Goal: Information Seeking & Learning: Check status

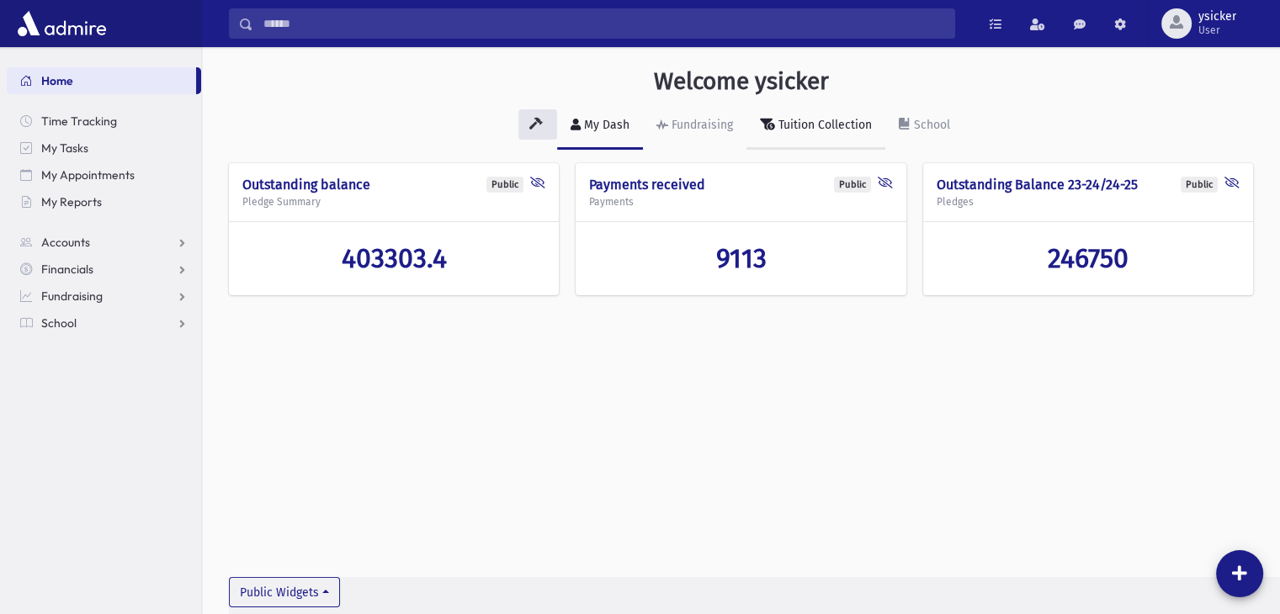
click at [850, 115] on link "Tuition Collection" at bounding box center [815, 126] width 139 height 47
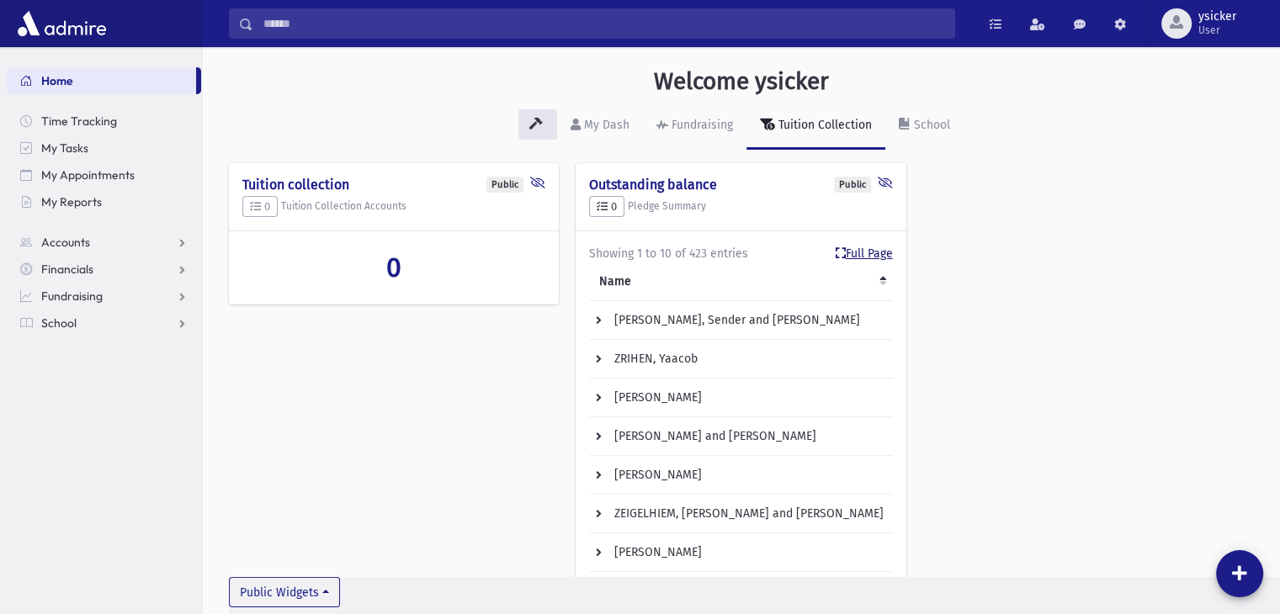
click at [853, 257] on link "Full Page" at bounding box center [863, 254] width 57 height 18
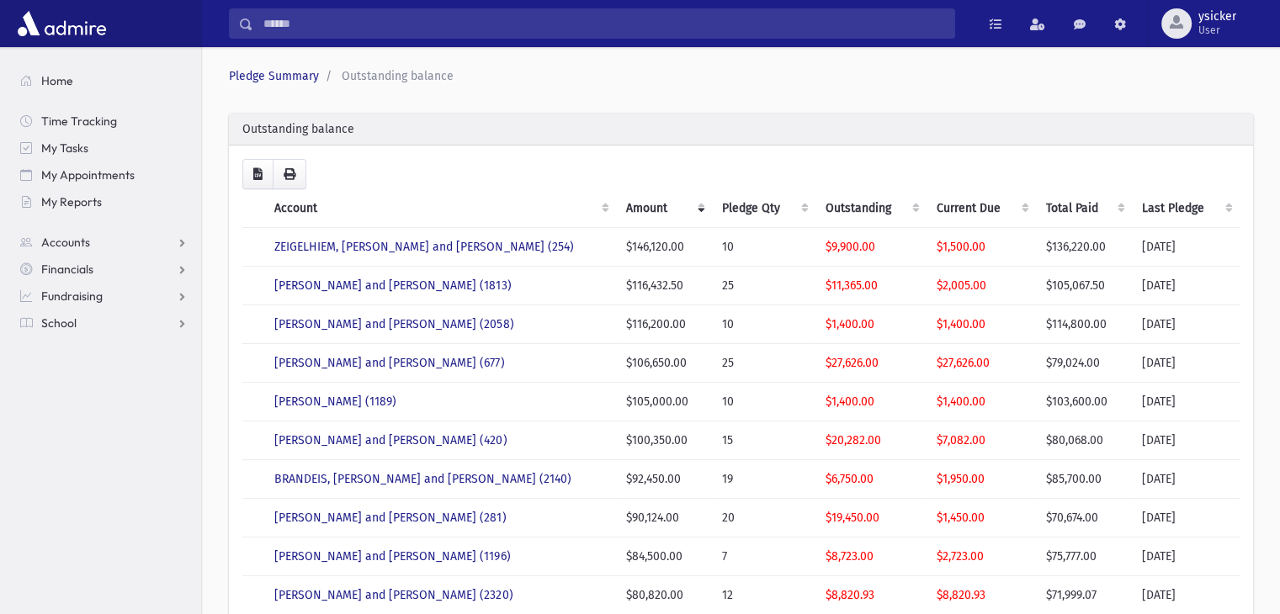
click at [1022, 208] on th "Current Due" at bounding box center [980, 208] width 109 height 39
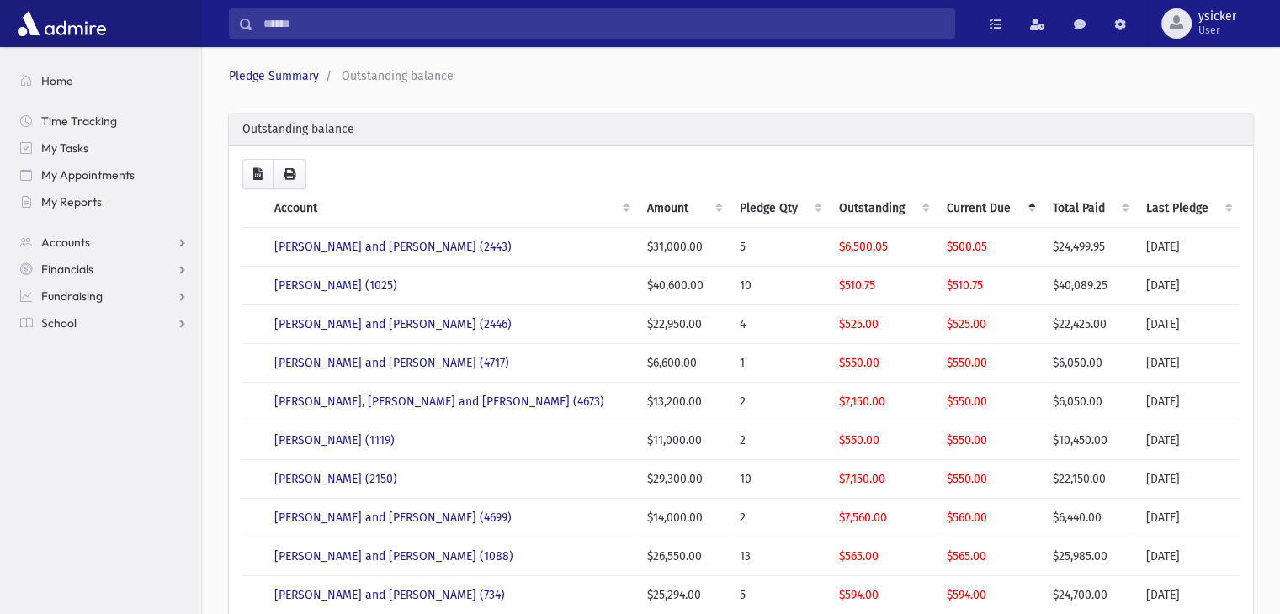
click at [1022, 208] on th "Current Due" at bounding box center [989, 208] width 106 height 39
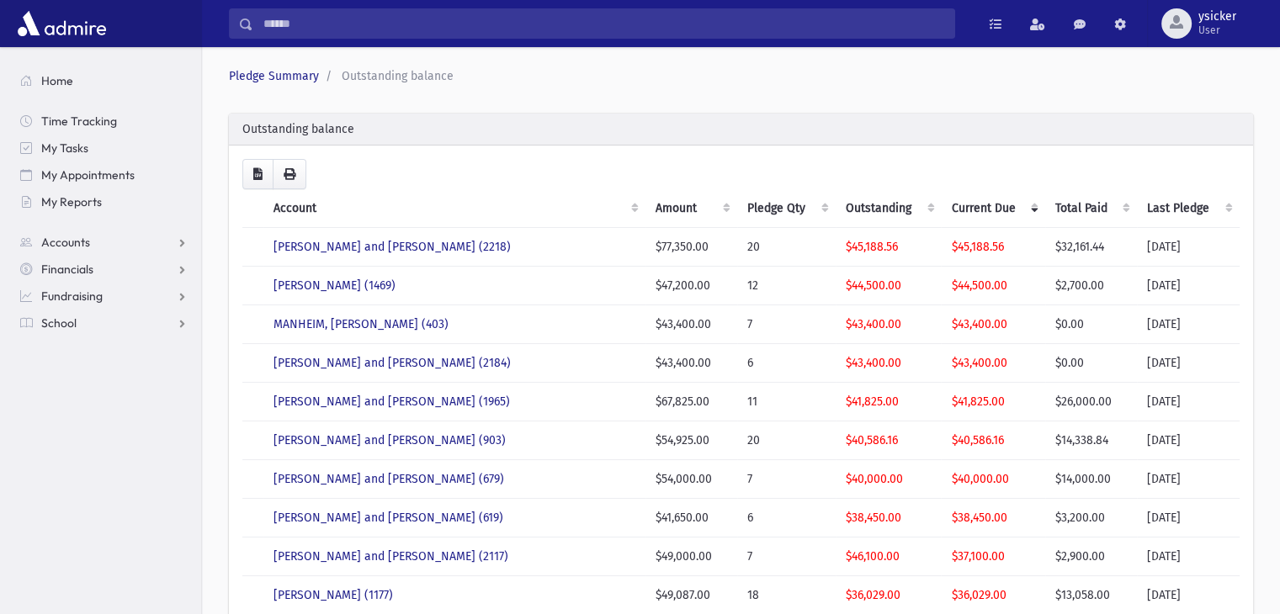
click at [1022, 208] on th "Current Due" at bounding box center [993, 208] width 104 height 39
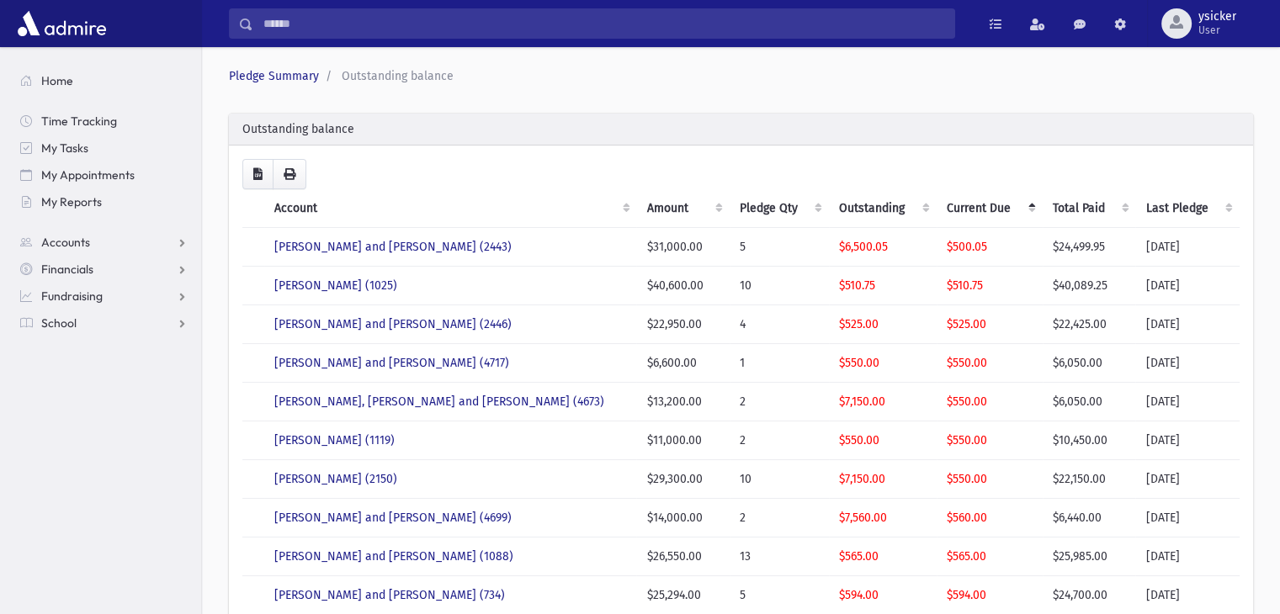
click at [1022, 208] on th "Current Due" at bounding box center [989, 208] width 106 height 39
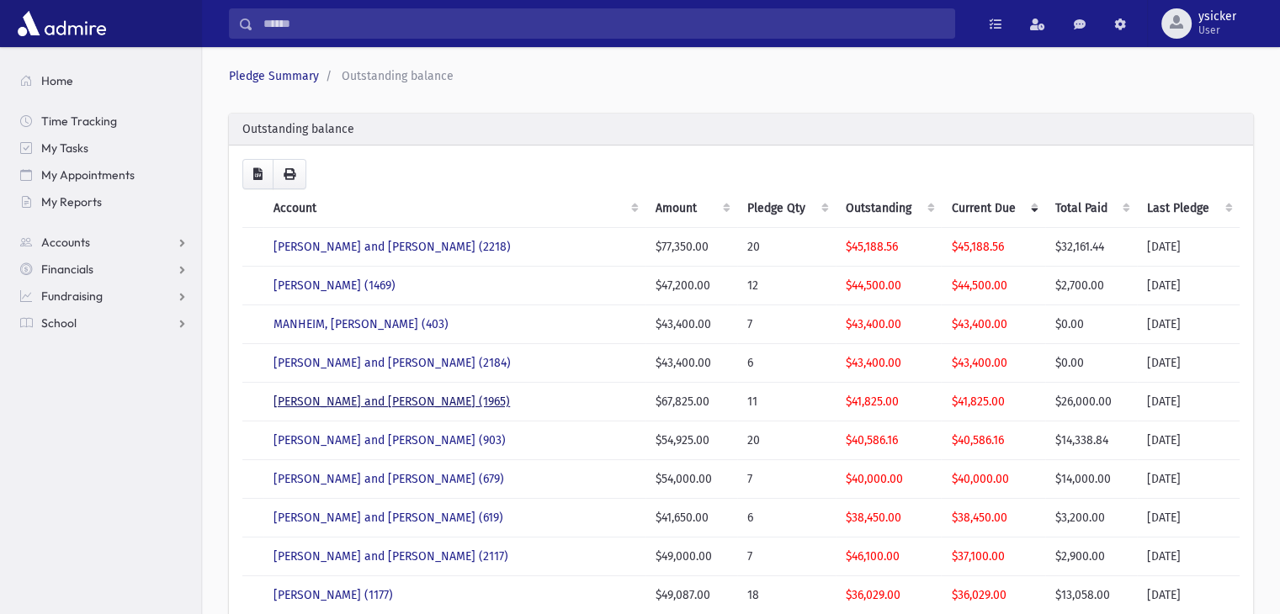
click at [409, 397] on link "RUBINFELD, Aaron and Rachel (1965)" at bounding box center [391, 402] width 236 height 14
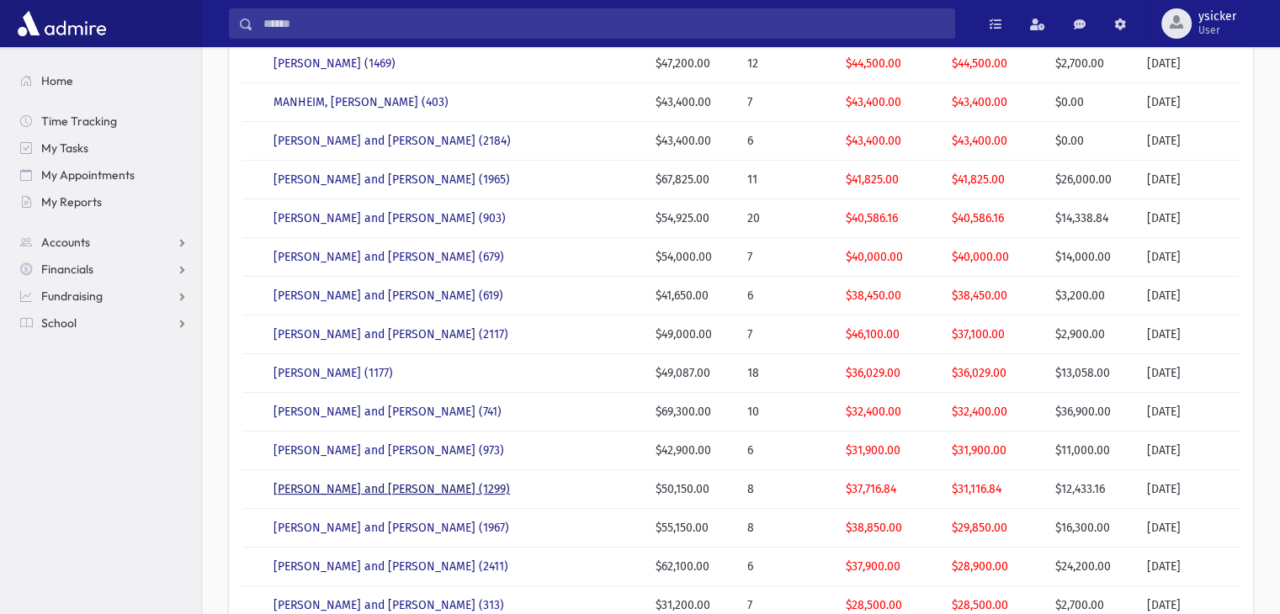
scroll to position [252, 0]
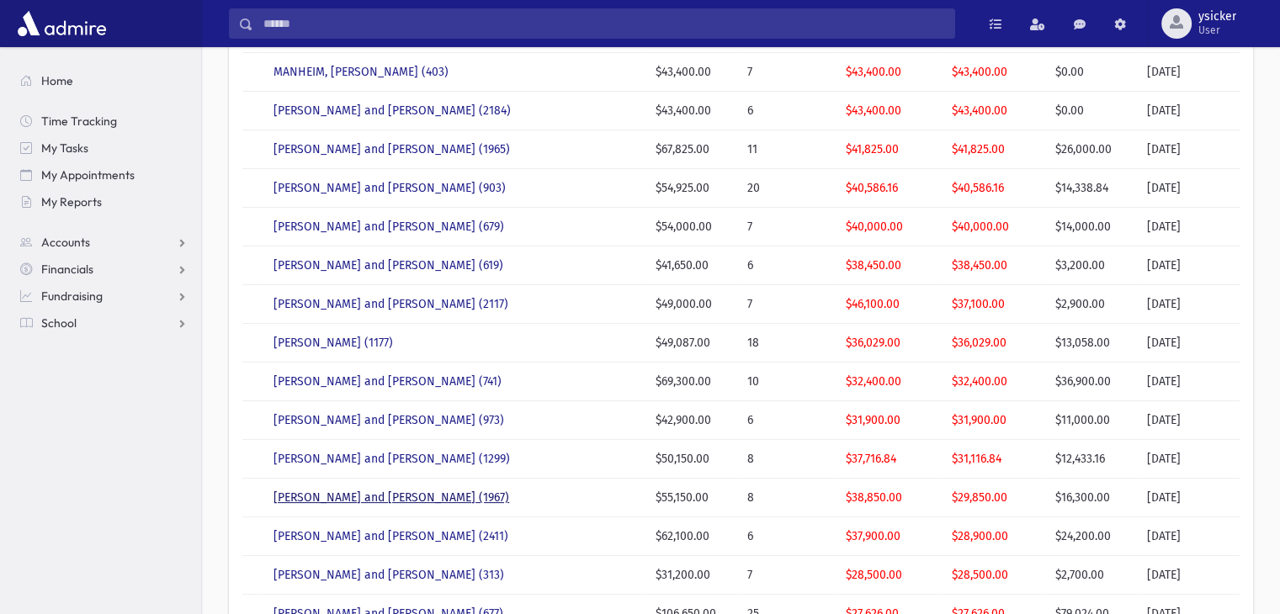
click at [404, 492] on link "RUBINFELD, Joseph and Goldy (1967)" at bounding box center [391, 497] width 236 height 14
click at [390, 537] on link "LIPSCHUTZ, Shea and Aidel (2411)" at bounding box center [390, 536] width 235 height 14
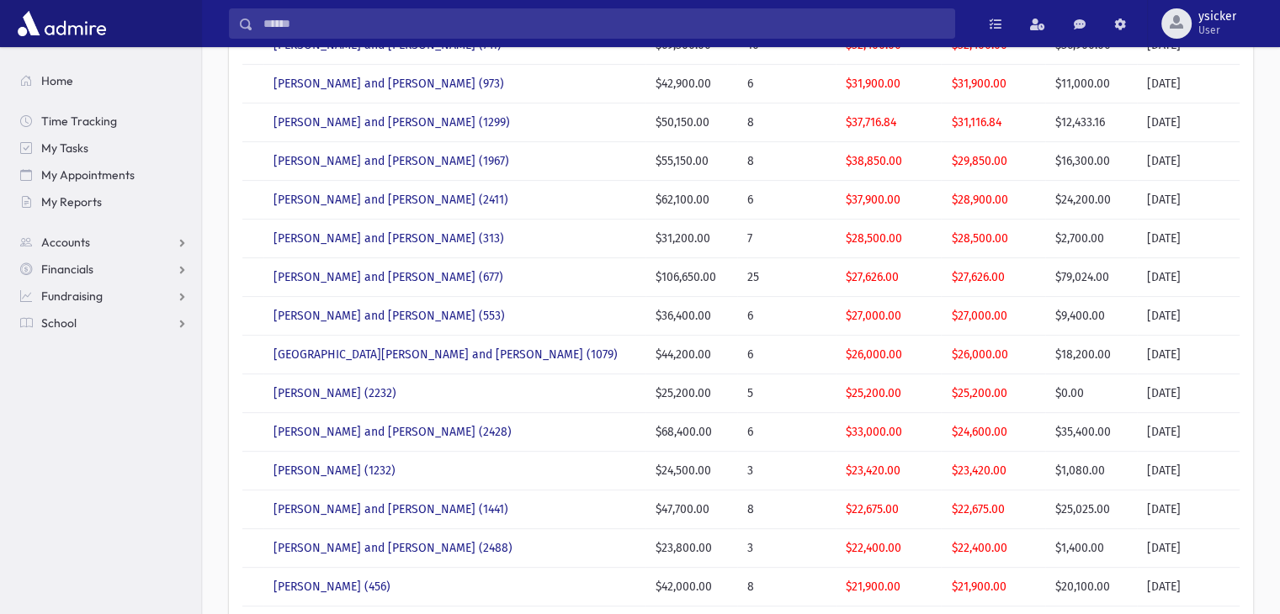
scroll to position [673, 0]
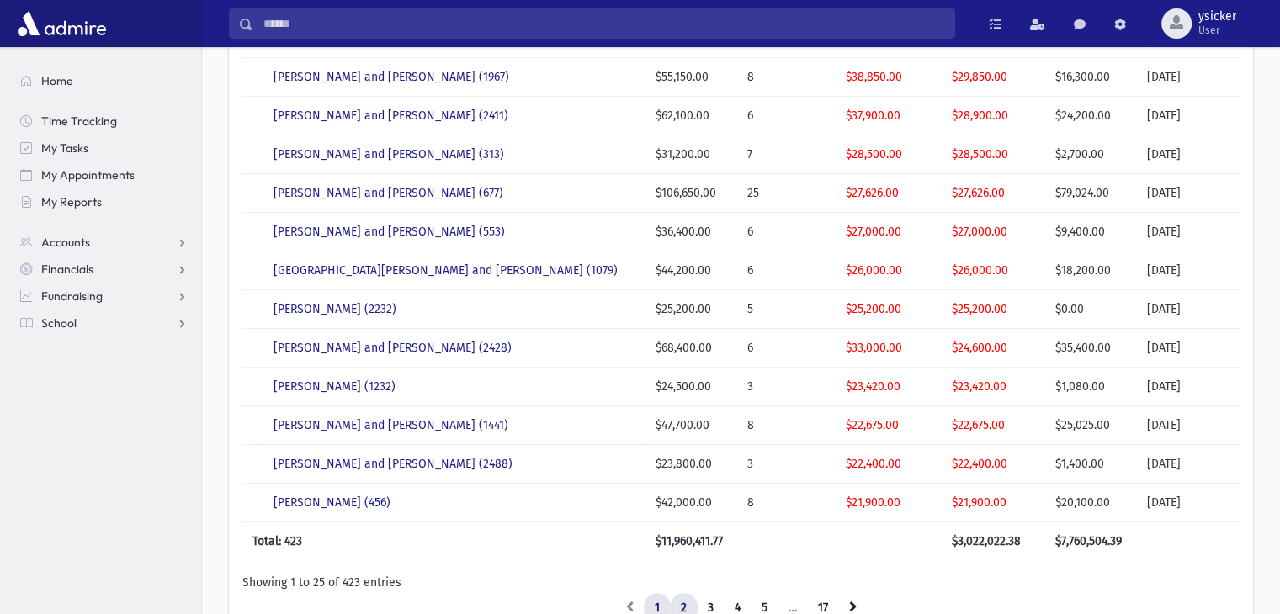
click at [684, 607] on link "2" at bounding box center [684, 608] width 28 height 30
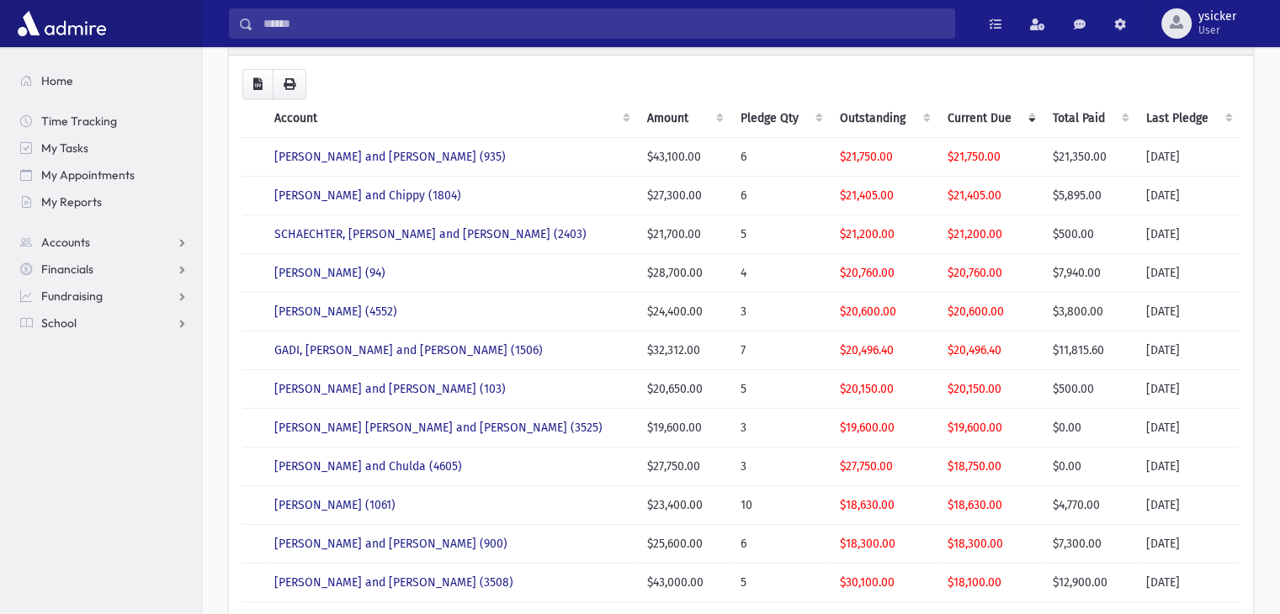
scroll to position [87, 0]
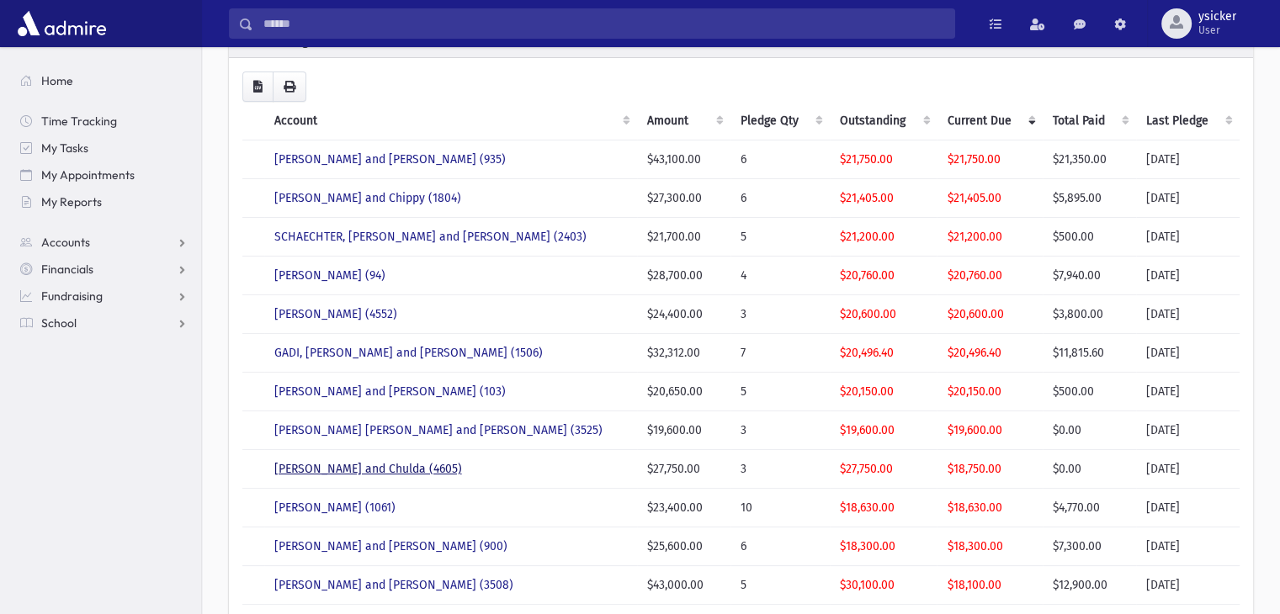
click at [336, 469] on link "WEISS, Menachem and Chulda (4605)" at bounding box center [368, 469] width 188 height 14
click at [362, 428] on link "HAGER, Yaakov Shamshon and Zissel (3525)" at bounding box center [438, 430] width 328 height 14
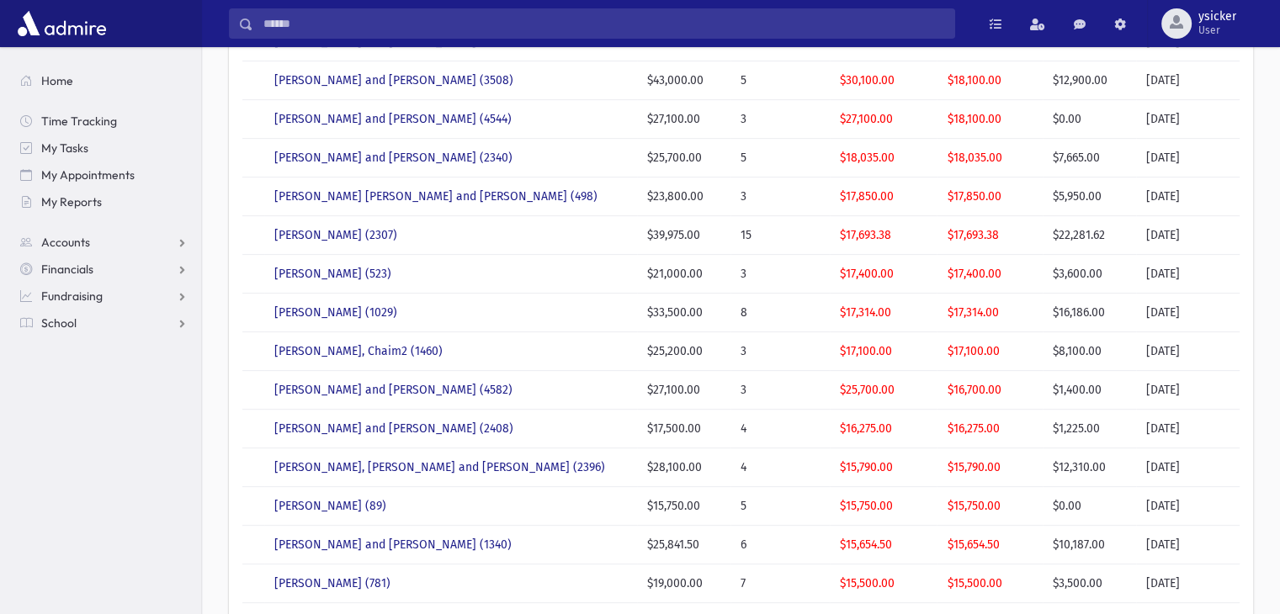
scroll to position [676, 0]
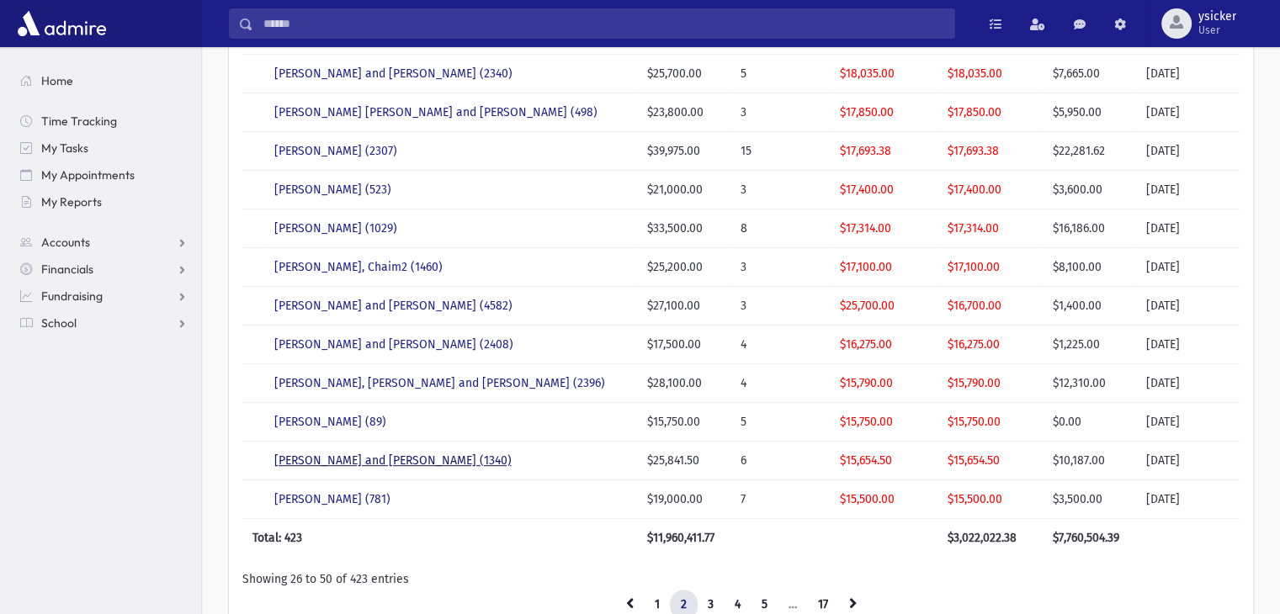
click at [418, 459] on link "GOLDFISCHER, Meir and Shira (1340)" at bounding box center [392, 460] width 237 height 14
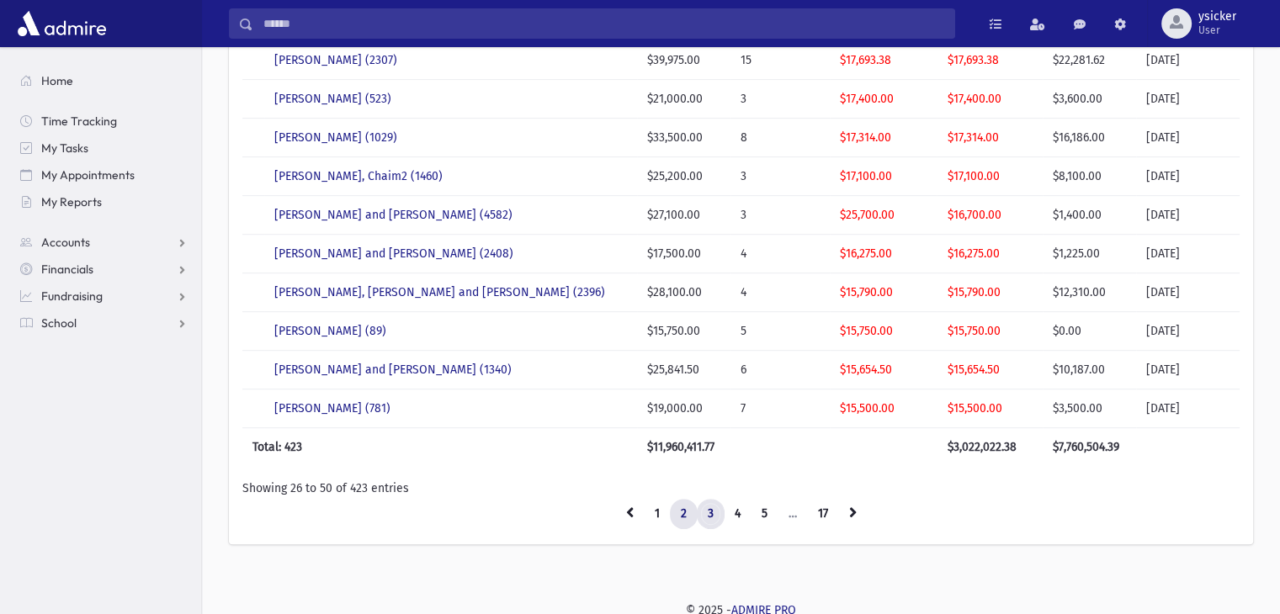
click at [709, 514] on link "3" at bounding box center [711, 514] width 28 height 30
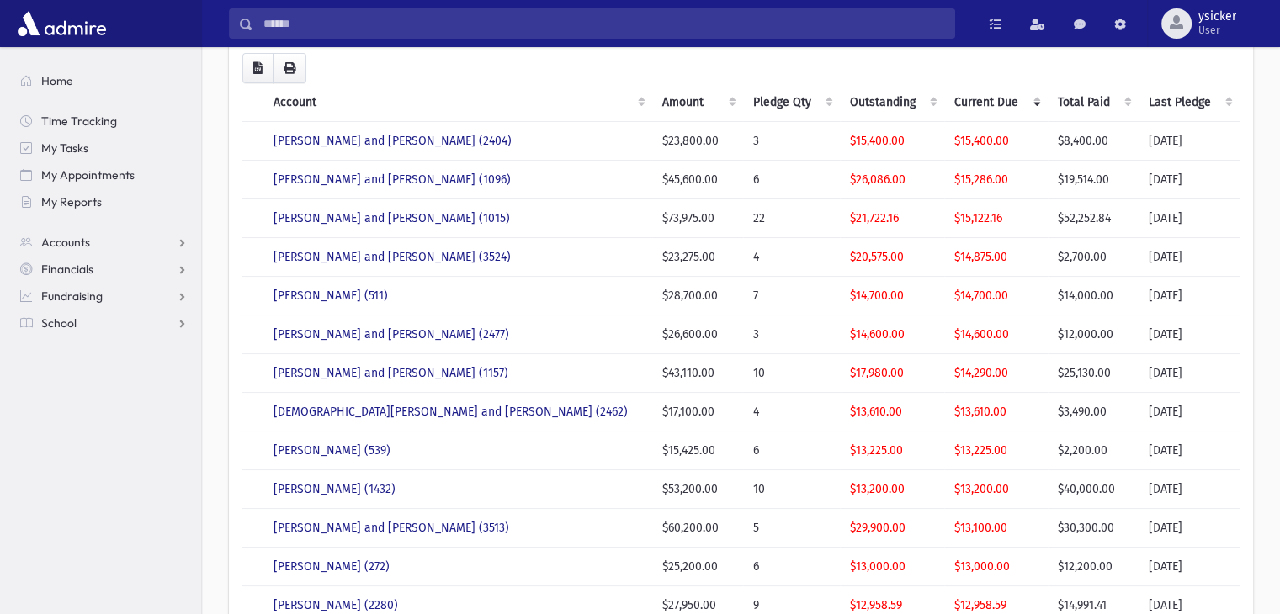
scroll to position [0, 0]
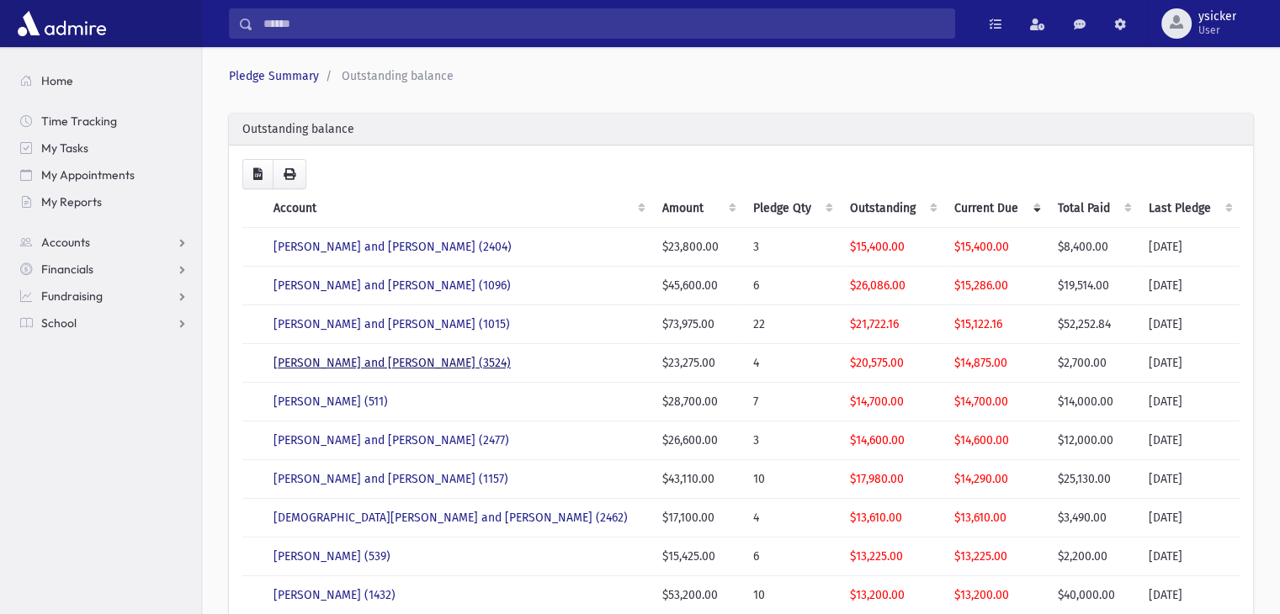
click at [339, 364] on link "SCHORR, Gedalia and Chani (3524)" at bounding box center [391, 363] width 237 height 14
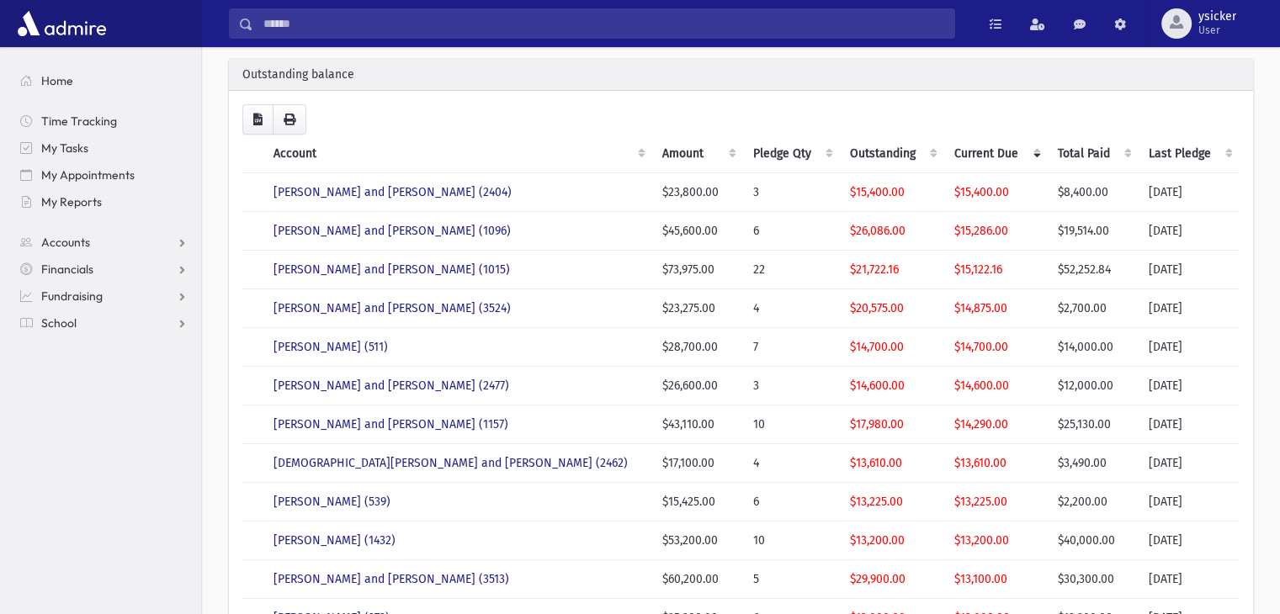
scroll to position [84, 0]
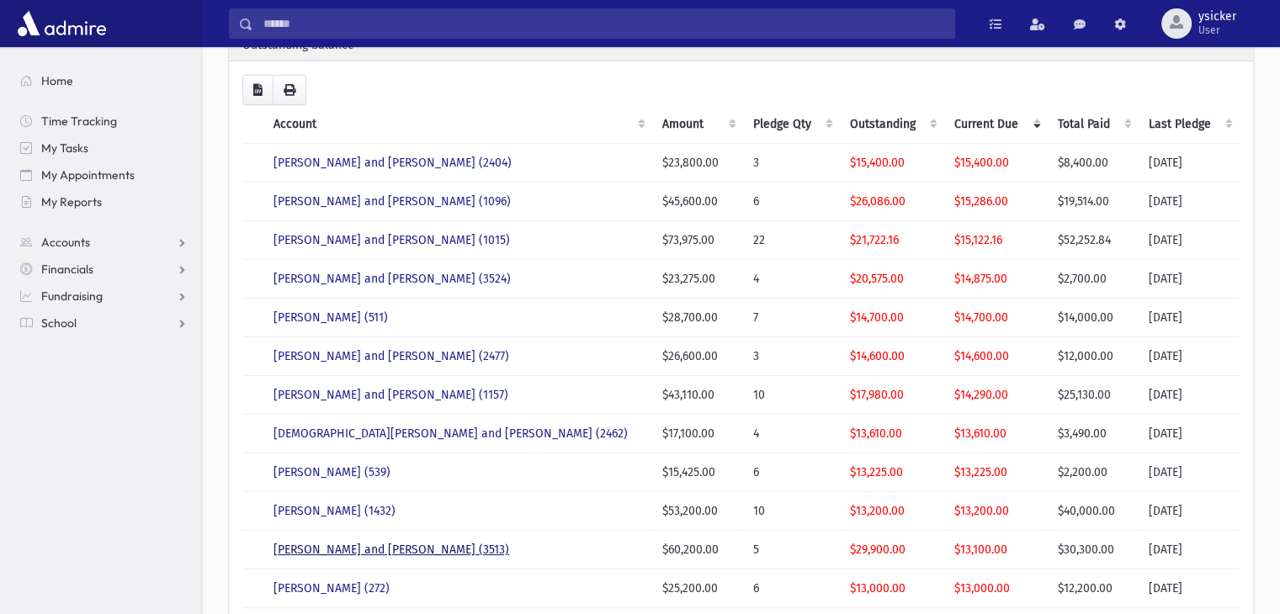
click at [379, 544] on link "SPITZ, Yanky and Bella (3513)" at bounding box center [391, 550] width 236 height 14
drag, startPoint x: 342, startPoint y: 464, endPoint x: 40, endPoint y: 395, distance: 309.0
click at [35, 395] on section "Home Time Tracking My Tasks My Appointments My Reports Accounts Accounts Accoun…" at bounding box center [100, 330] width 201 height 567
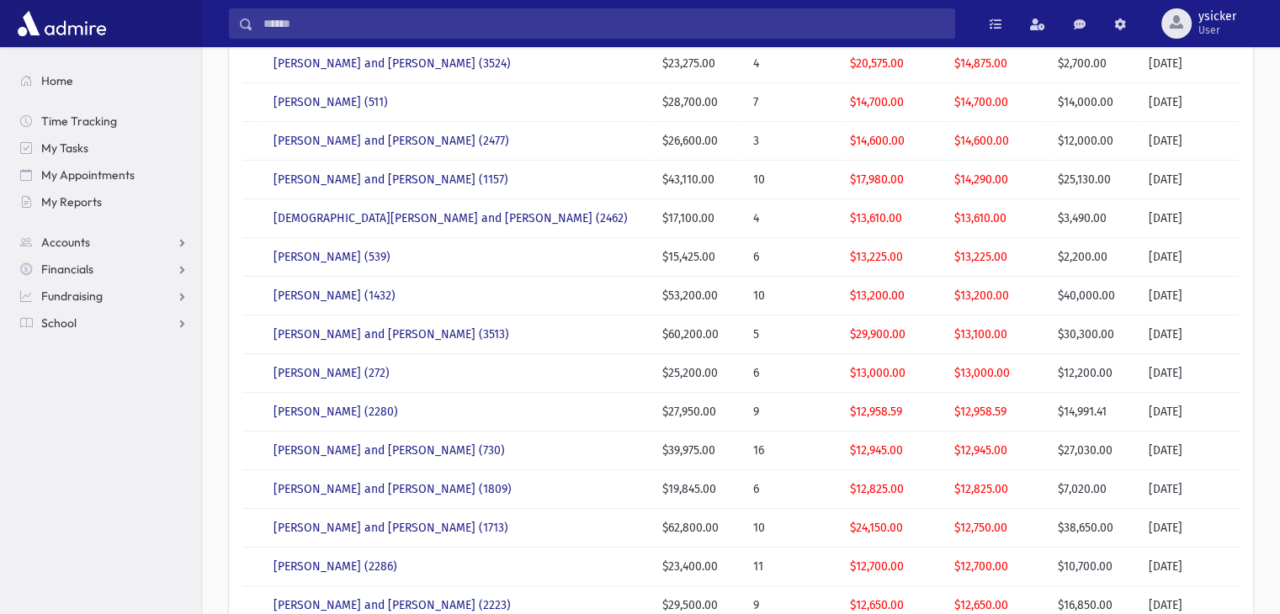
scroll to position [337, 0]
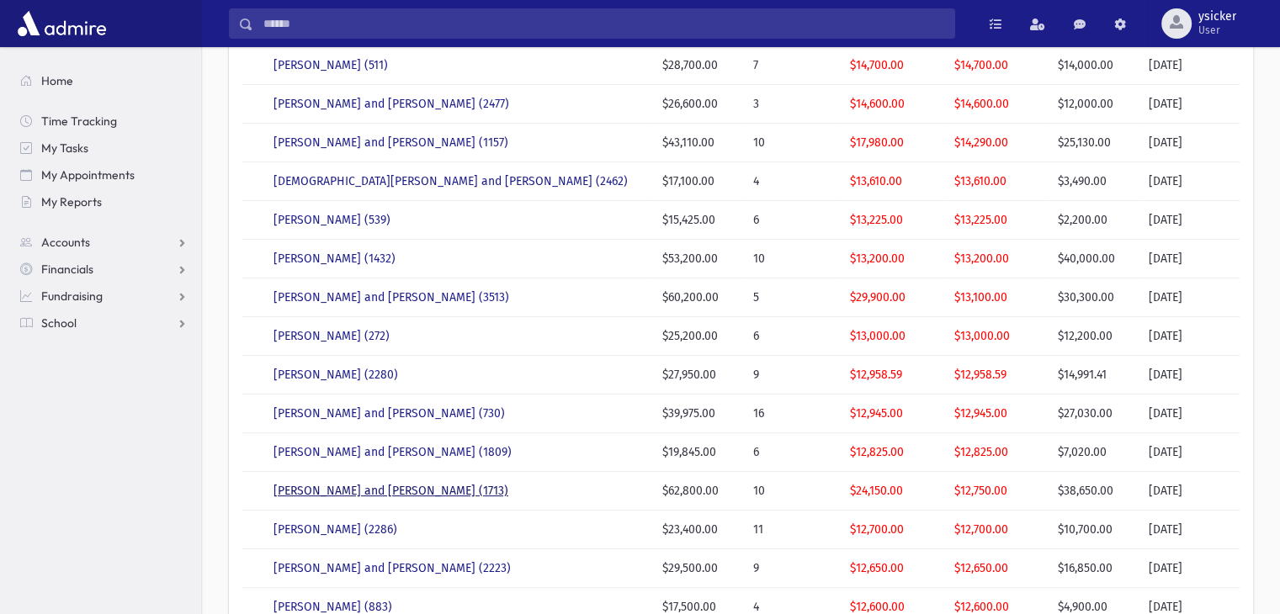
click at [360, 492] on link "ENGELMAN, Shmuel and Bracha (1713)" at bounding box center [390, 491] width 235 height 14
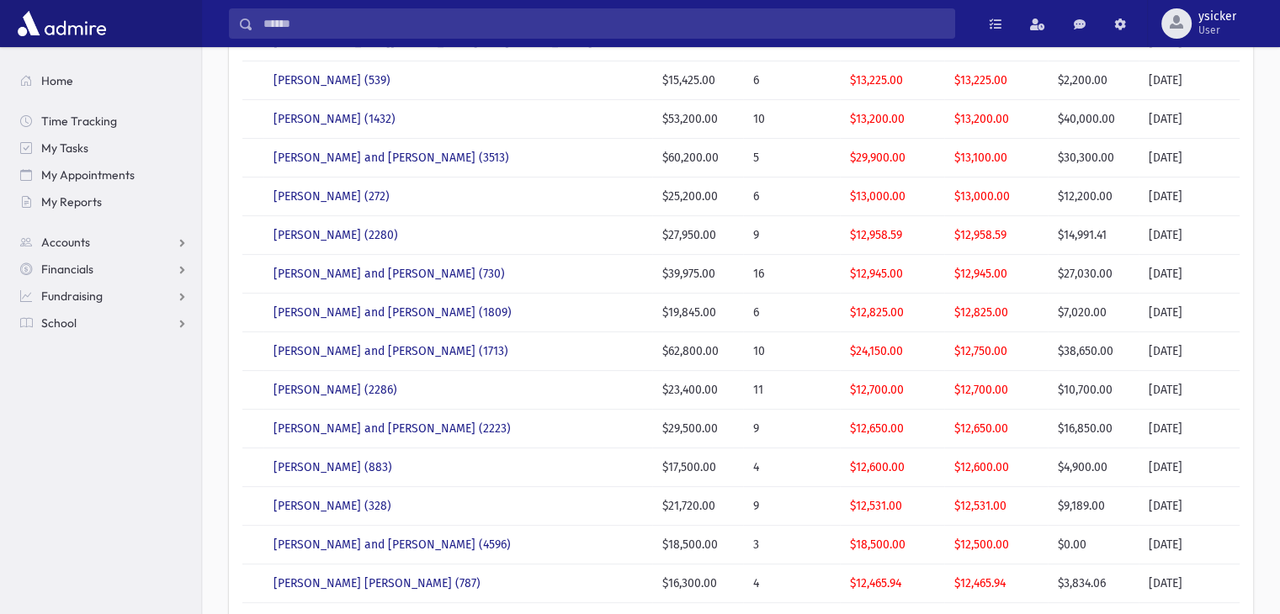
scroll to position [505, 0]
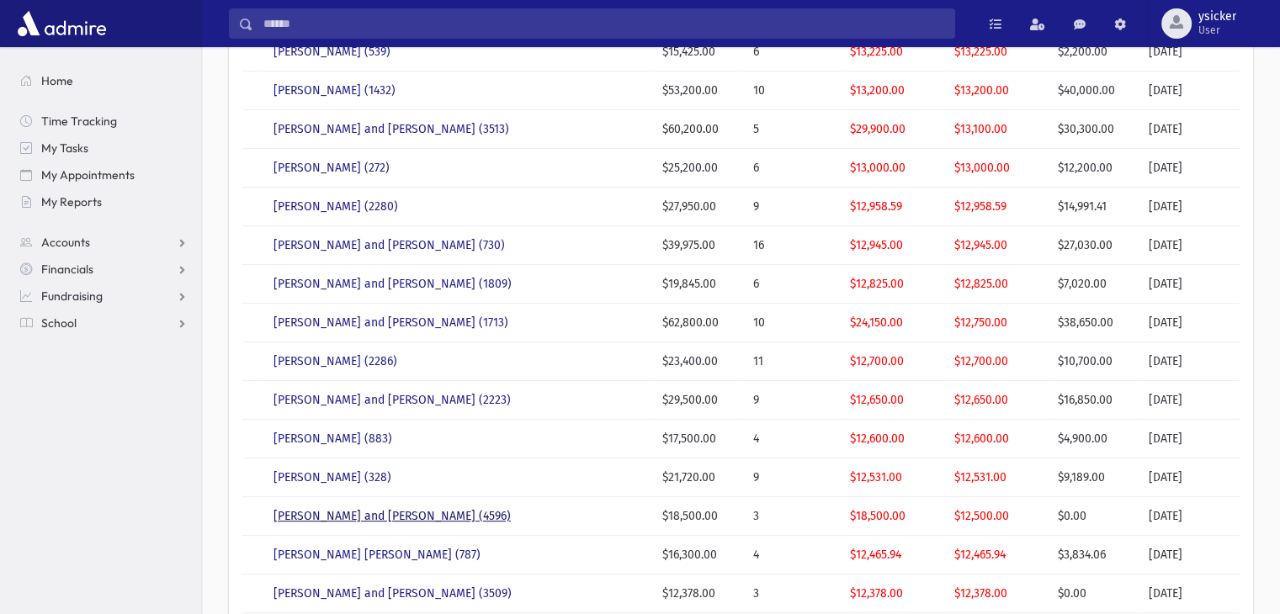
click at [382, 512] on link "UNSDORFER, Yitzchok and Shifra (4596)" at bounding box center [391, 516] width 237 height 14
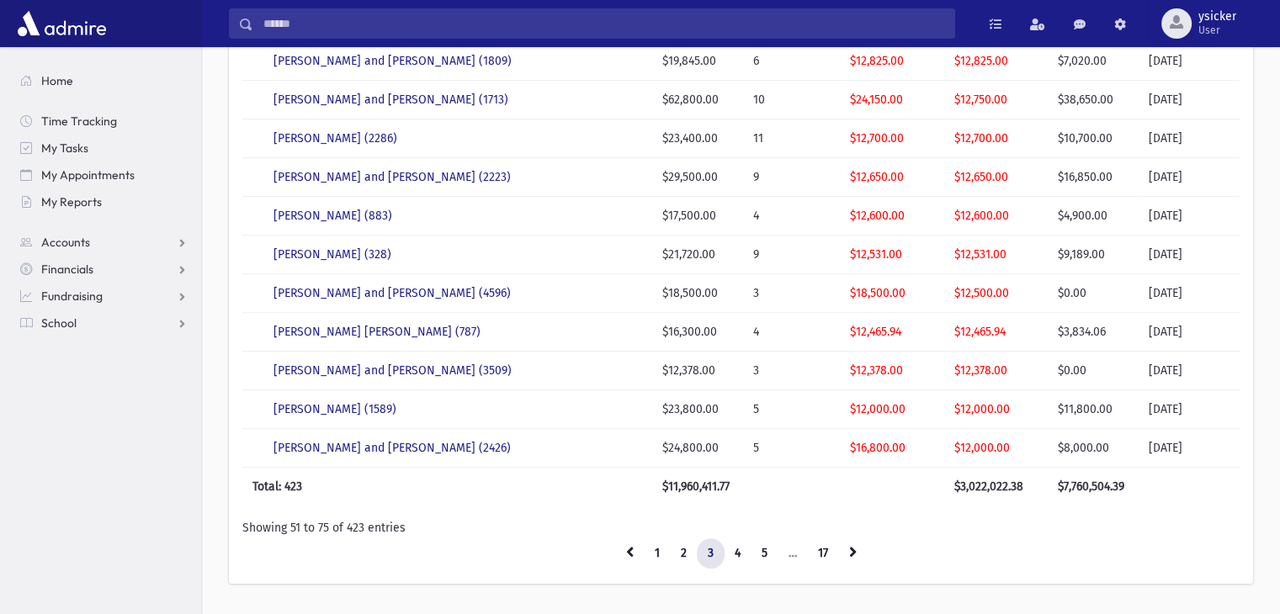
scroll to position [757, 0]
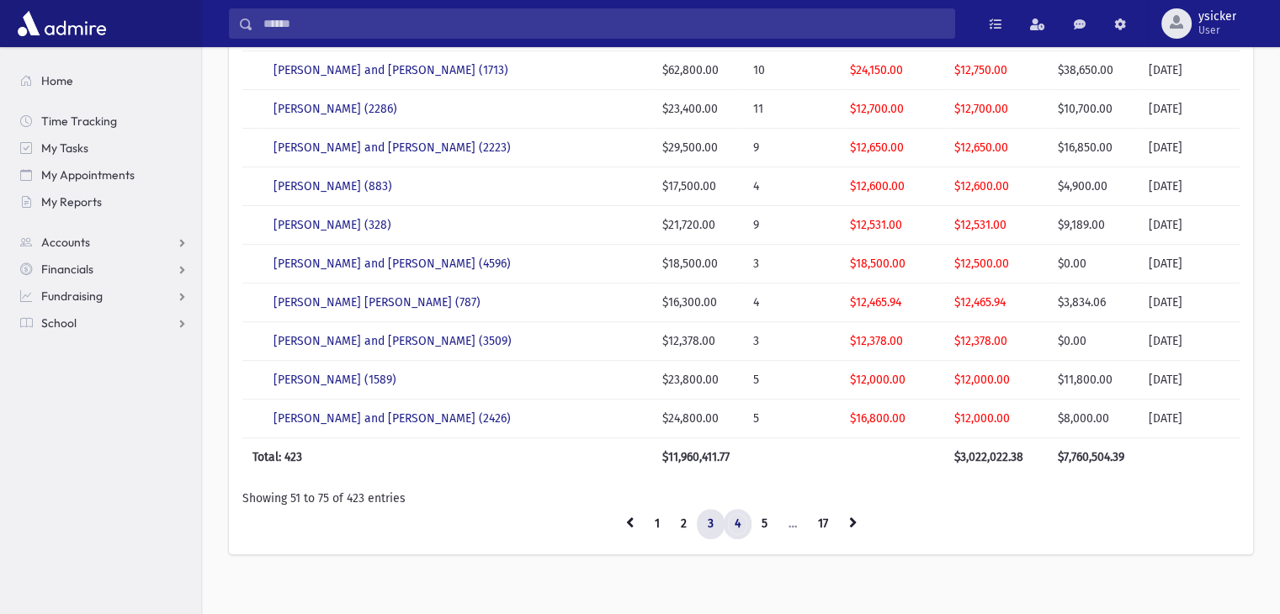
click at [743, 516] on link "4" at bounding box center [738, 524] width 28 height 30
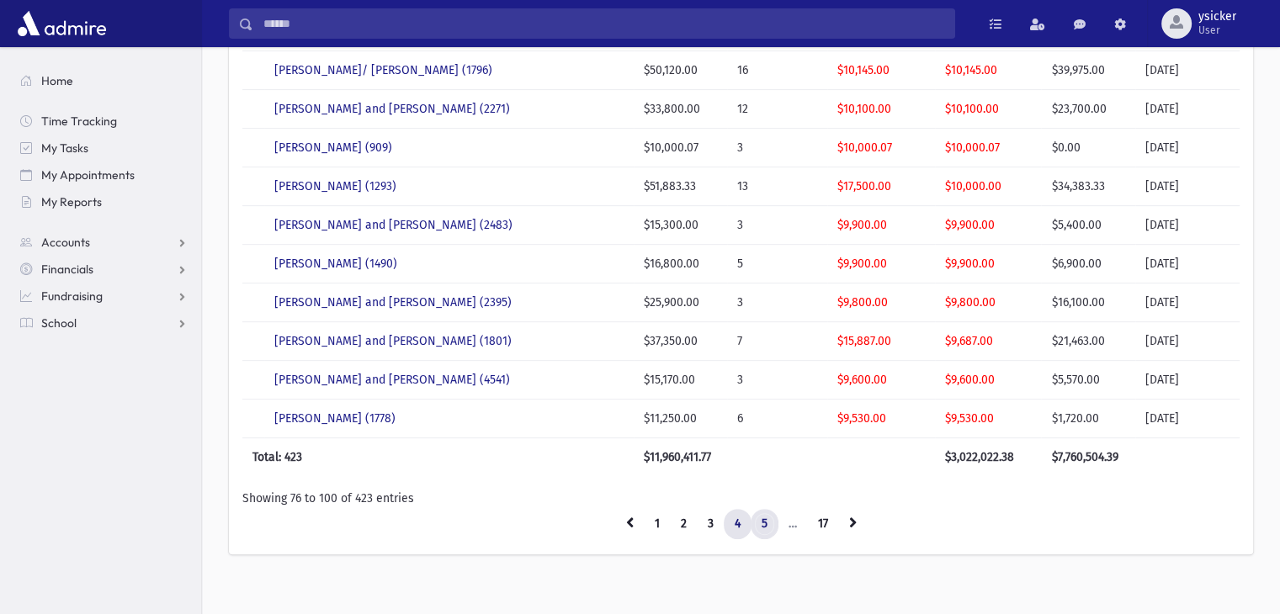
click at [764, 522] on link "5" at bounding box center [764, 524] width 28 height 30
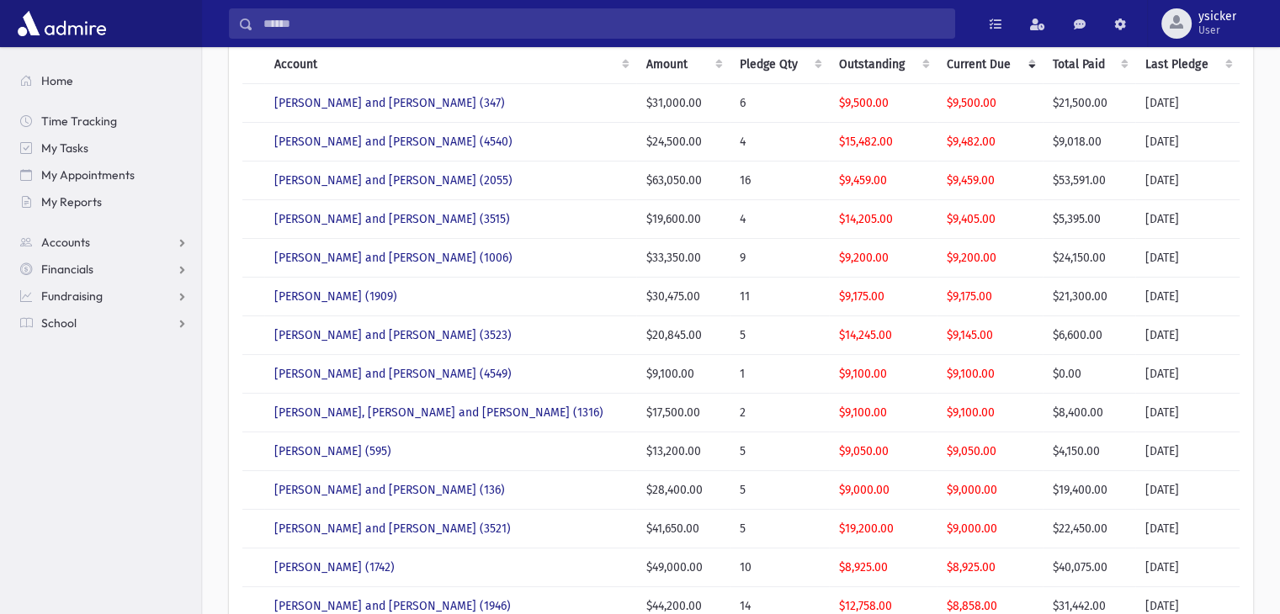
scroll to position [0, 0]
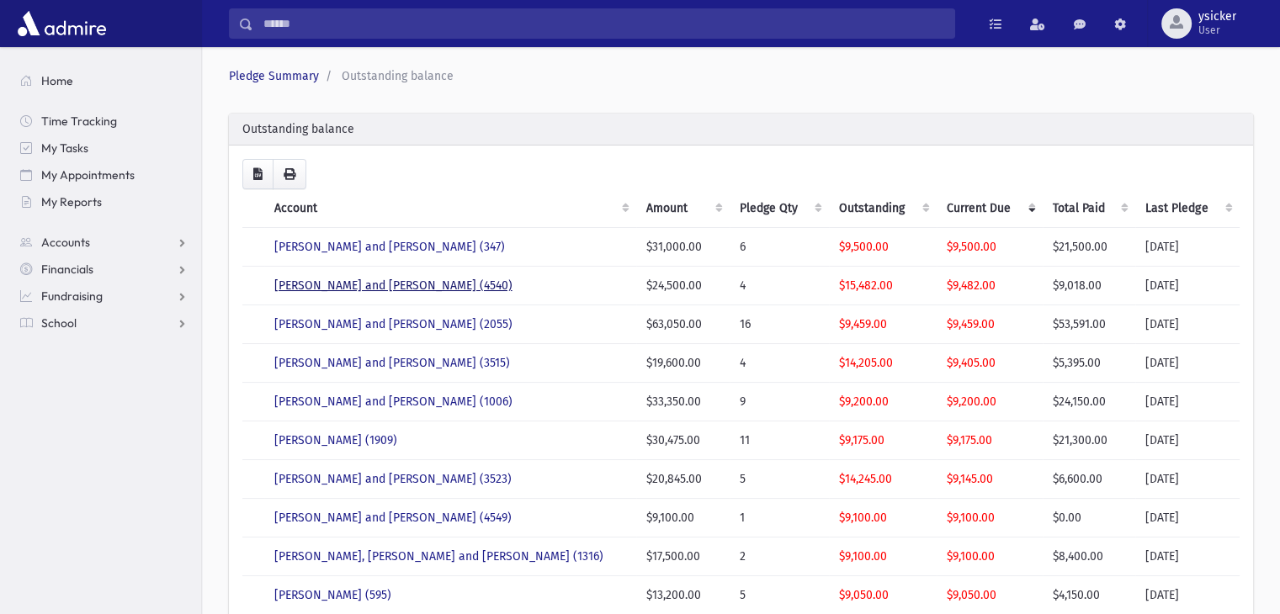
click at [379, 288] on link "SCHWARTZ, Zev and Bryna Chaya (4540)" at bounding box center [393, 285] width 238 height 14
click at [406, 405] on link "KATZ, Avrohom Shlomo and Chaya Faigy (1006)" at bounding box center [393, 402] width 238 height 14
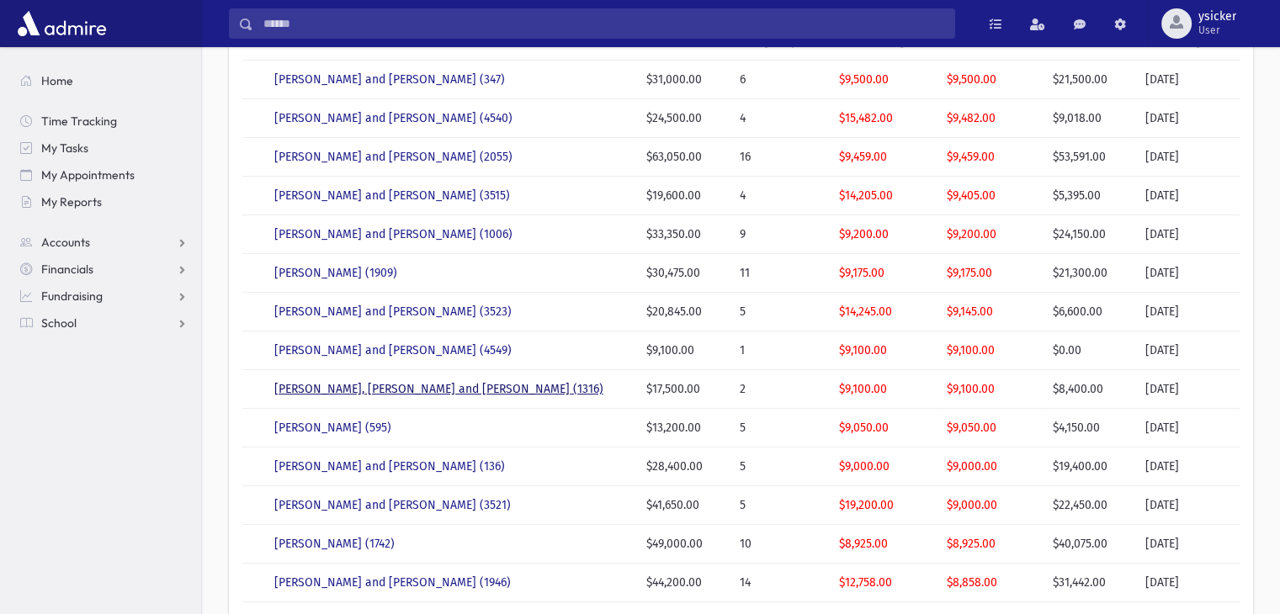
scroll to position [168, 0]
click at [355, 498] on link "STERNBUCH, Yisroel and Rivka (3521)" at bounding box center [392, 504] width 236 height 14
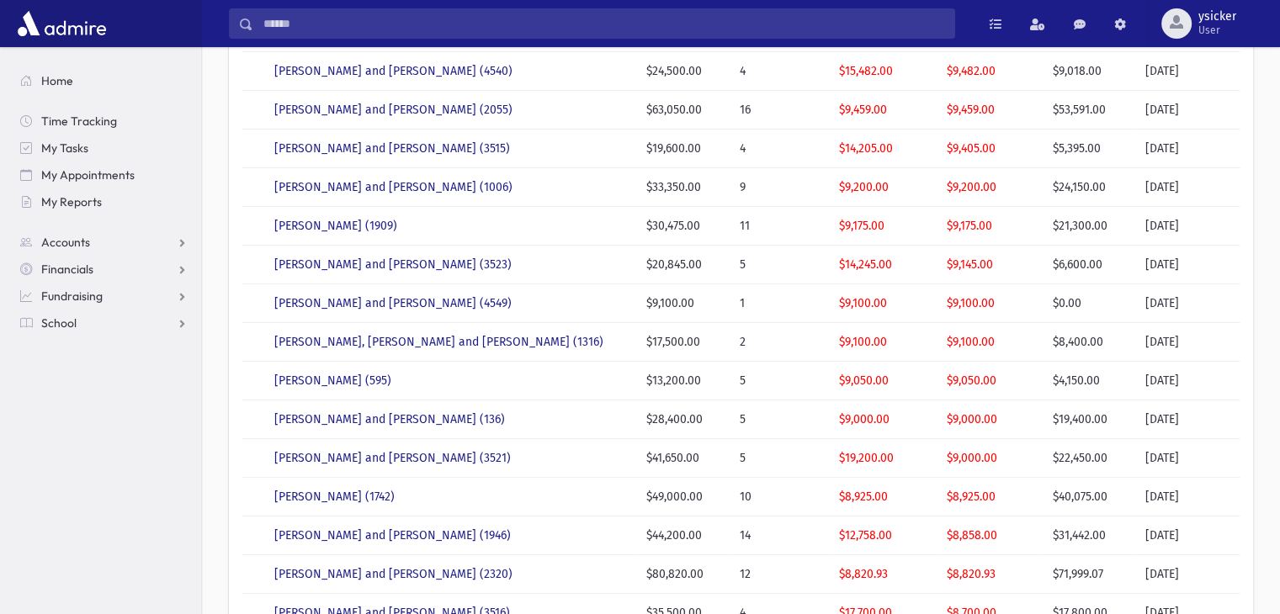
scroll to position [337, 0]
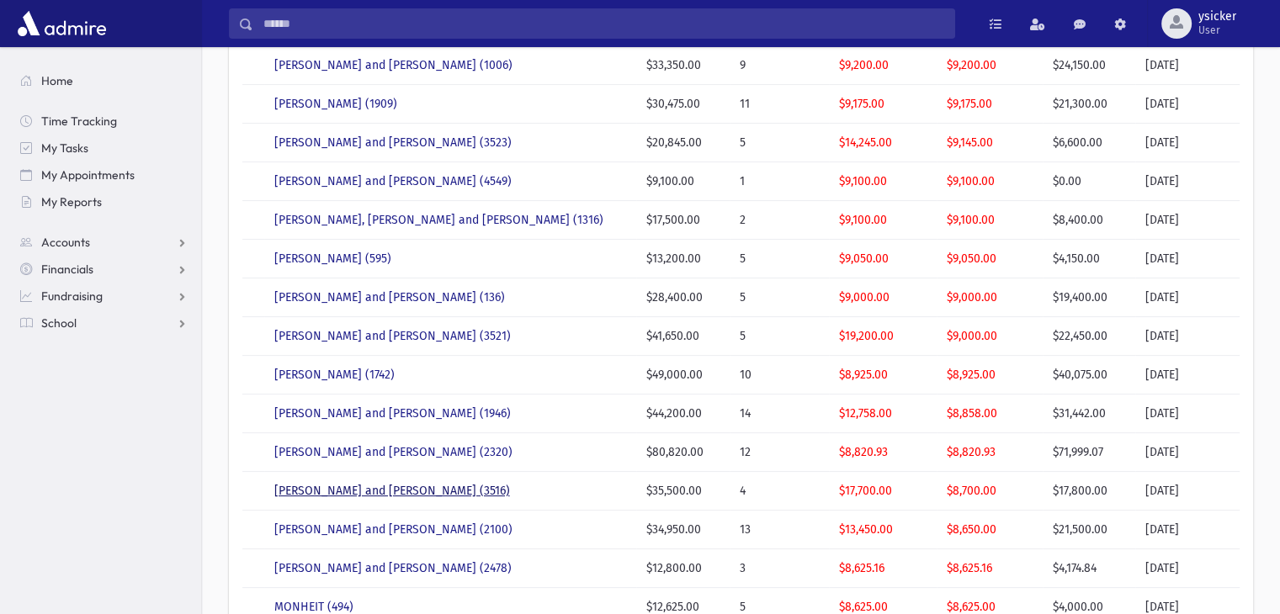
click at [388, 486] on link "SNYDER, Nussen and Chaya Surie (3516)" at bounding box center [392, 491] width 236 height 14
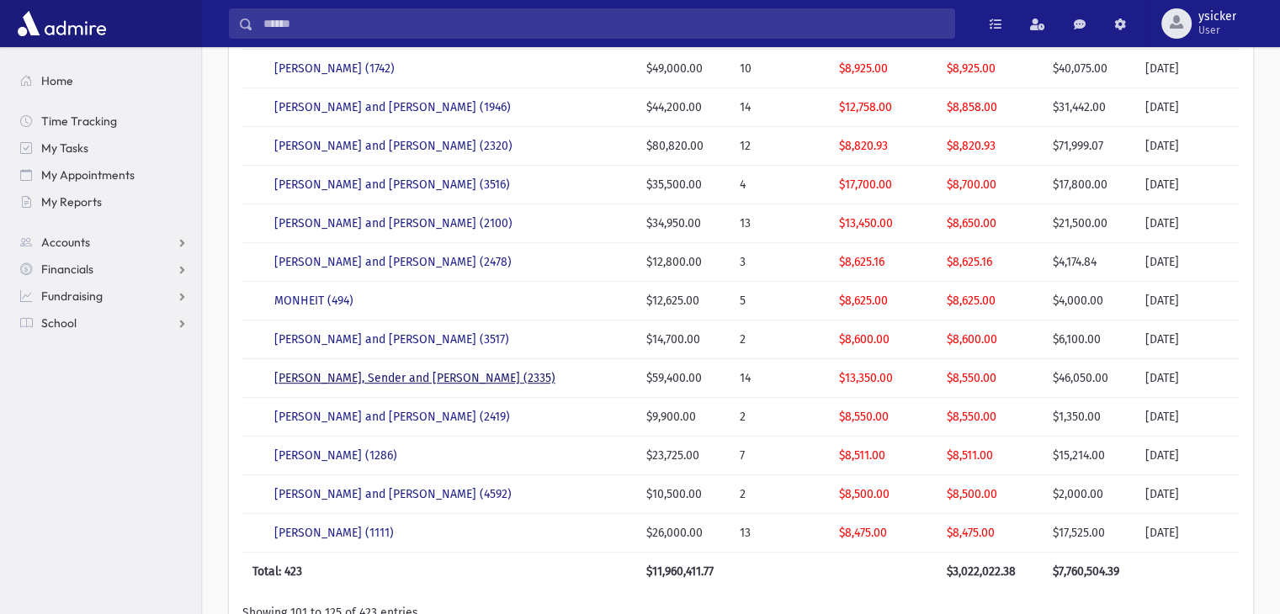
scroll to position [673, 0]
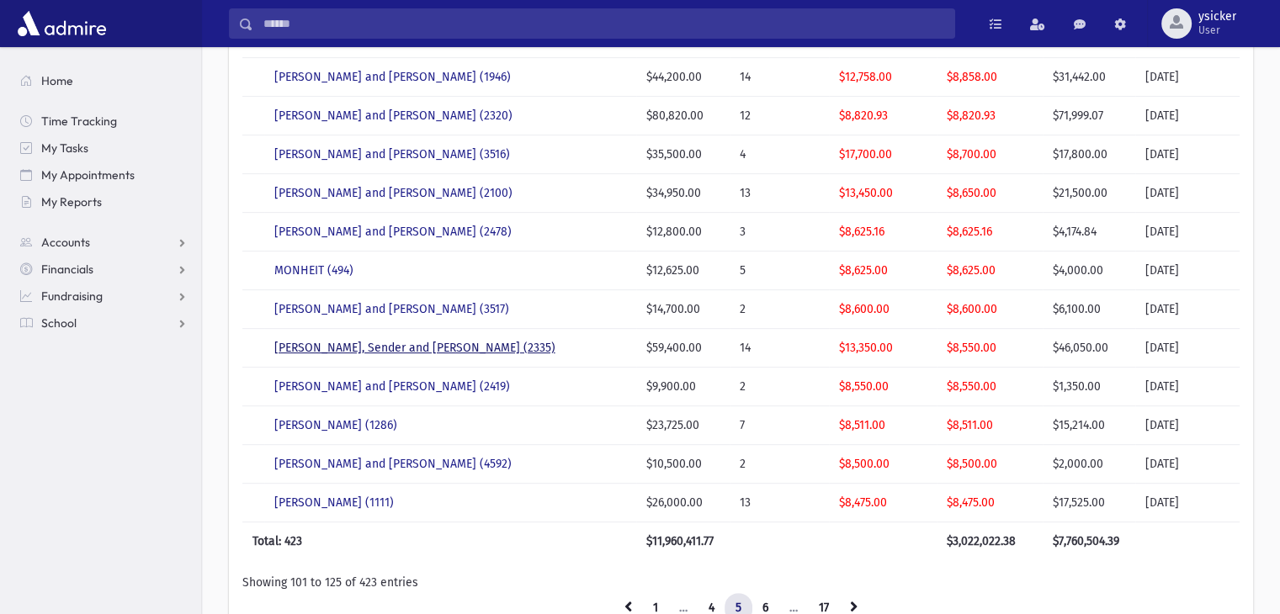
click at [347, 342] on link "ZUPNIK, Sender and Leah (2335)" at bounding box center [414, 348] width 281 height 14
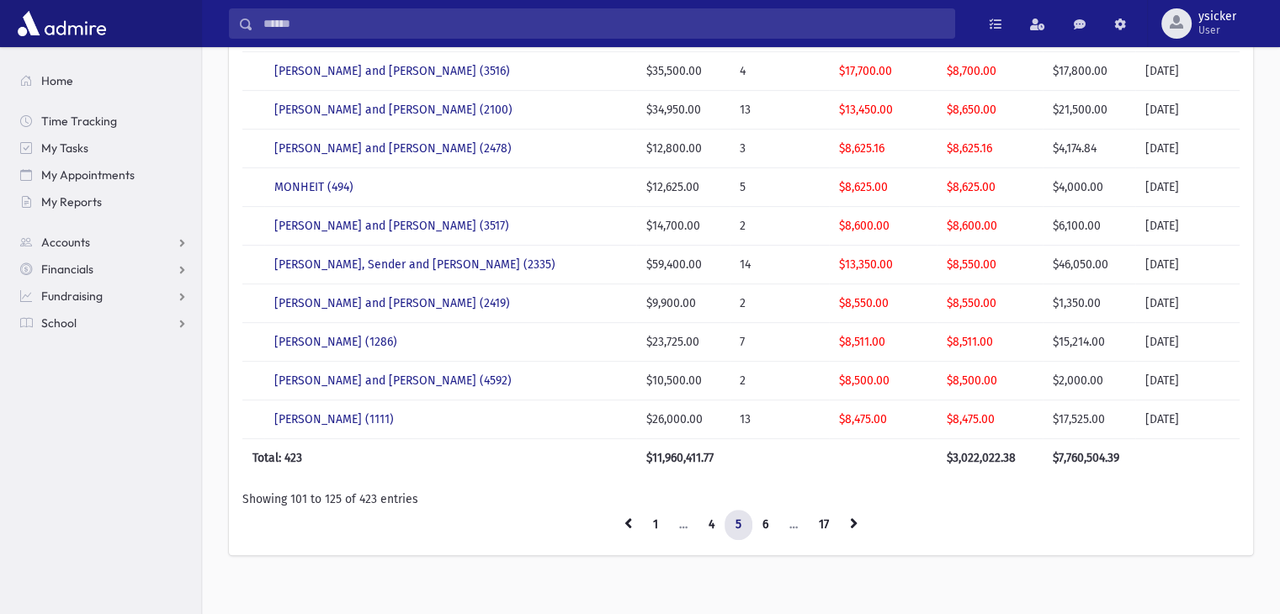
scroll to position [757, 0]
click at [771, 517] on link "6" at bounding box center [765, 524] width 28 height 30
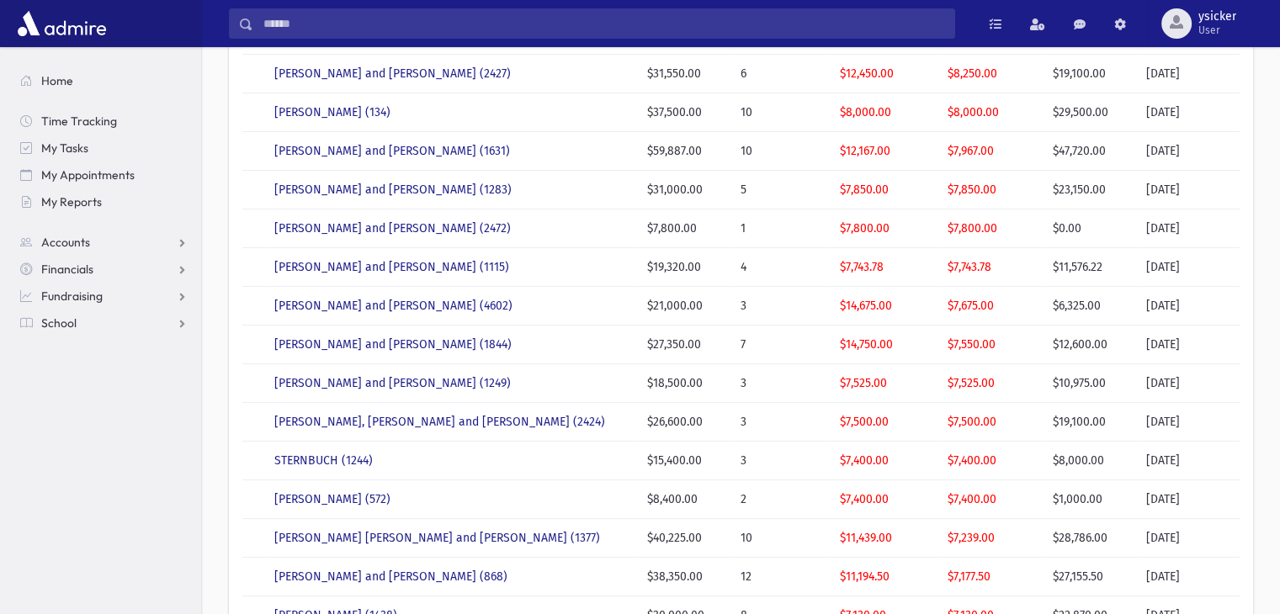
scroll to position [0, 0]
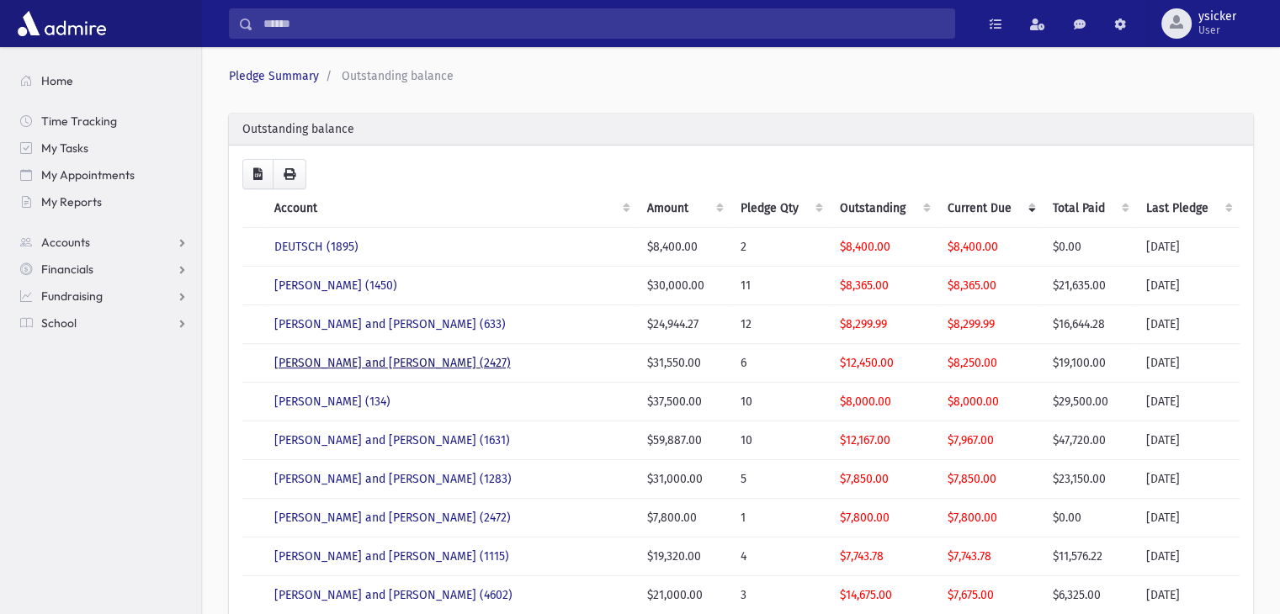
click at [342, 368] on link "LIEBERMAN, Nosson and Shaindel (2427)" at bounding box center [392, 363] width 236 height 14
click at [378, 438] on link "SHLOMOWITZ, Eli and Esty (1631)" at bounding box center [392, 440] width 236 height 14
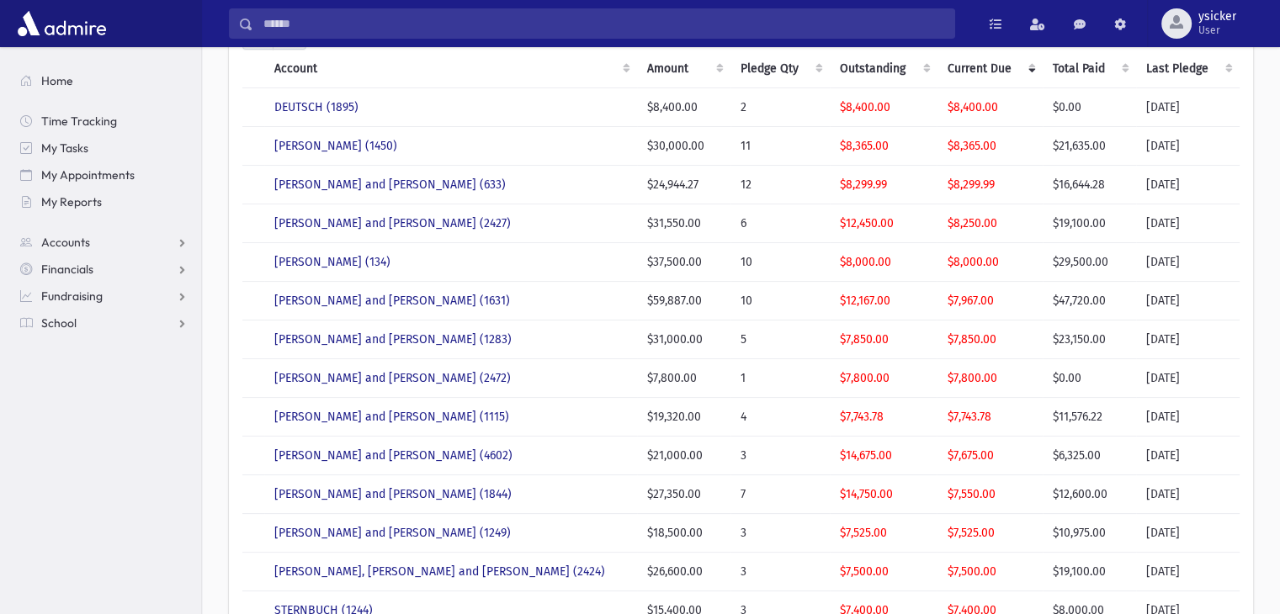
scroll to position [168, 0]
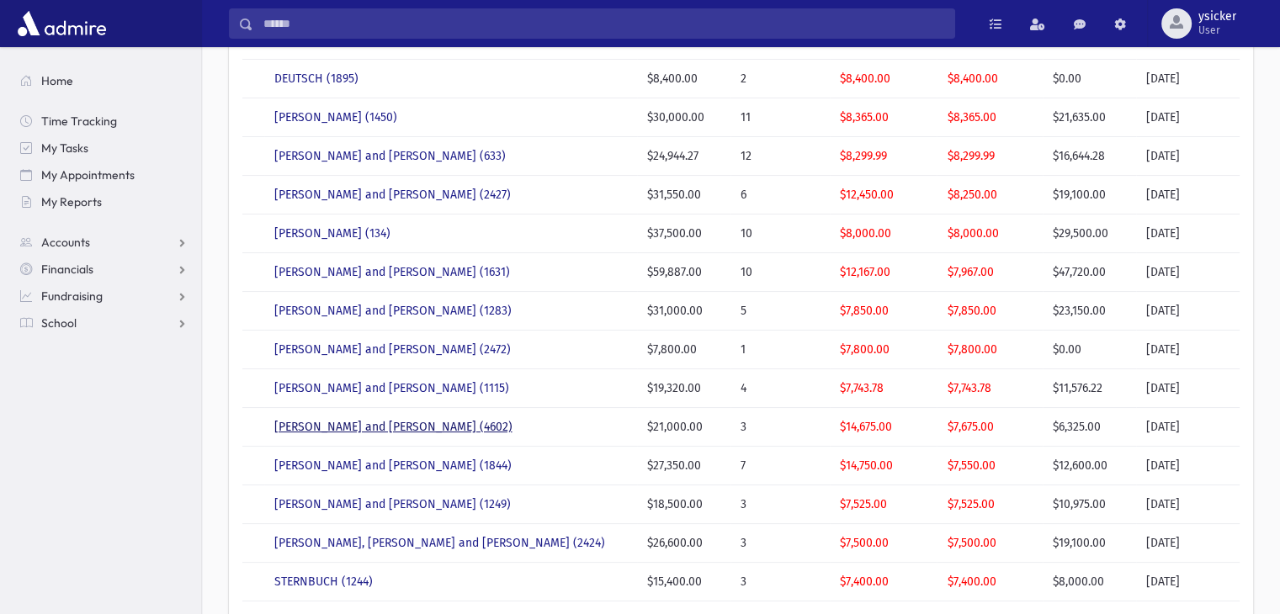
click at [383, 429] on link "BERGMAN, Naphtaly and Yocheved (4602)" at bounding box center [393, 427] width 238 height 14
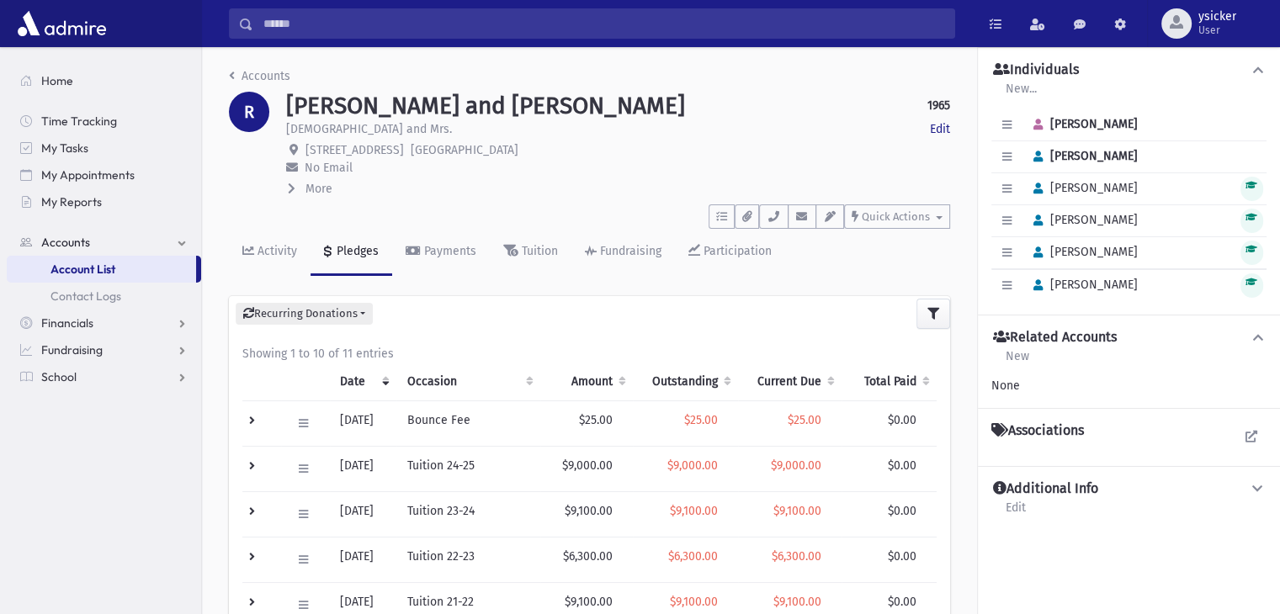
click at [281, 186] on div "[PERSON_NAME] and [PERSON_NAME] 1965 Edit [PERSON_NAME] and Mrs. Edit [STREET_A…" at bounding box center [618, 145] width 681 height 106
click at [296, 188] on span at bounding box center [293, 189] width 11 height 14
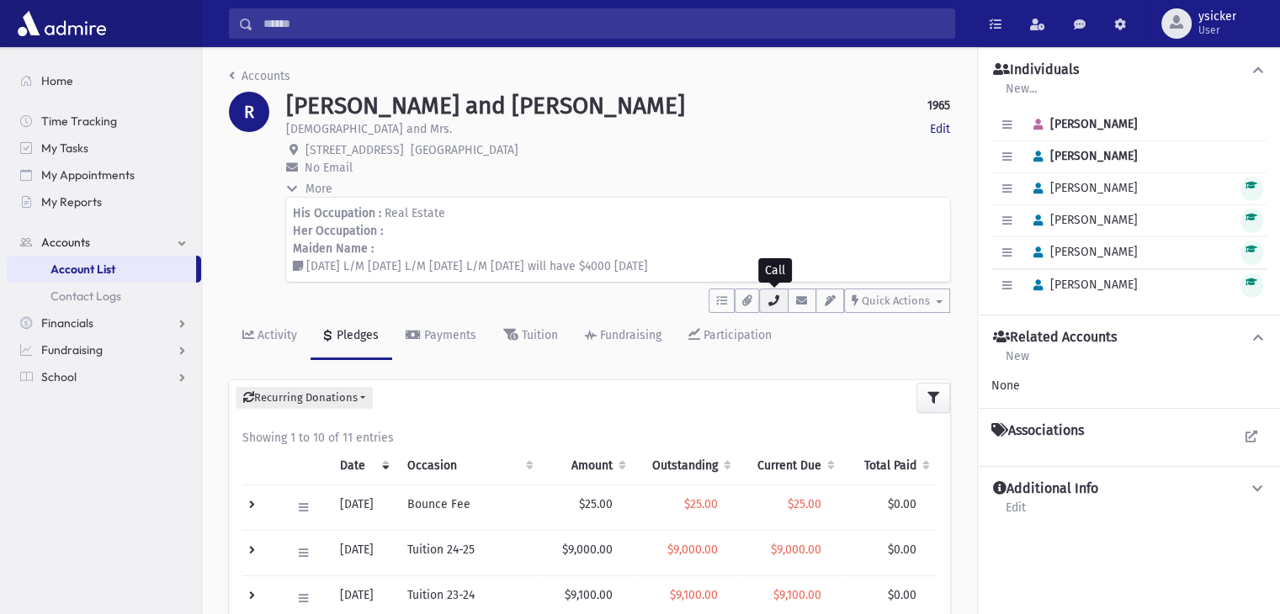
click at [775, 310] on button "button" at bounding box center [773, 301] width 29 height 24
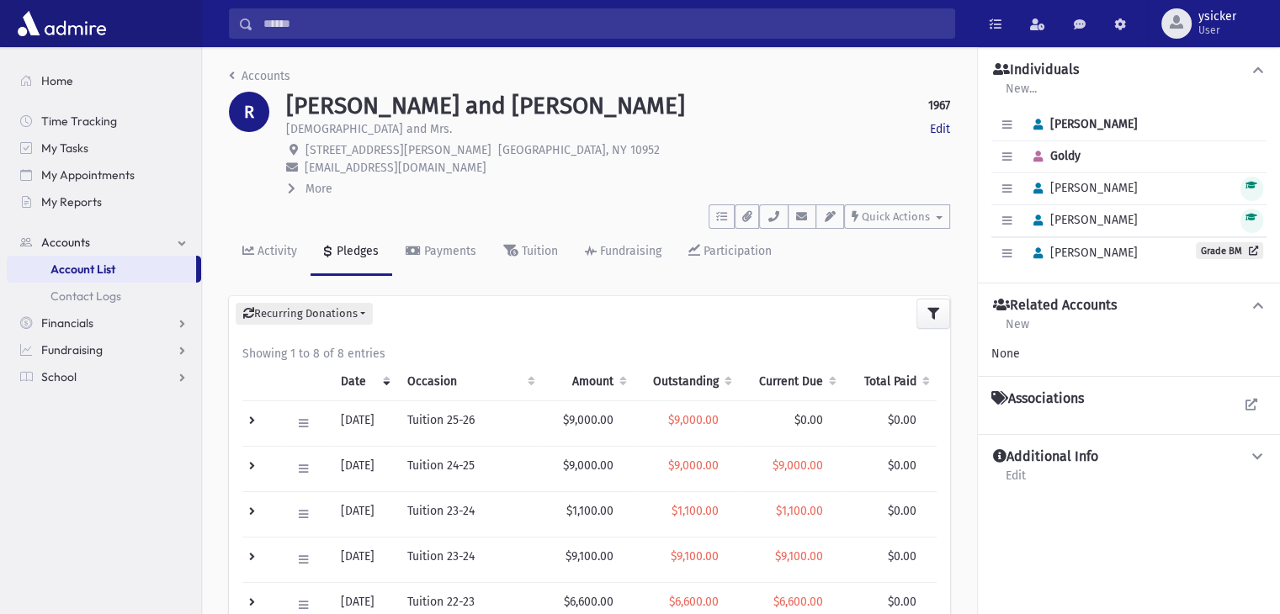
click at [294, 189] on icon at bounding box center [292, 189] width 8 height 12
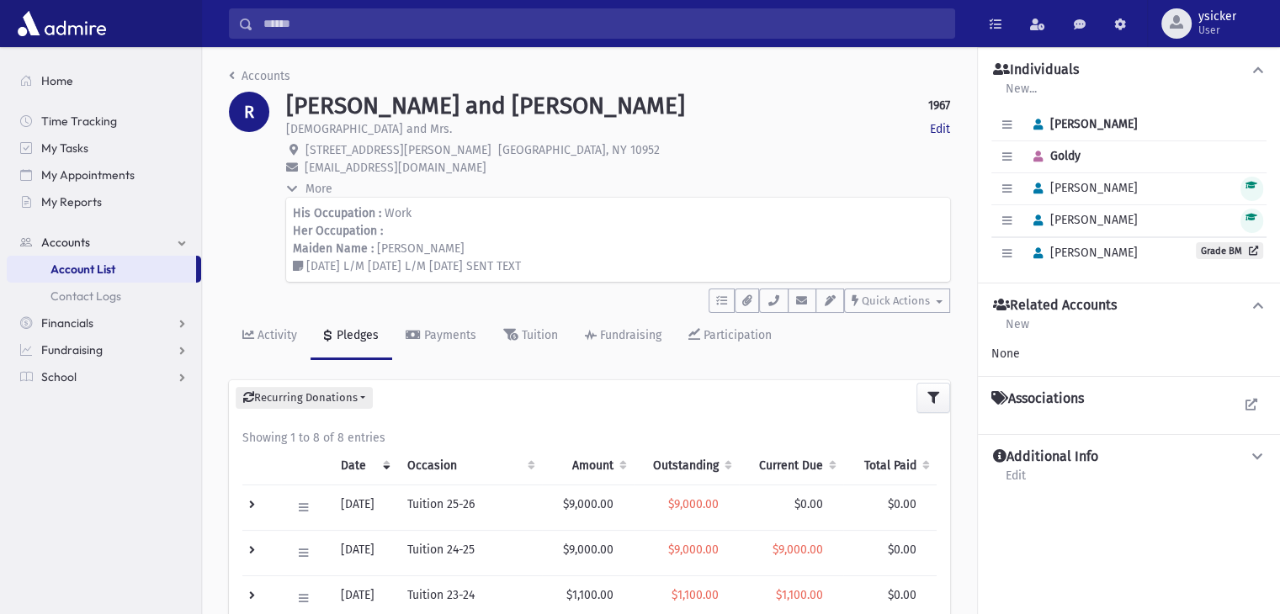
click at [294, 189] on icon at bounding box center [292, 189] width 12 height 8
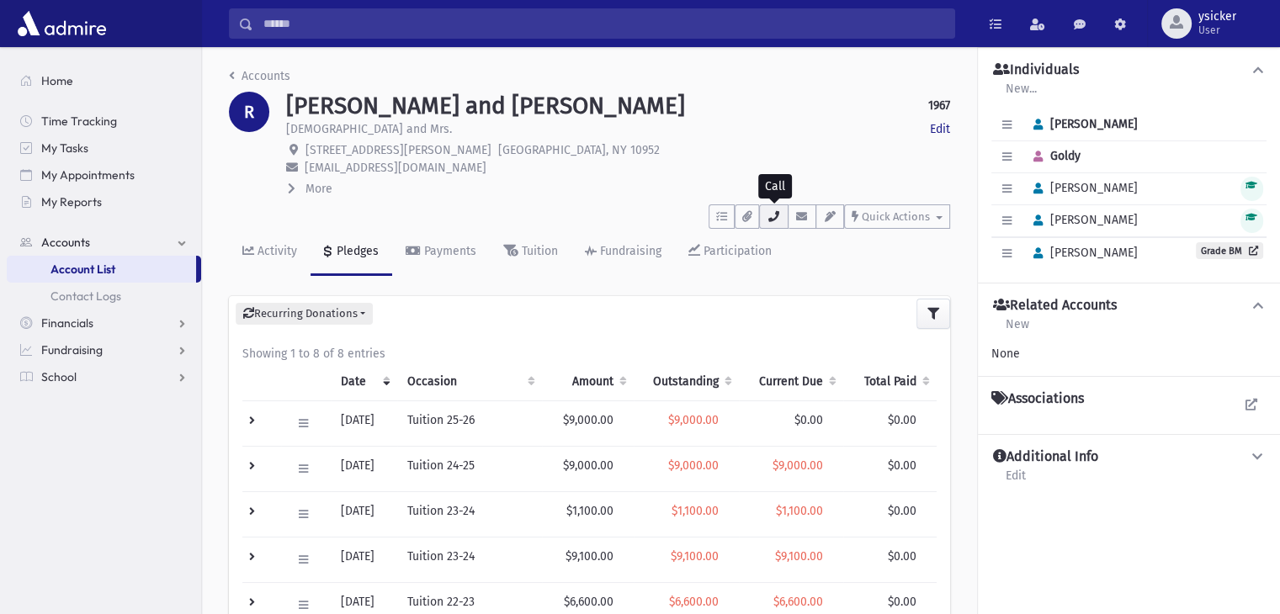
click at [777, 218] on icon "button" at bounding box center [772, 216] width 13 height 11
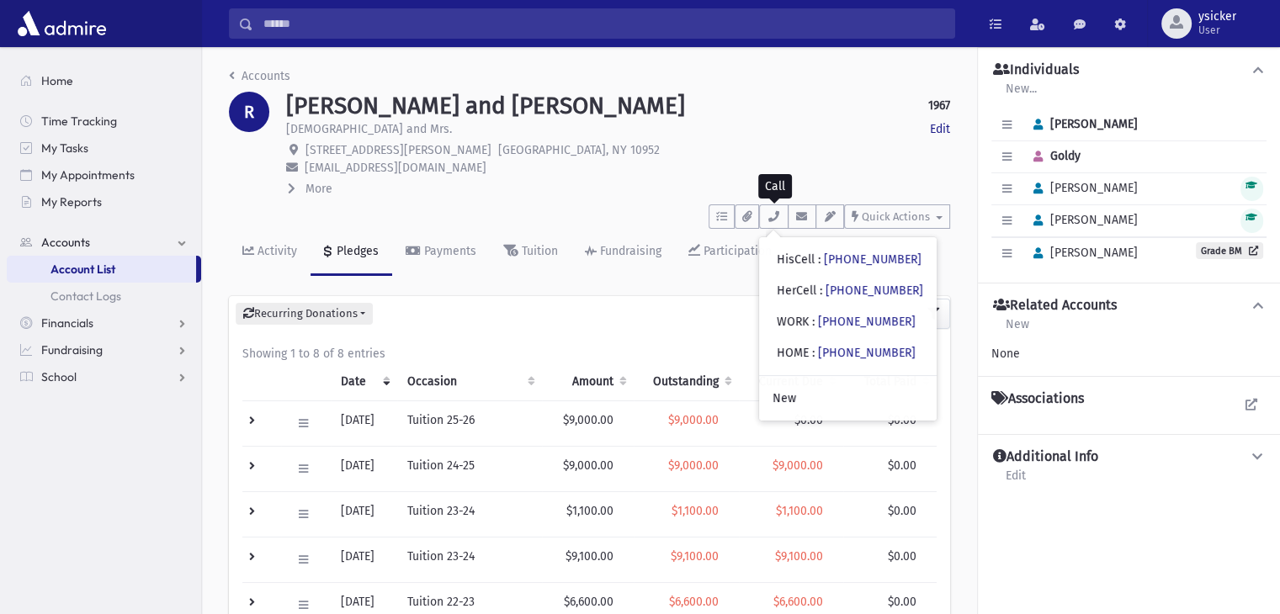
click at [289, 190] on icon at bounding box center [292, 189] width 8 height 12
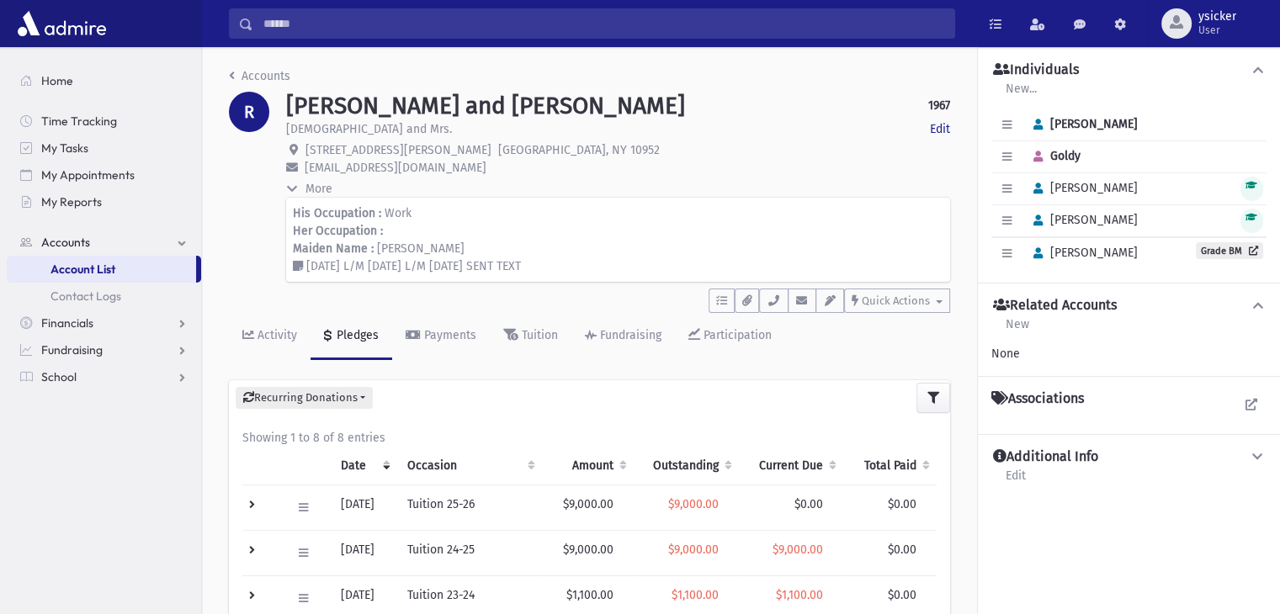
click at [289, 190] on icon at bounding box center [292, 189] width 12 height 8
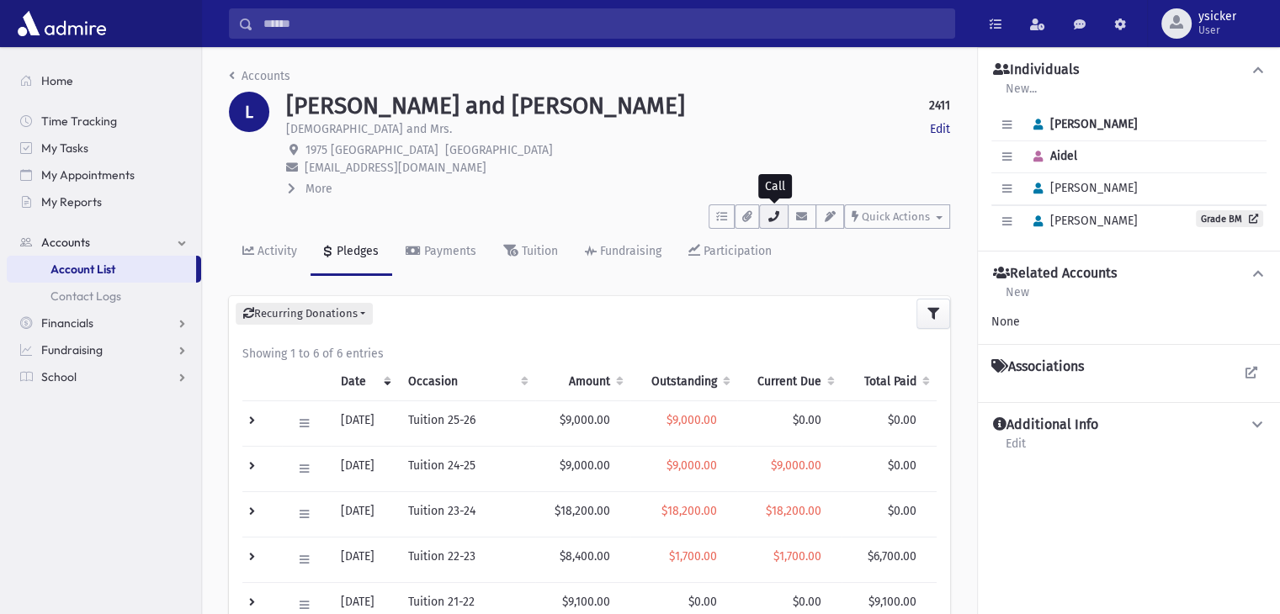
click at [770, 220] on icon "button" at bounding box center [772, 216] width 13 height 11
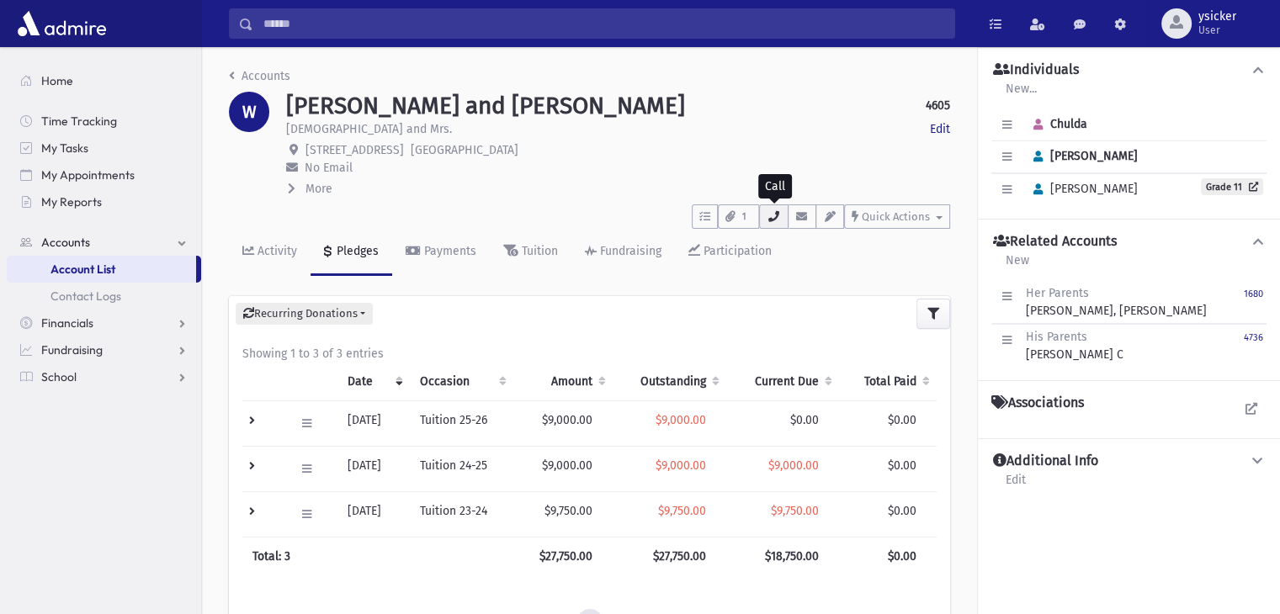
click at [778, 220] on icon "button" at bounding box center [772, 216] width 13 height 11
click at [288, 189] on icon at bounding box center [292, 189] width 8 height 12
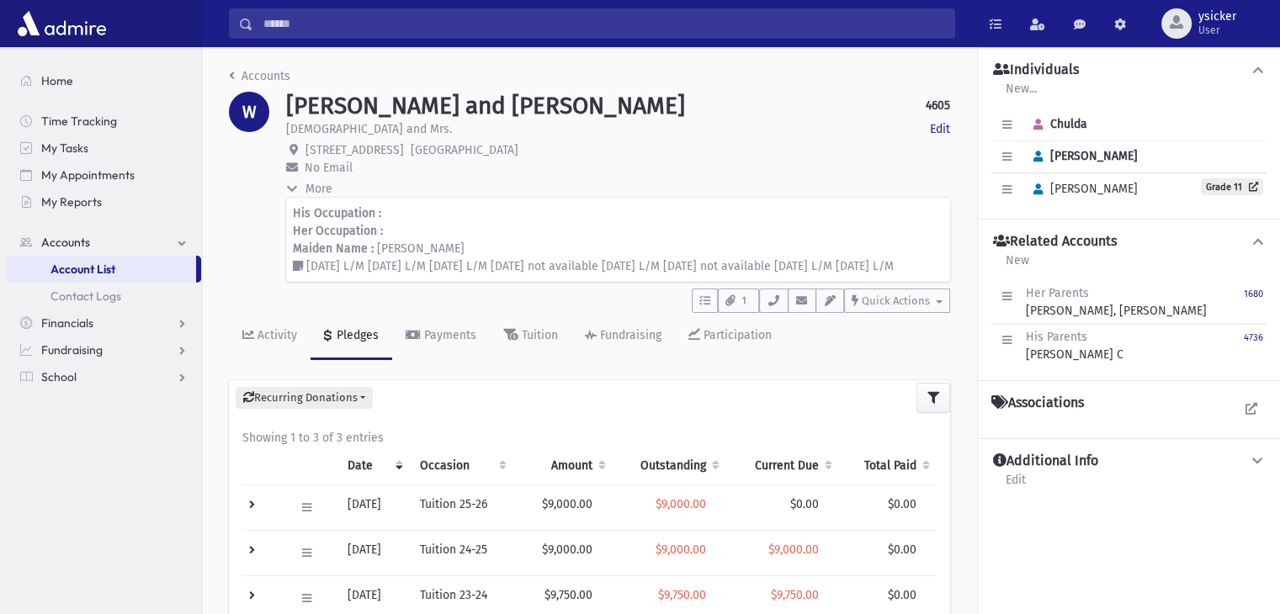
click at [287, 189] on icon at bounding box center [292, 189] width 12 height 8
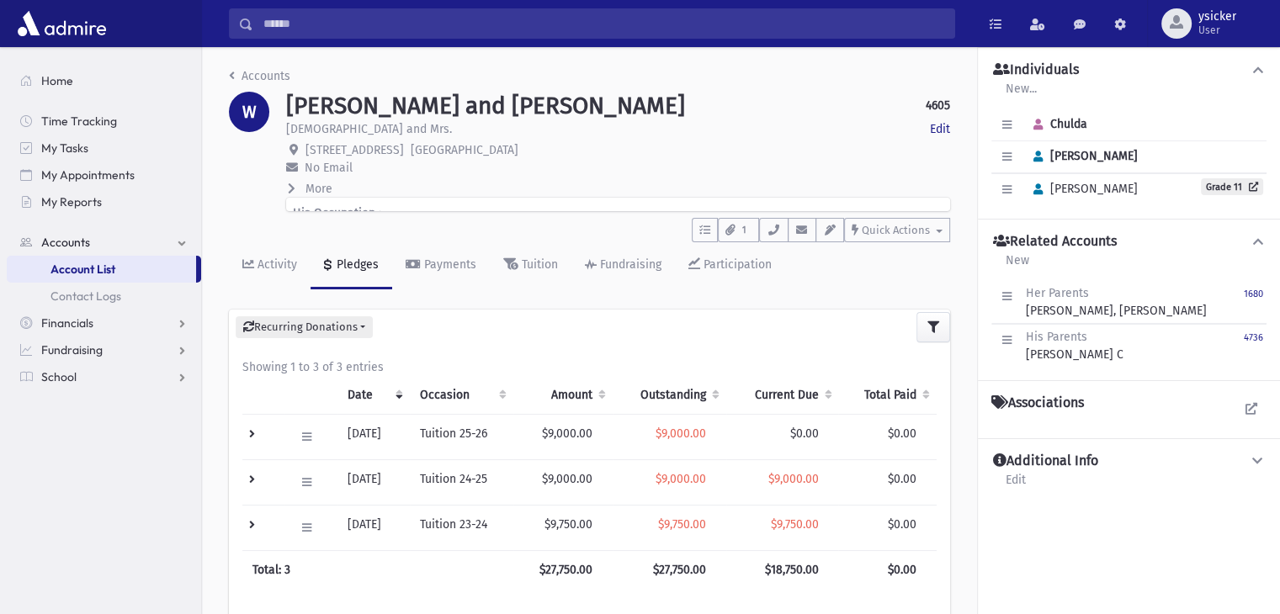
click at [288, 189] on icon at bounding box center [292, 189] width 8 height 12
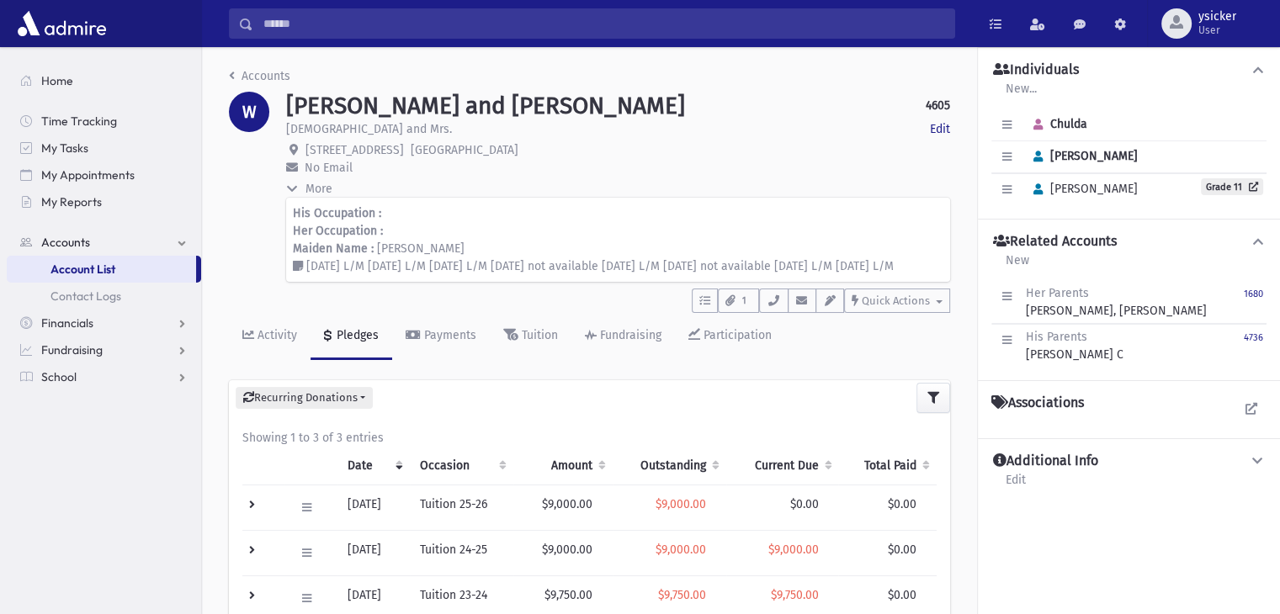
click at [287, 189] on icon at bounding box center [292, 189] width 12 height 8
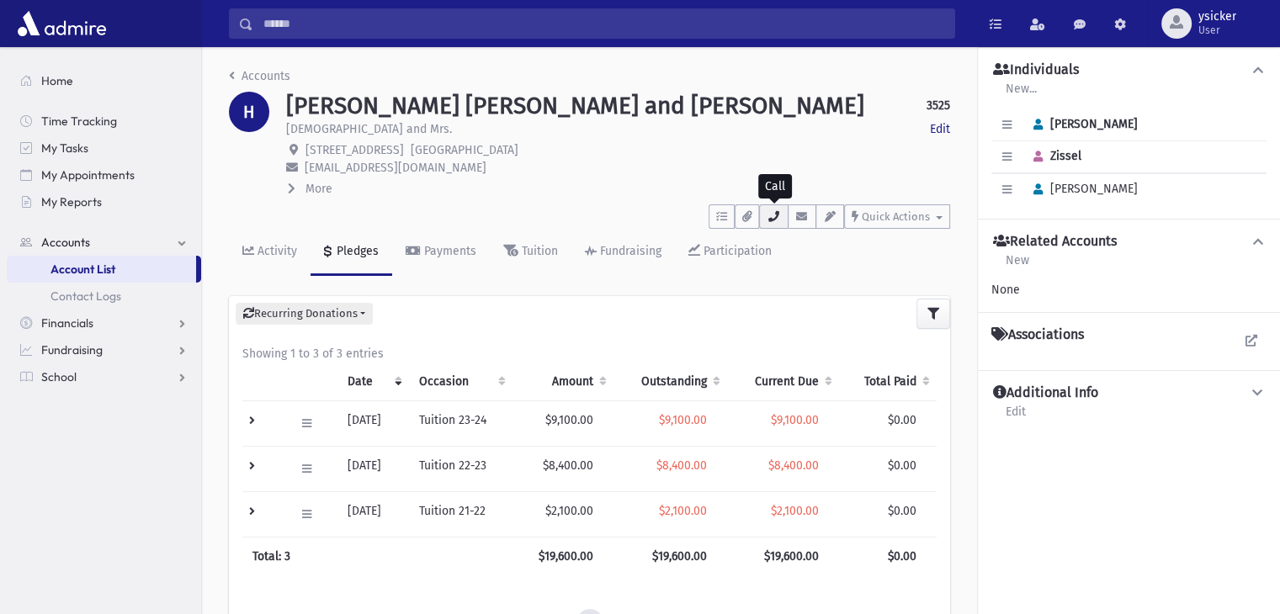
click at [775, 227] on button "button" at bounding box center [773, 216] width 29 height 24
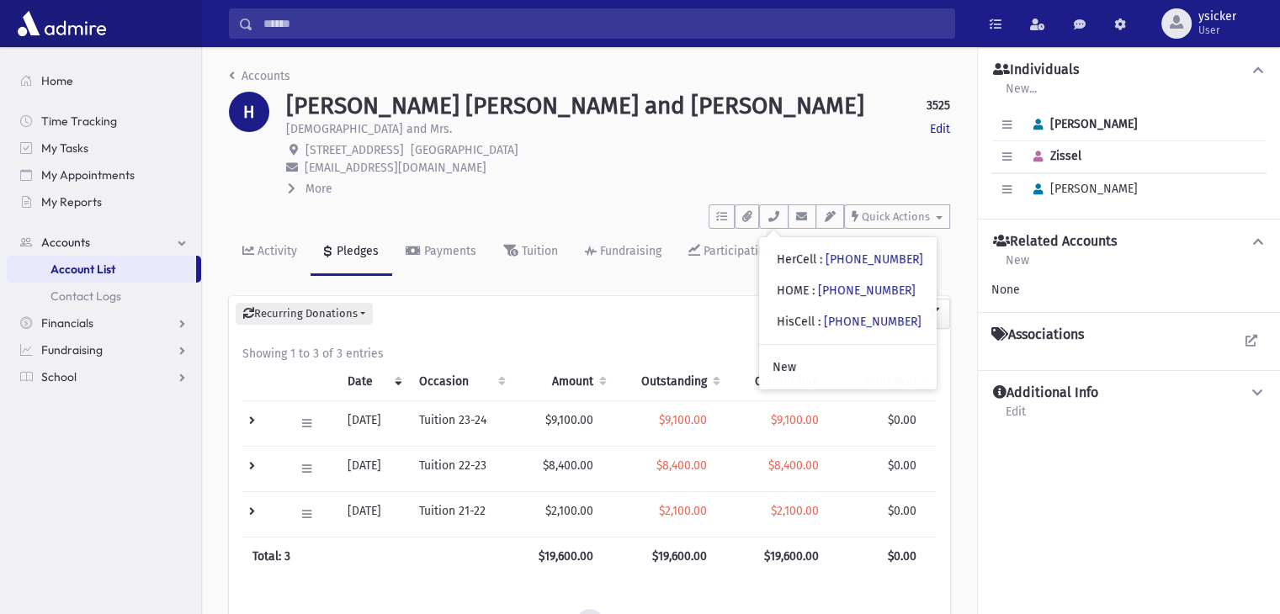
click at [293, 188] on icon at bounding box center [292, 189] width 8 height 12
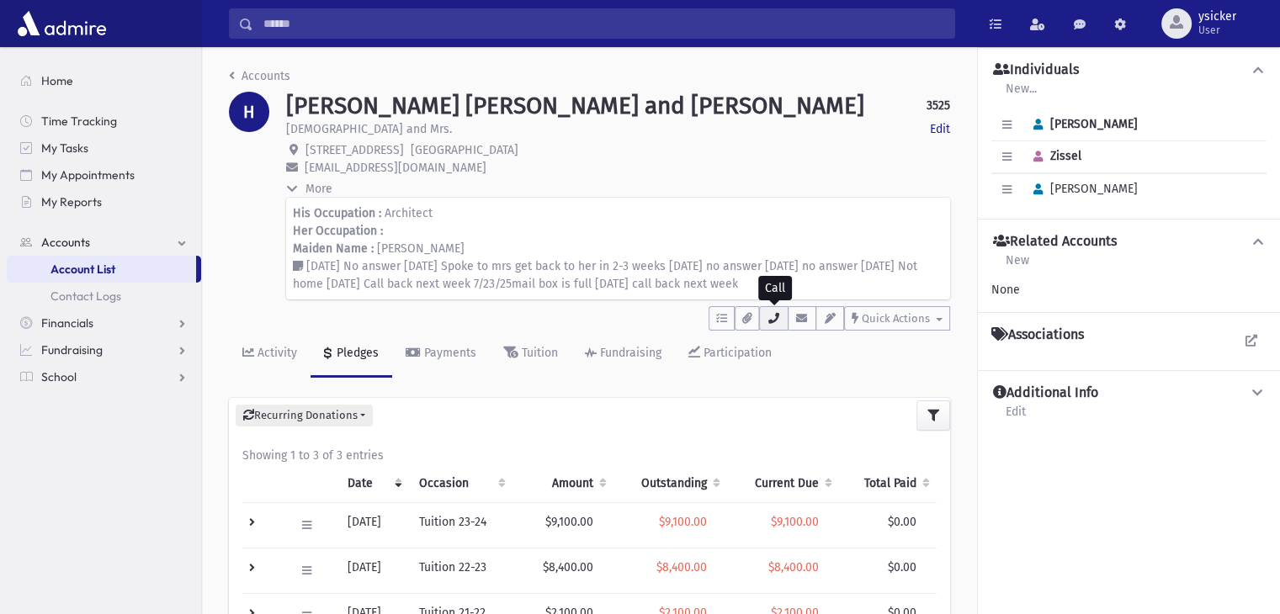
click at [775, 322] on icon "button" at bounding box center [772, 318] width 13 height 11
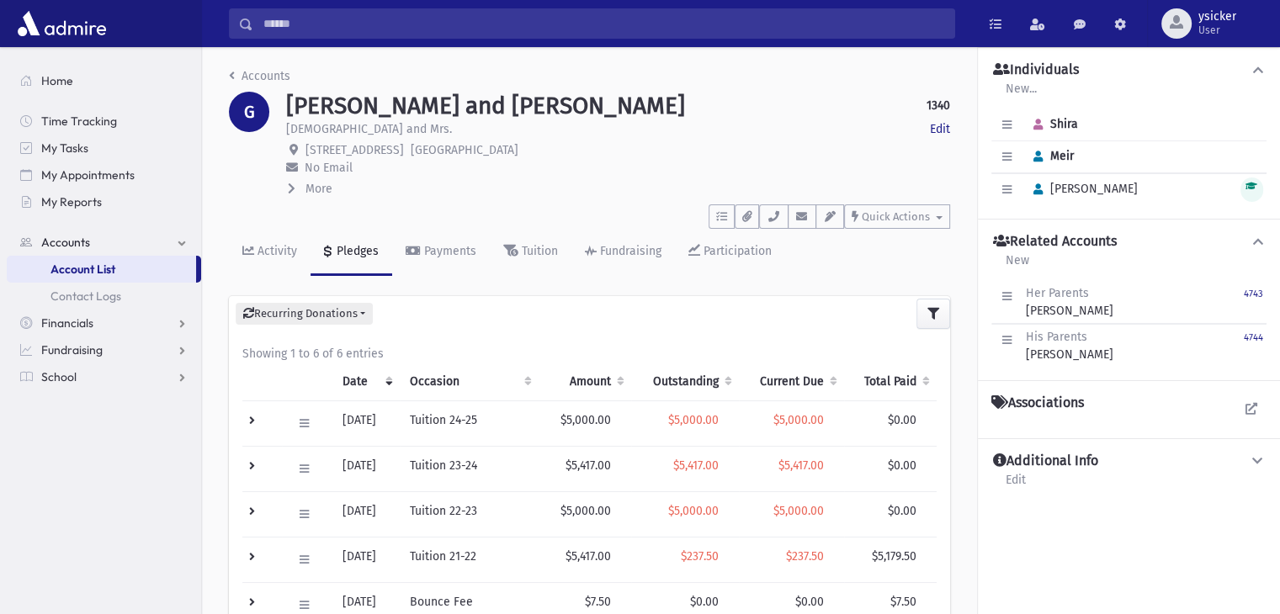
click at [293, 185] on icon at bounding box center [292, 189] width 8 height 12
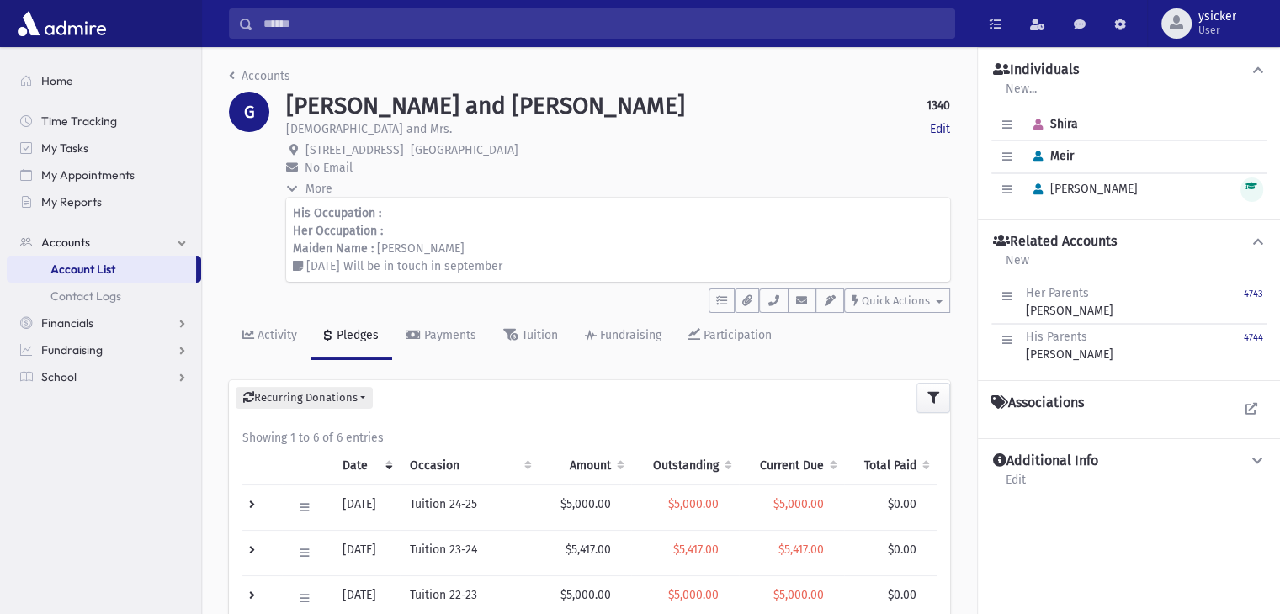
click at [293, 185] on icon at bounding box center [292, 189] width 12 height 8
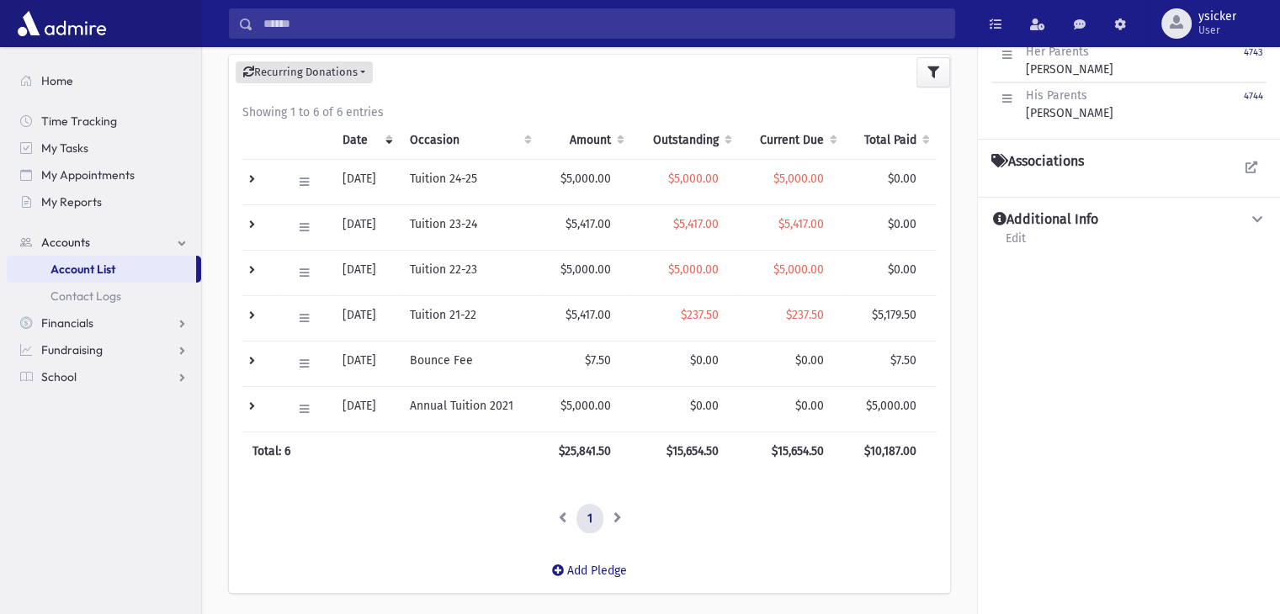
scroll to position [252, 0]
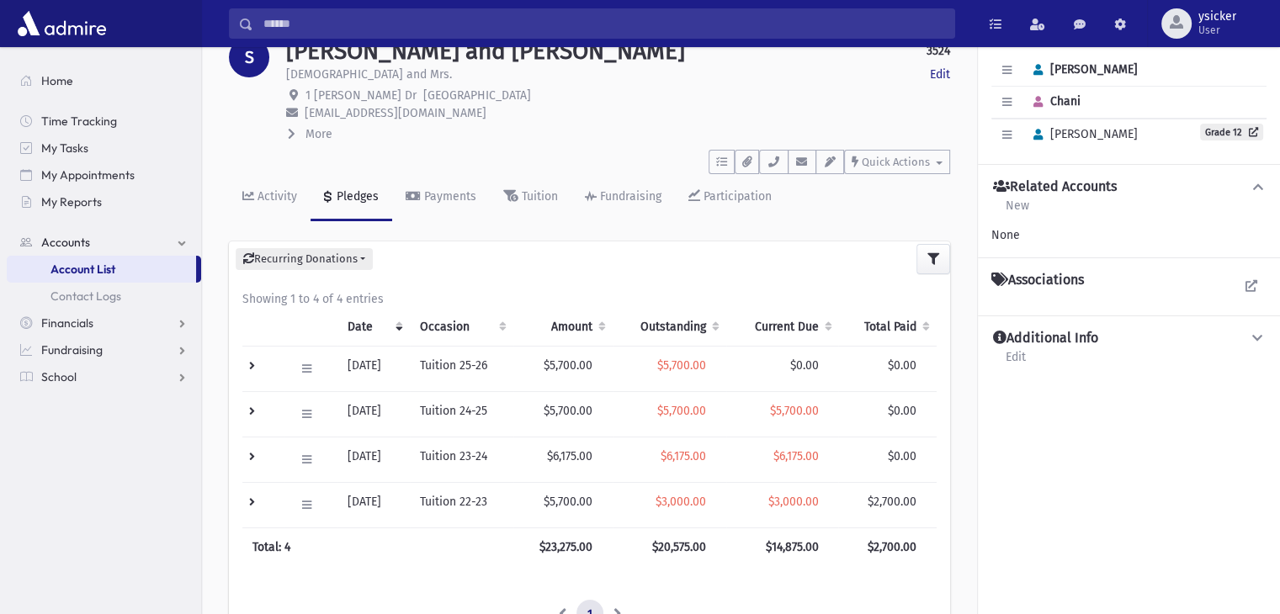
scroll to position [84, 0]
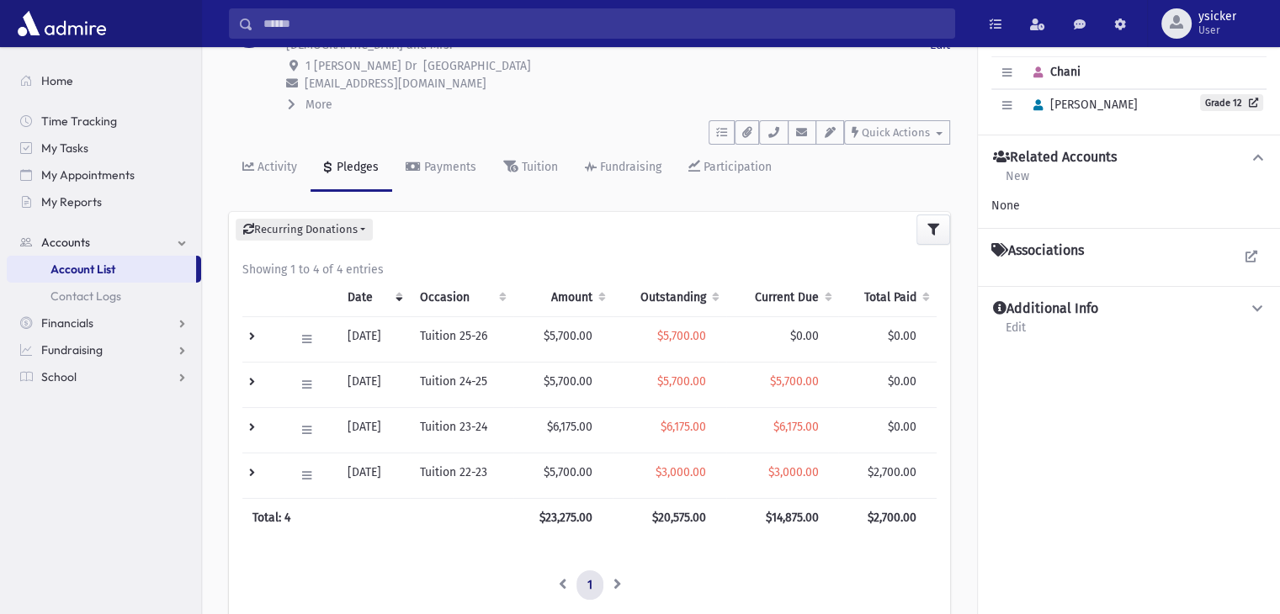
click at [289, 104] on icon at bounding box center [292, 104] width 8 height 12
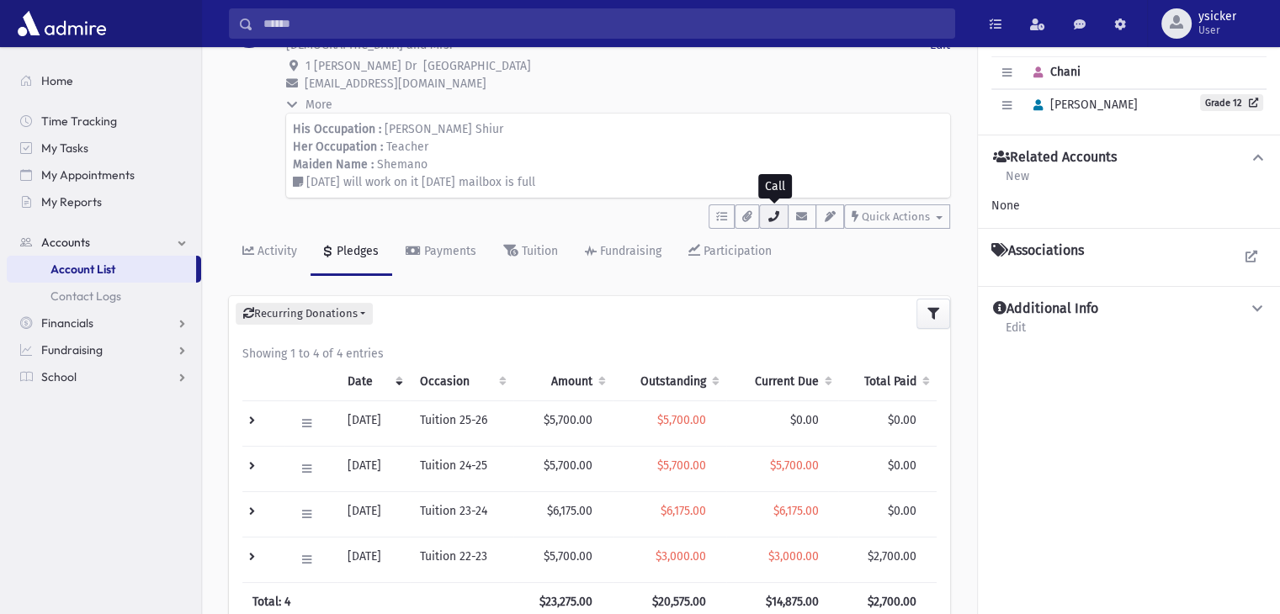
click at [774, 220] on icon "button" at bounding box center [772, 216] width 13 height 11
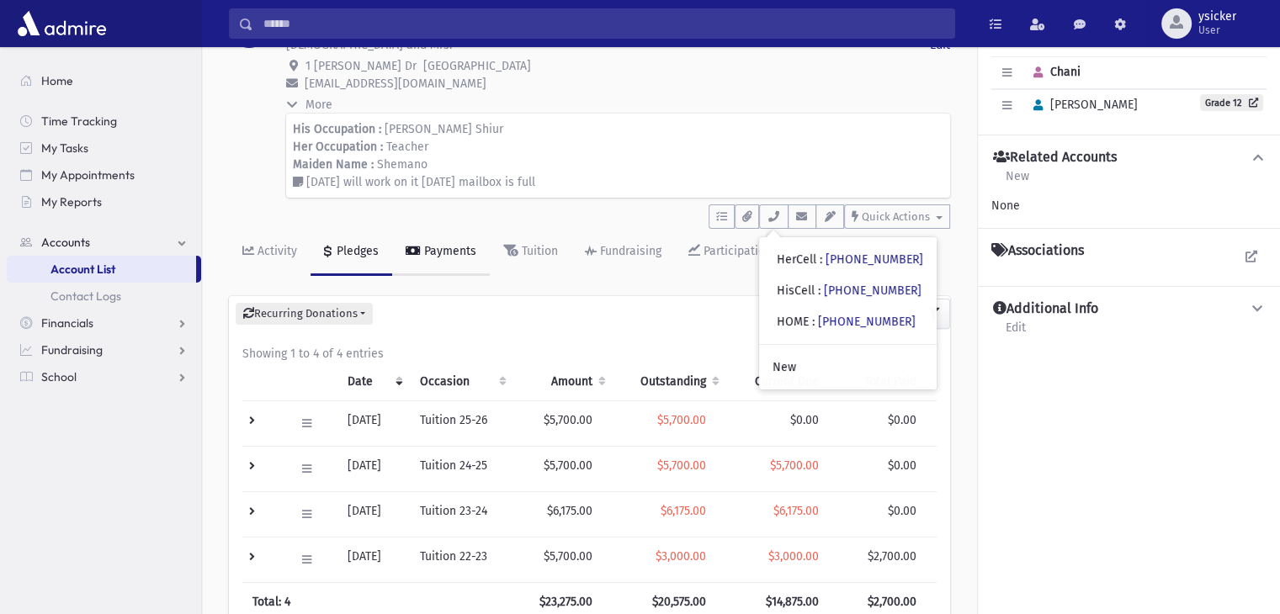
click at [448, 251] on div "Payments" at bounding box center [449, 251] width 56 height 14
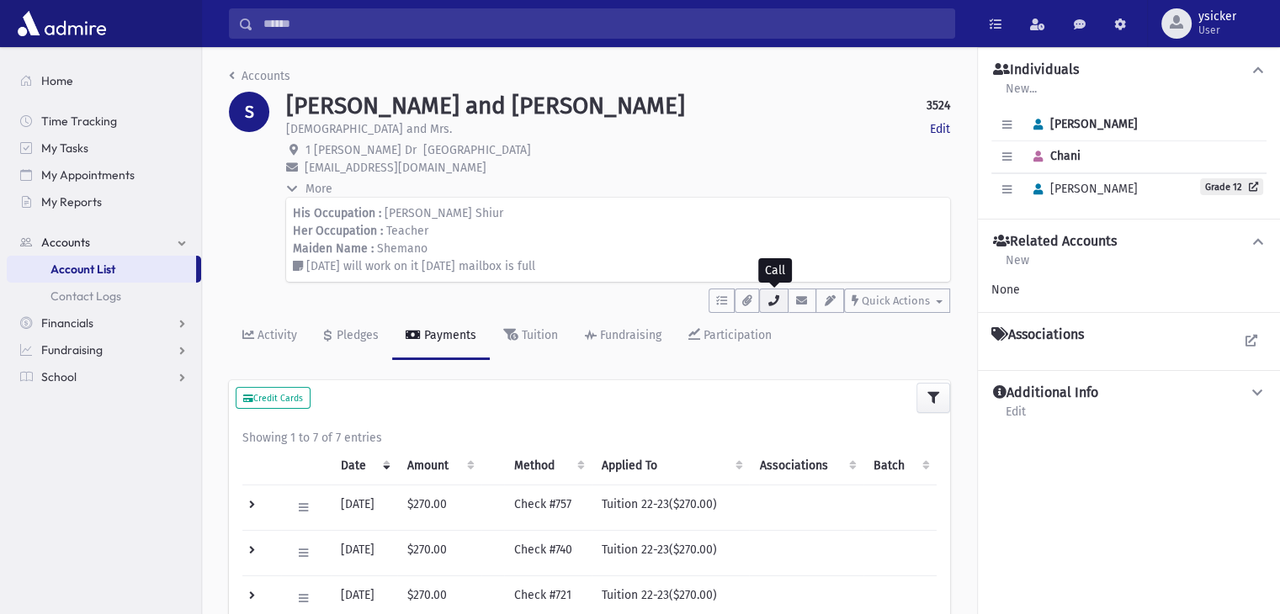
click at [777, 302] on icon "button" at bounding box center [772, 300] width 13 height 11
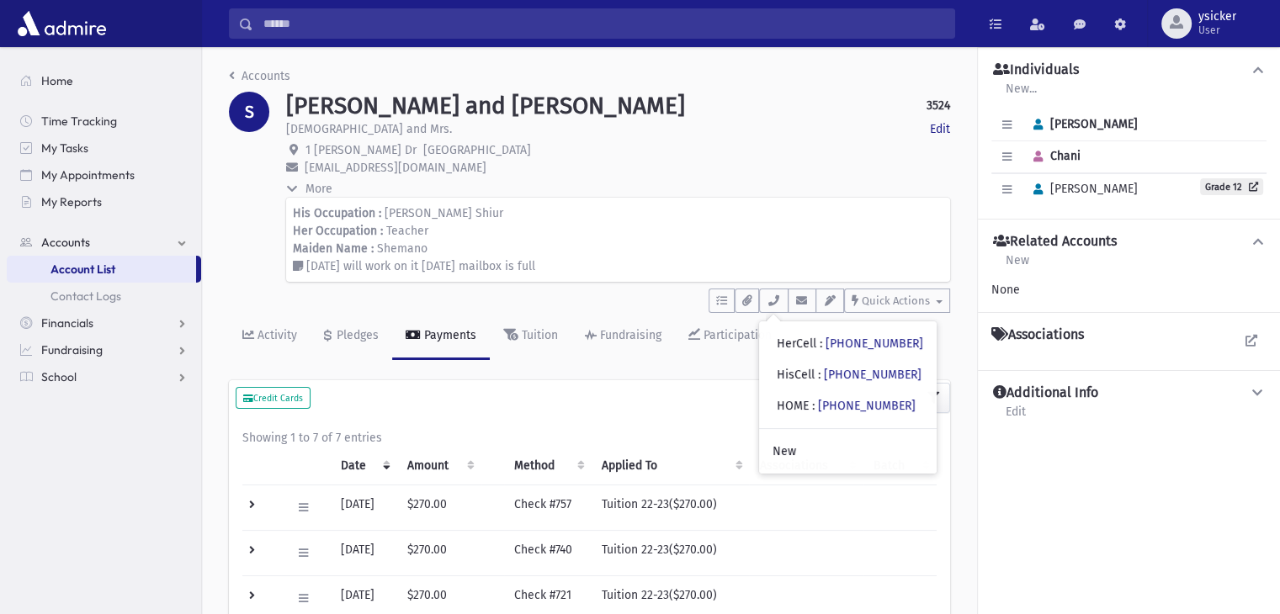
click at [739, 188] on div "More" at bounding box center [618, 189] width 664 height 19
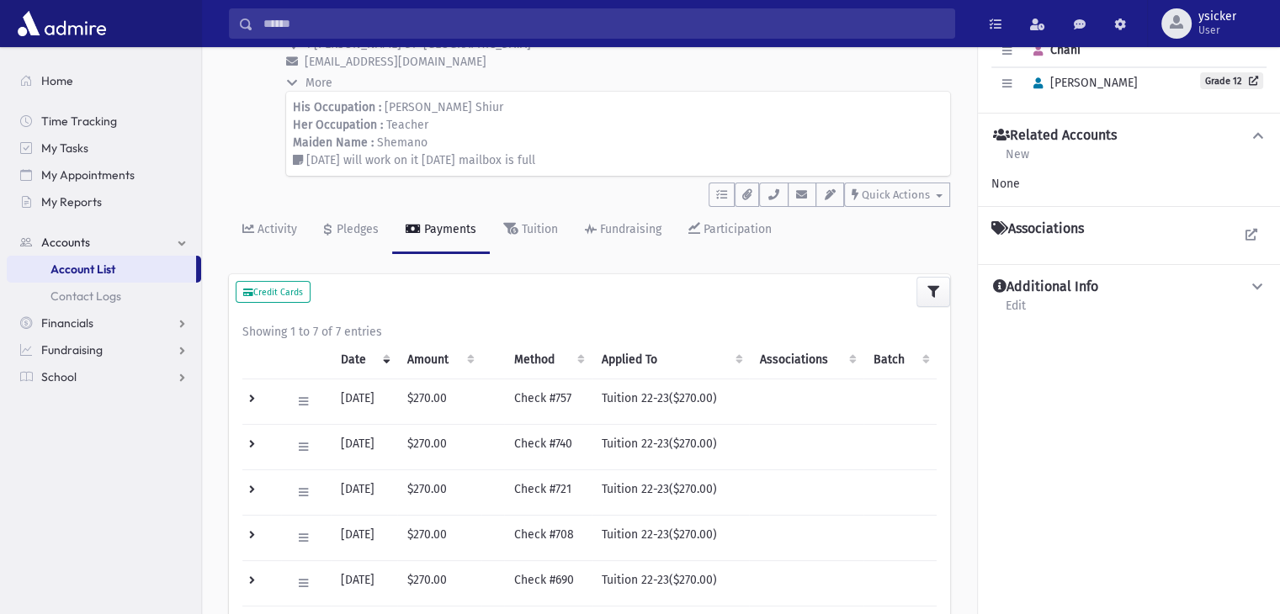
scroll to position [84, 0]
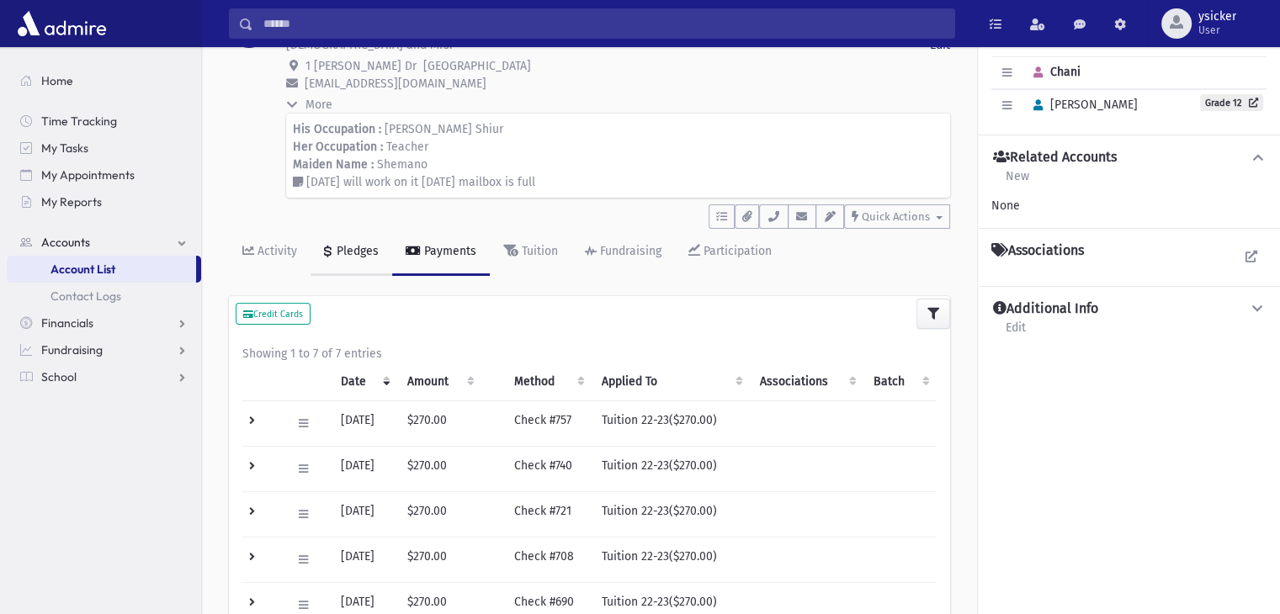
click at [363, 249] on div "Pledges" at bounding box center [355, 251] width 45 height 14
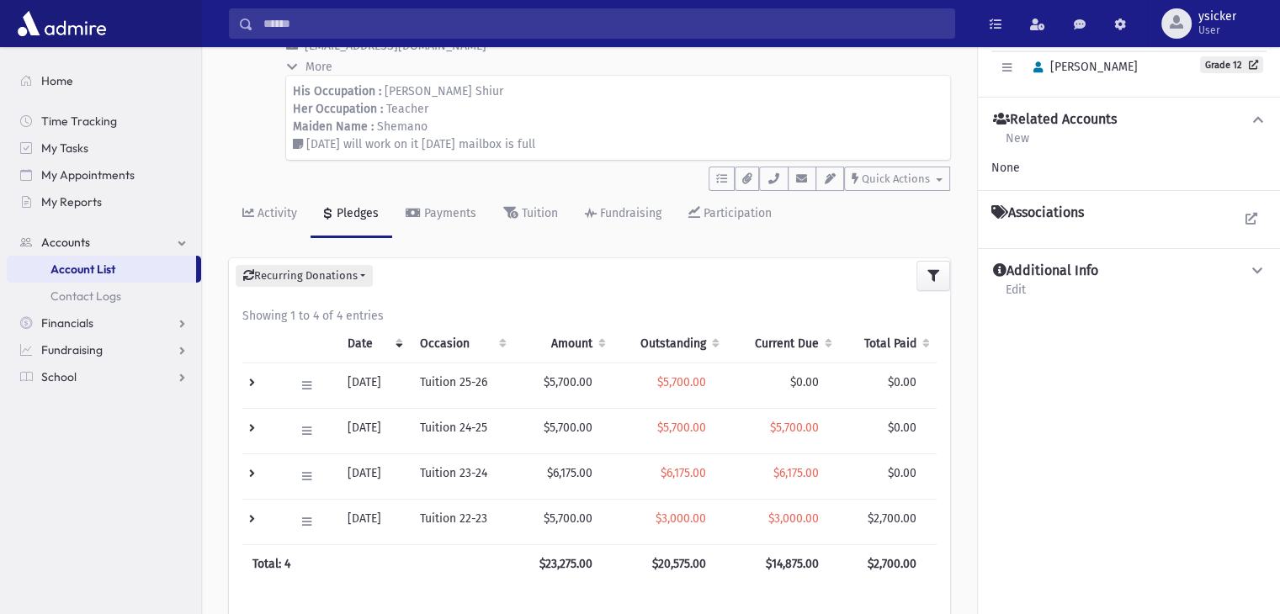
scroll to position [84, 0]
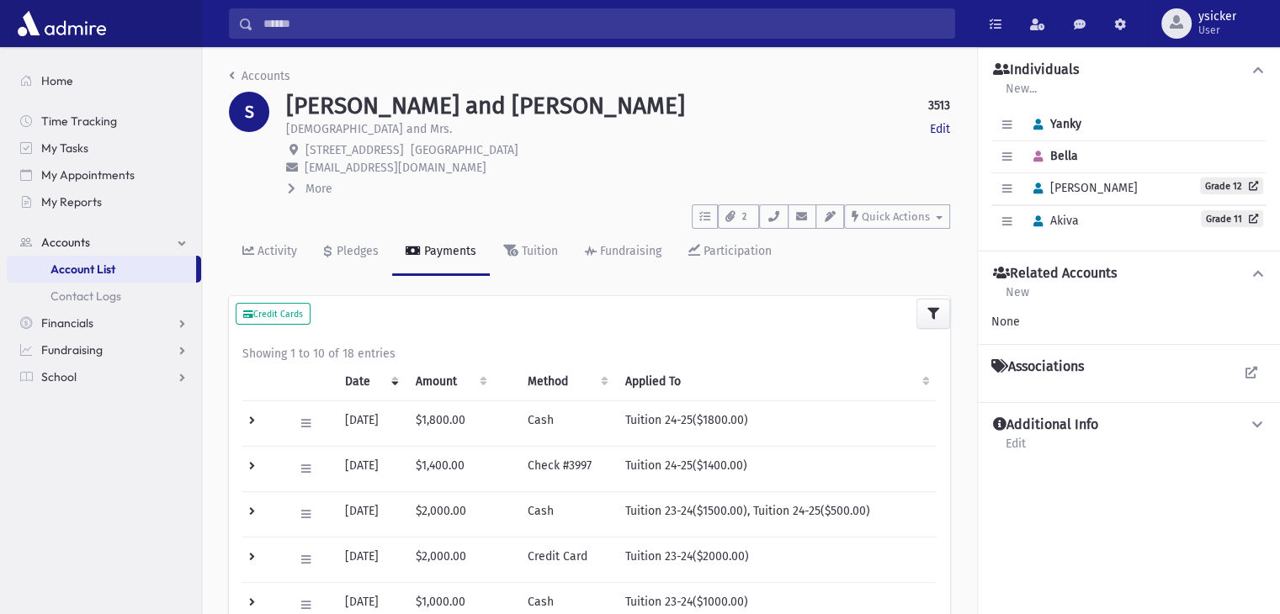
click at [294, 188] on icon at bounding box center [292, 189] width 8 height 12
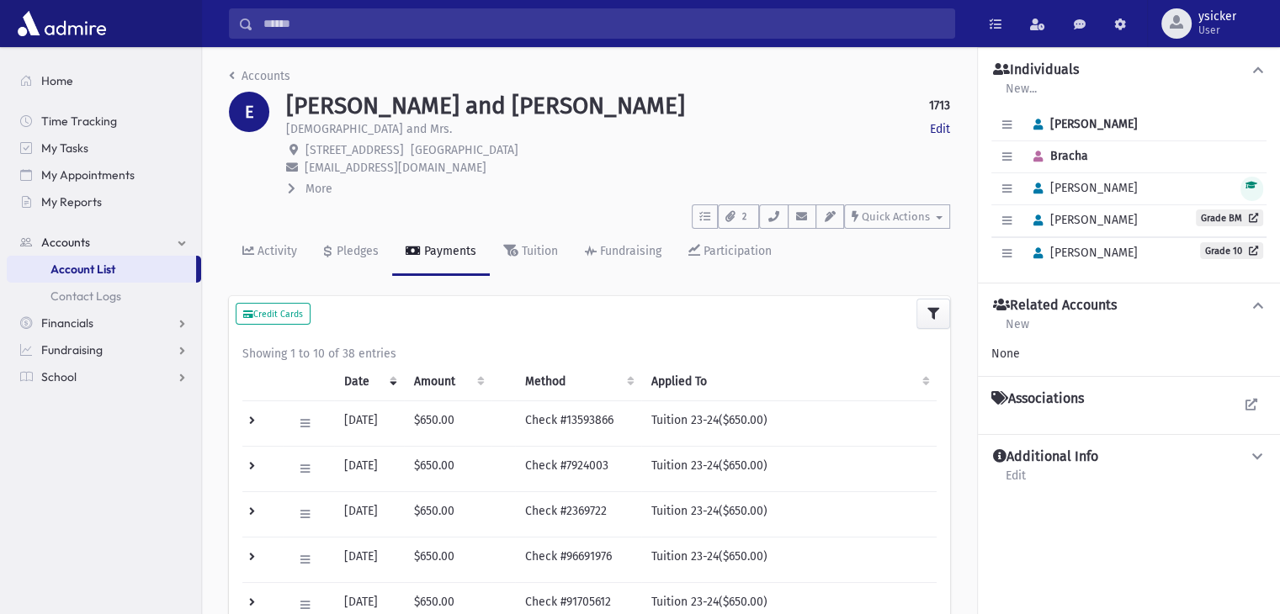
click at [294, 185] on icon at bounding box center [292, 189] width 8 height 12
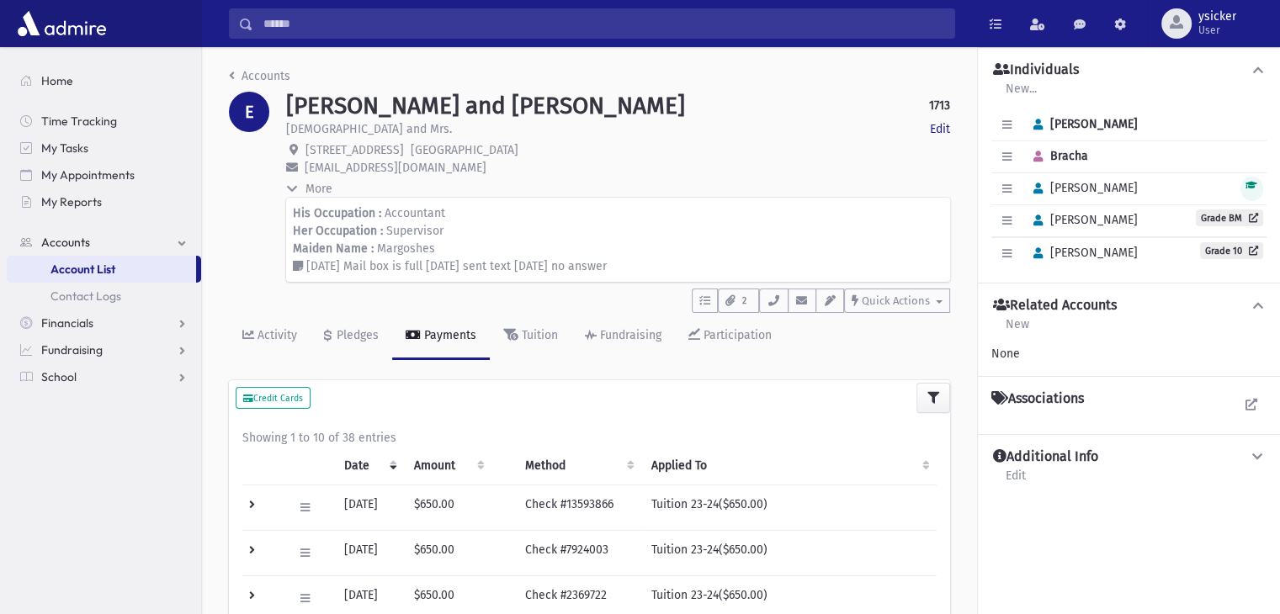
click at [294, 185] on icon at bounding box center [292, 189] width 12 height 8
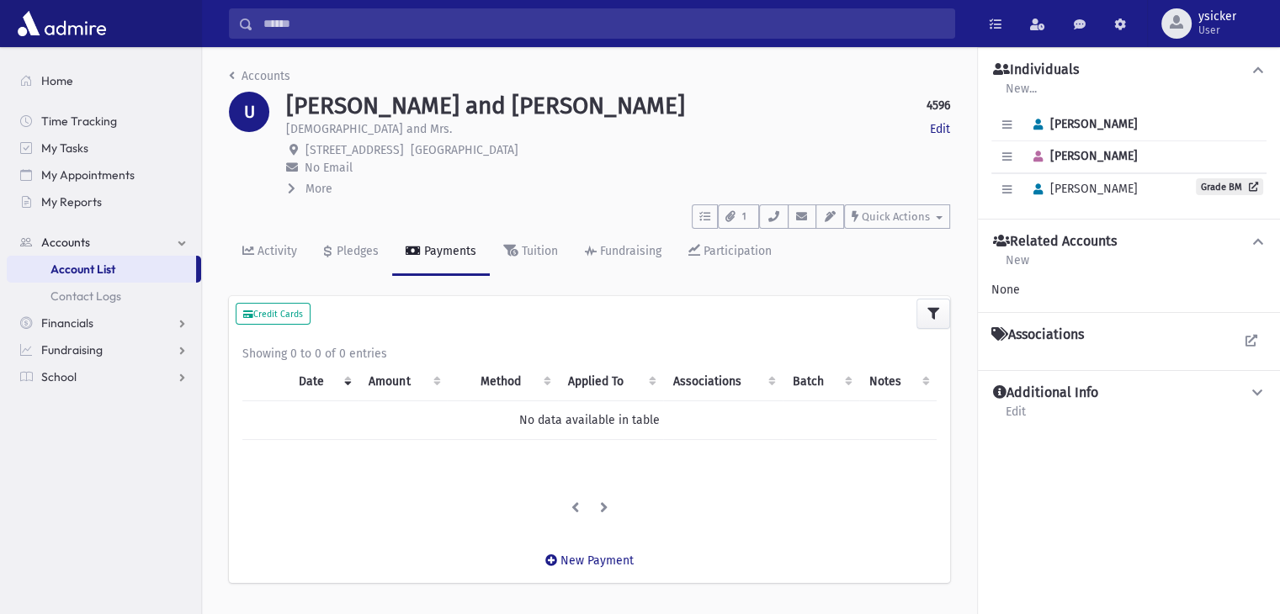
click at [293, 183] on icon at bounding box center [292, 189] width 8 height 12
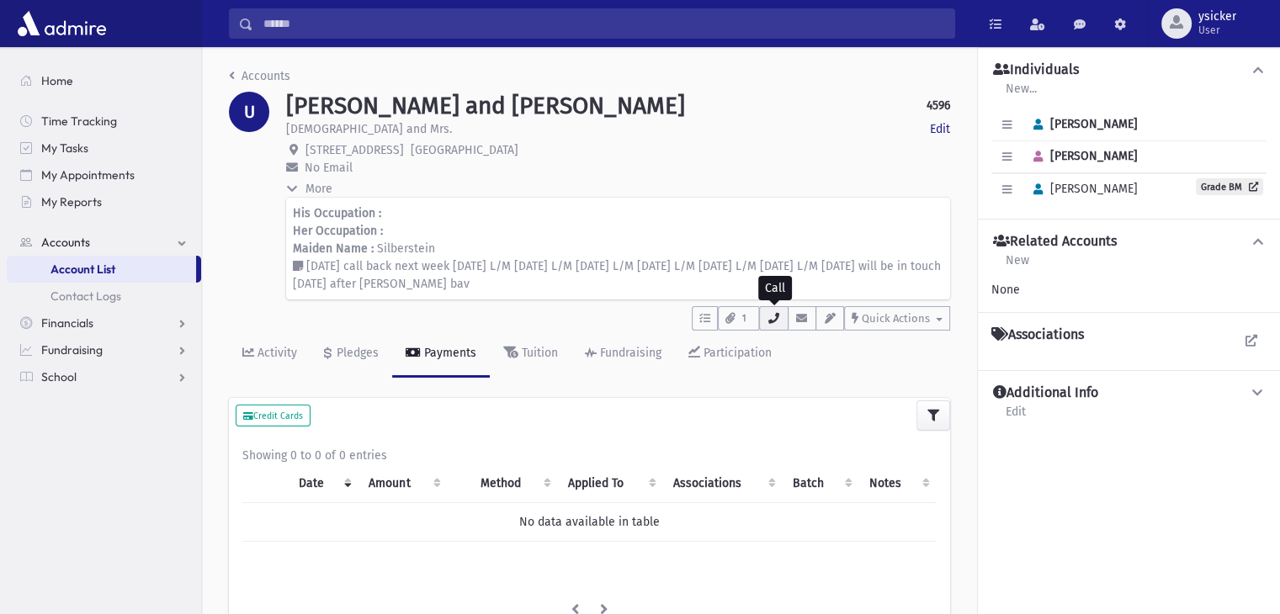
click at [775, 326] on button "button" at bounding box center [773, 318] width 29 height 24
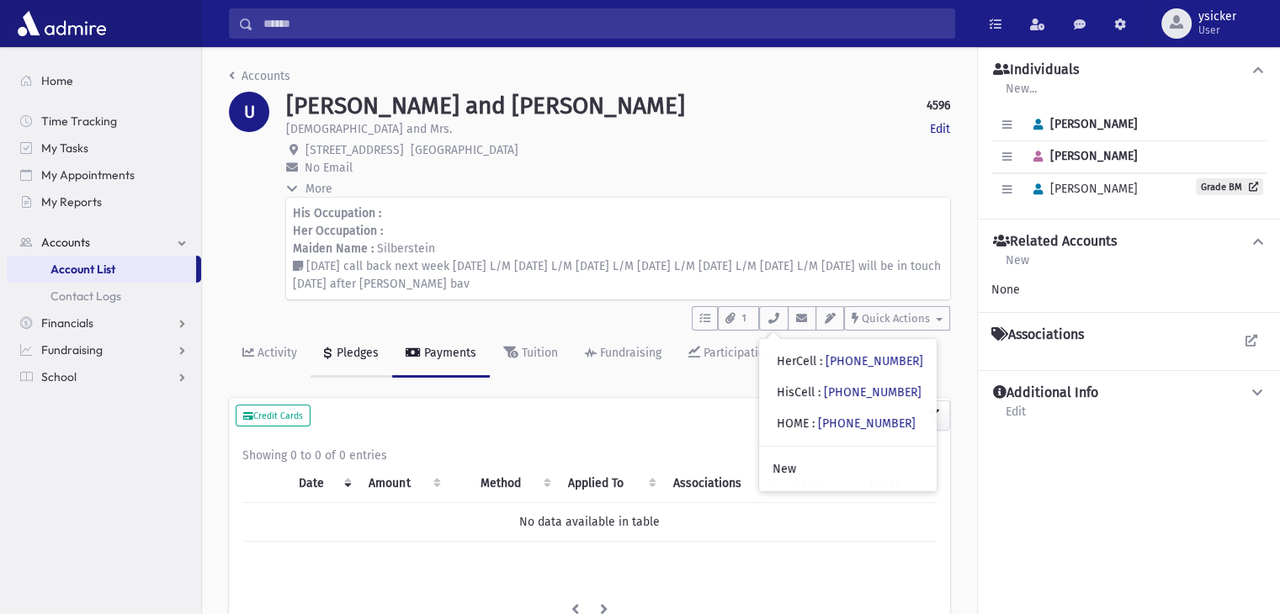
click at [370, 349] on div "Pledges" at bounding box center [355, 353] width 45 height 14
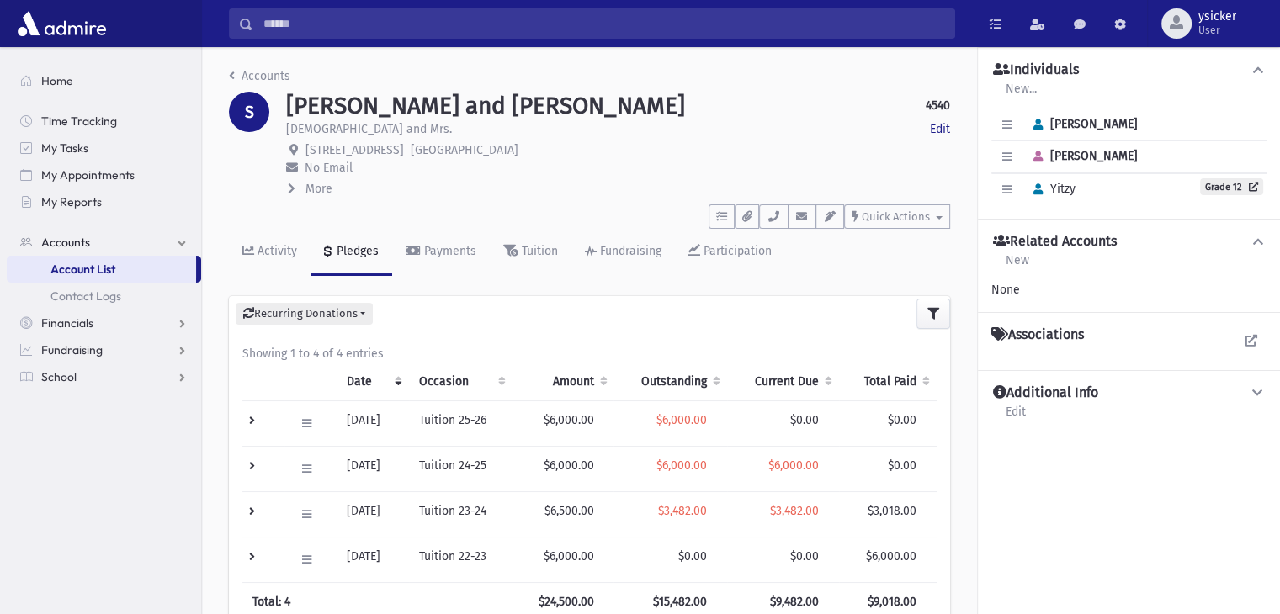
click at [289, 189] on icon at bounding box center [292, 189] width 8 height 12
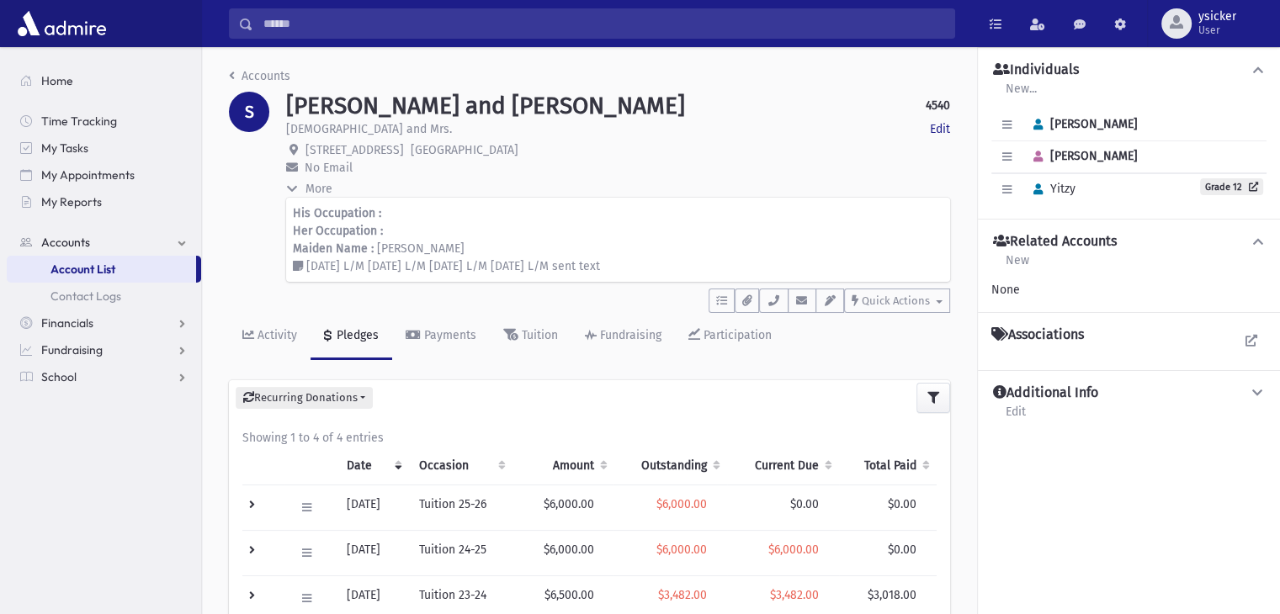
click at [289, 189] on icon at bounding box center [292, 189] width 12 height 8
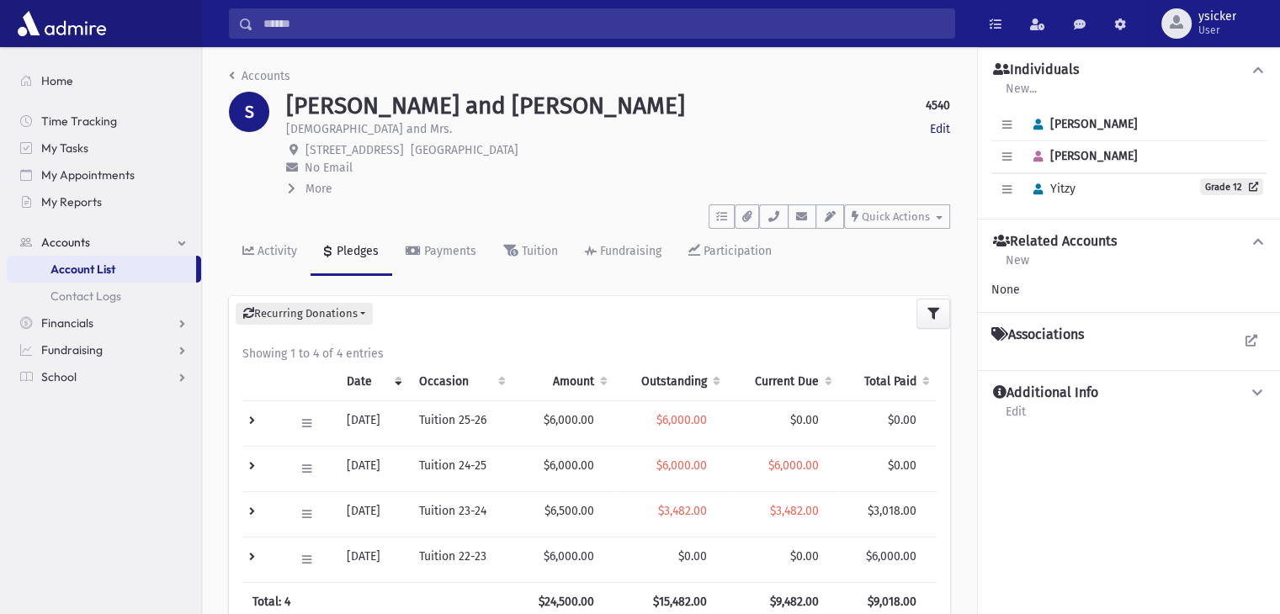
click at [289, 189] on icon at bounding box center [292, 189] width 8 height 12
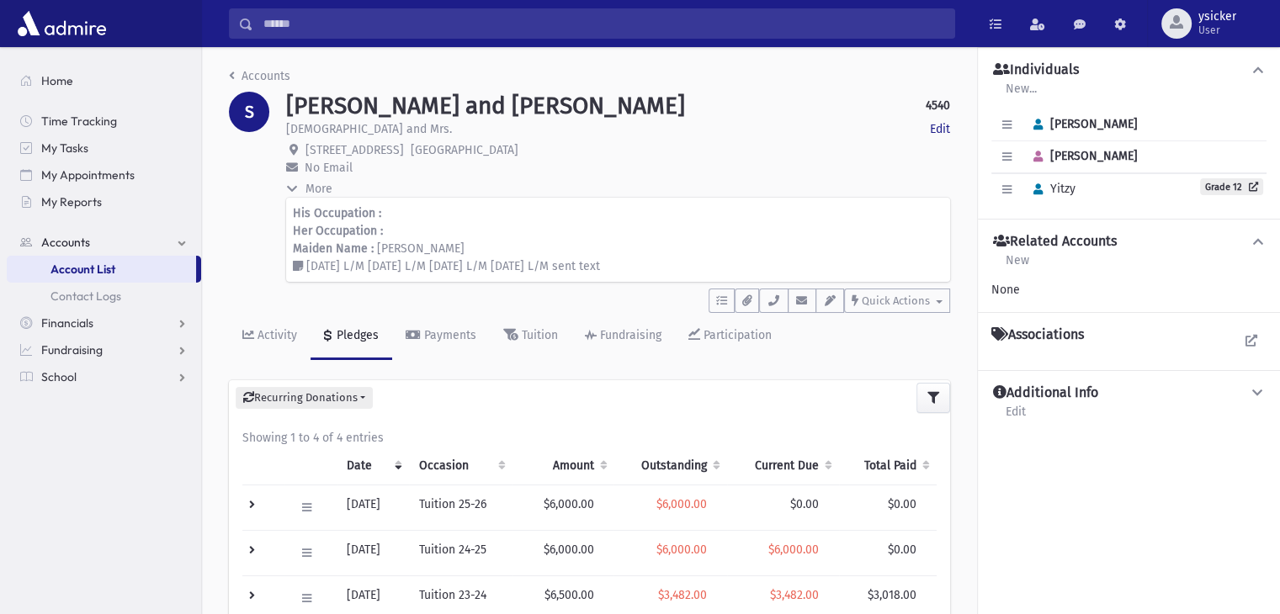
click at [289, 189] on icon at bounding box center [292, 189] width 12 height 8
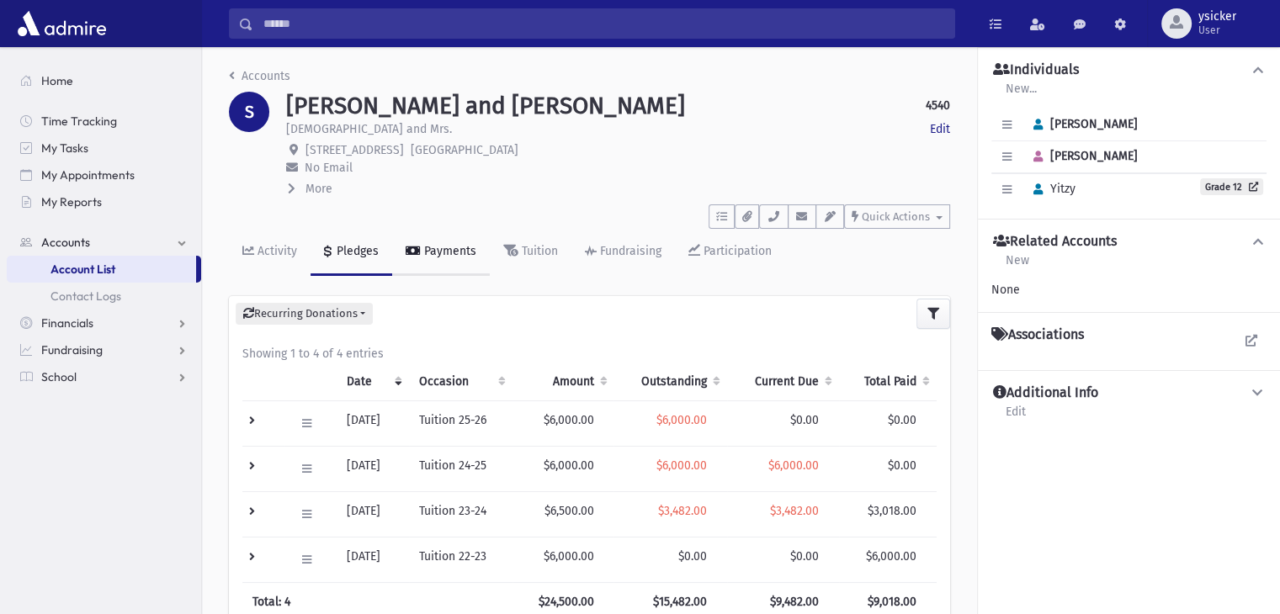
click at [427, 250] on div "Payments" at bounding box center [449, 251] width 56 height 14
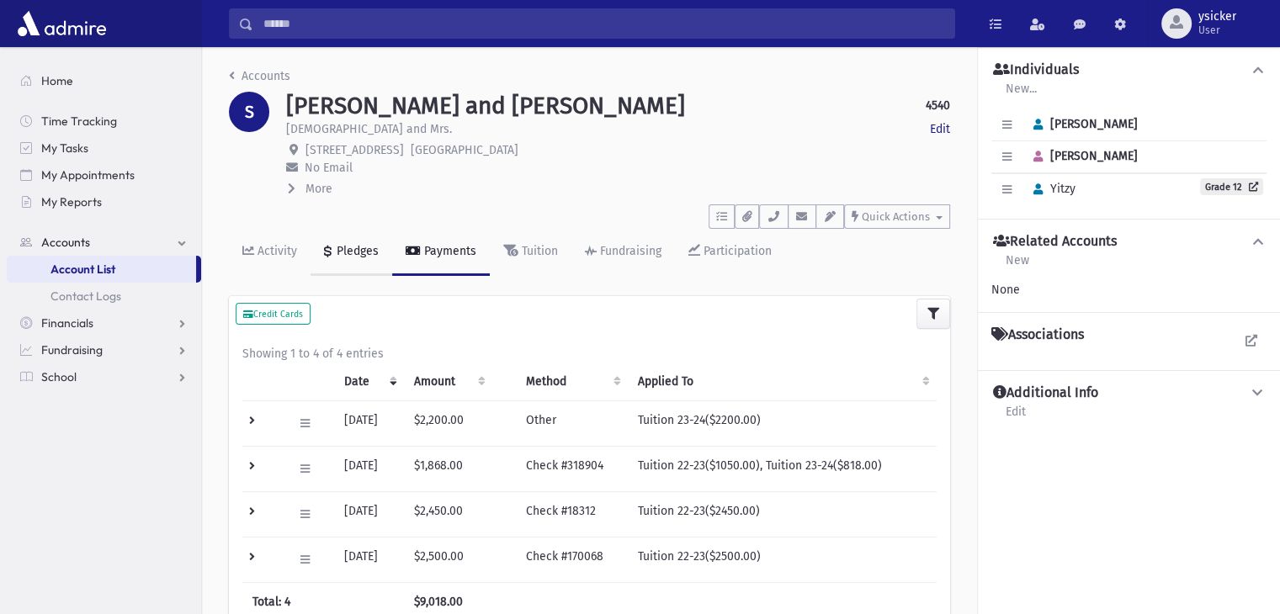
click at [364, 254] on div "Pledges" at bounding box center [355, 251] width 45 height 14
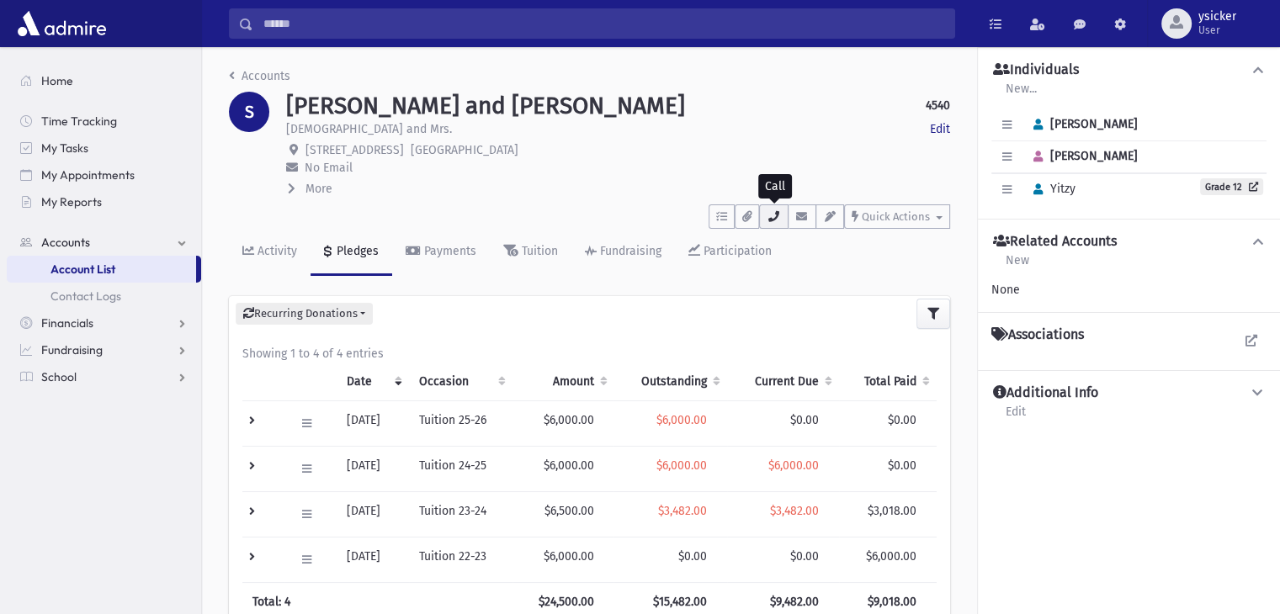
click at [777, 220] on icon "button" at bounding box center [772, 216] width 13 height 11
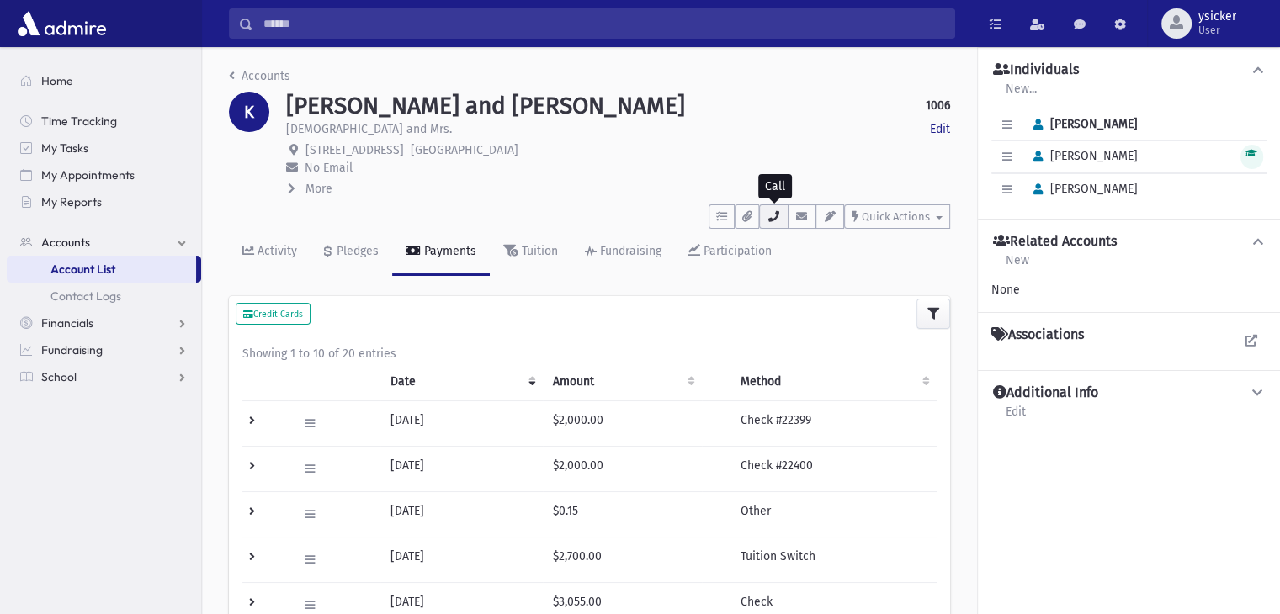
click at [773, 220] on icon "button" at bounding box center [772, 216] width 13 height 11
click at [830, 73] on div "Accounts" at bounding box center [589, 79] width 721 height 24
click at [780, 224] on button "button" at bounding box center [773, 216] width 29 height 24
click at [294, 190] on icon at bounding box center [292, 189] width 8 height 12
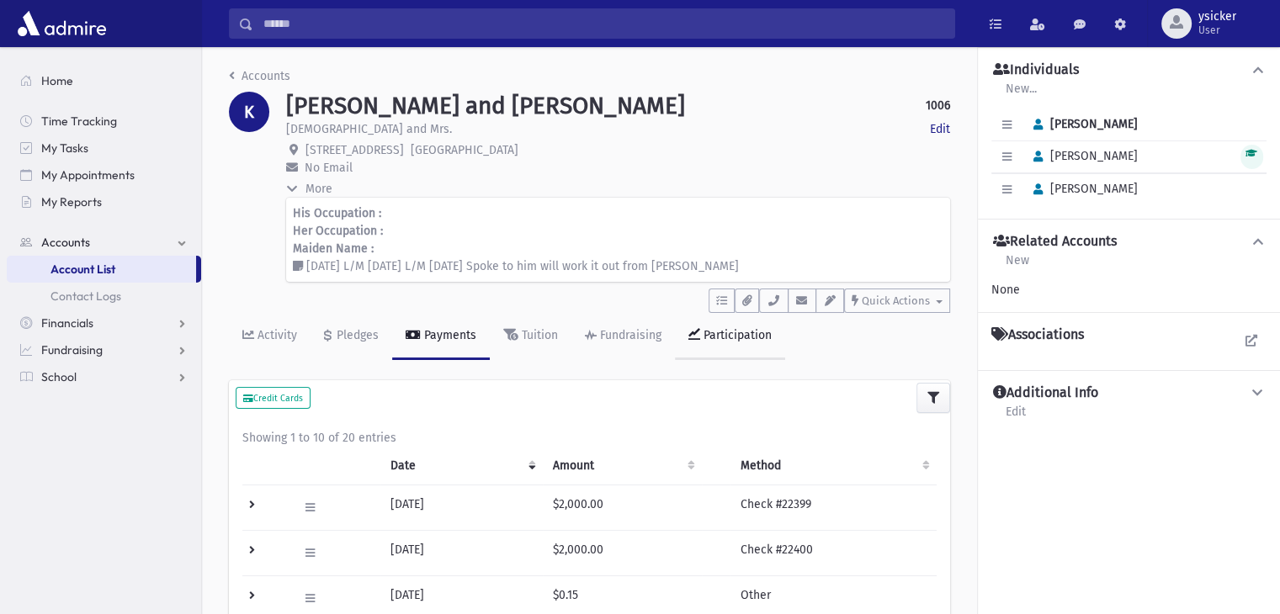
click at [773, 314] on link "Participation" at bounding box center [730, 336] width 110 height 47
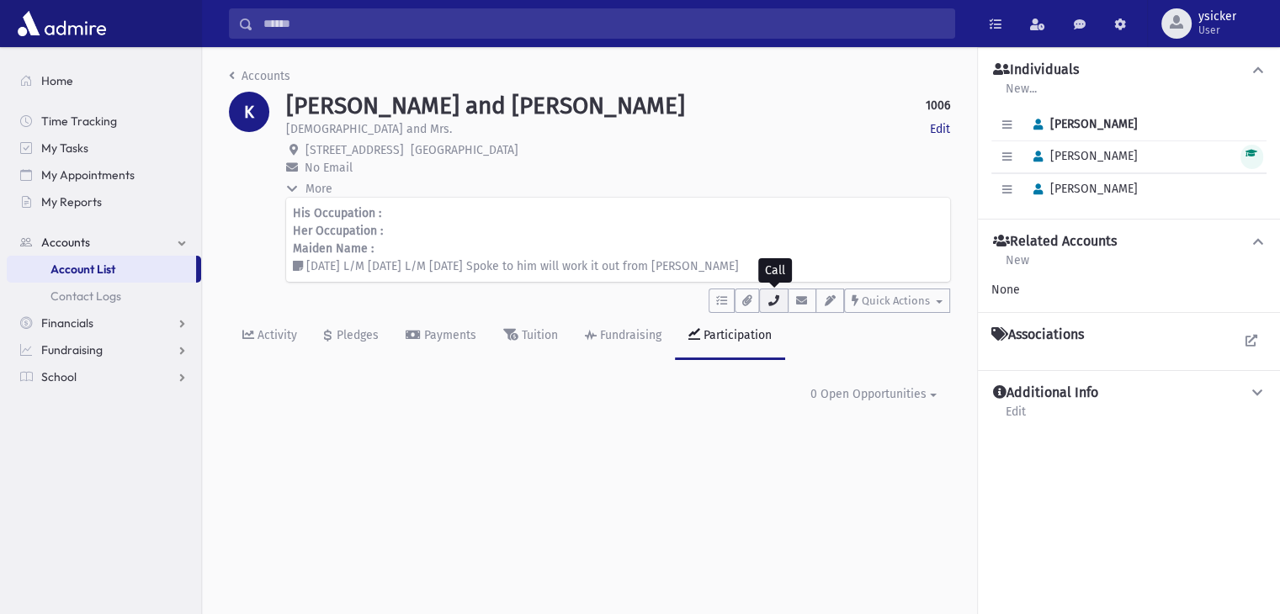
click at [774, 307] on button "button" at bounding box center [773, 301] width 29 height 24
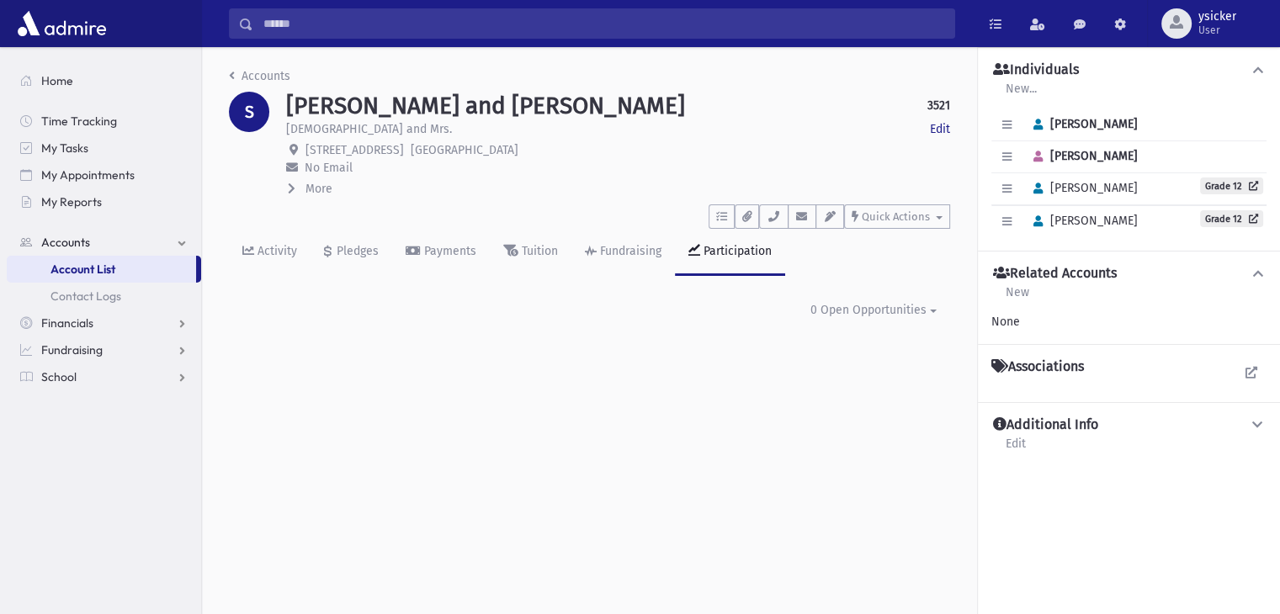
click at [292, 183] on icon at bounding box center [292, 189] width 8 height 12
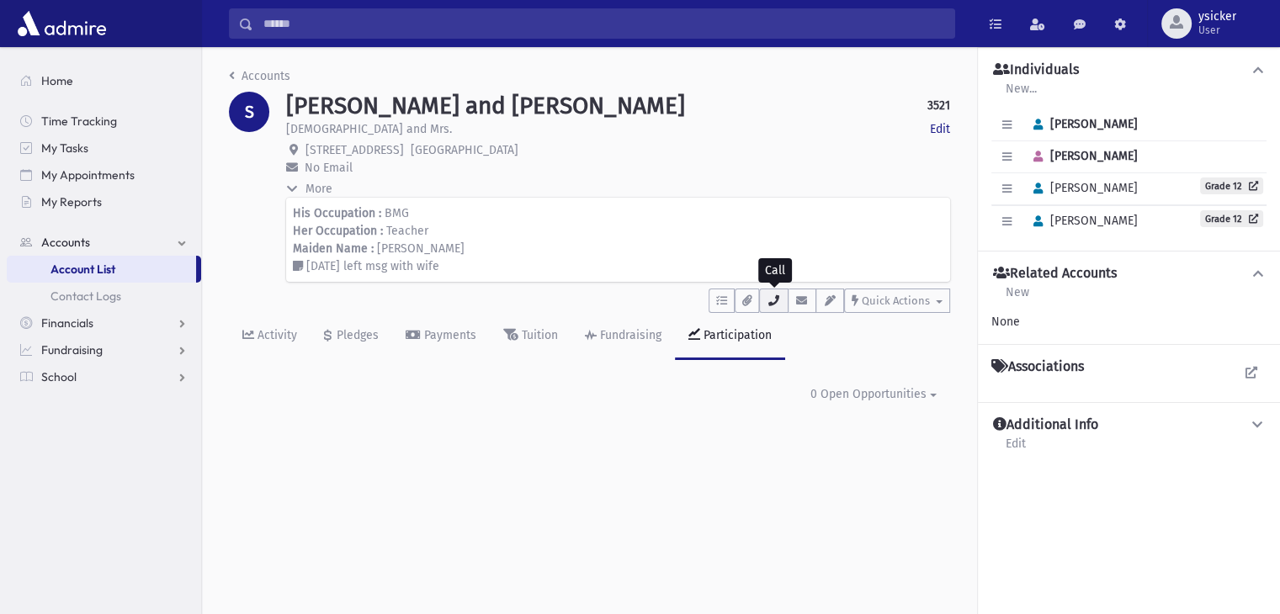
click at [777, 305] on icon "button" at bounding box center [772, 300] width 13 height 11
click at [459, 336] on div "Payments" at bounding box center [449, 335] width 56 height 14
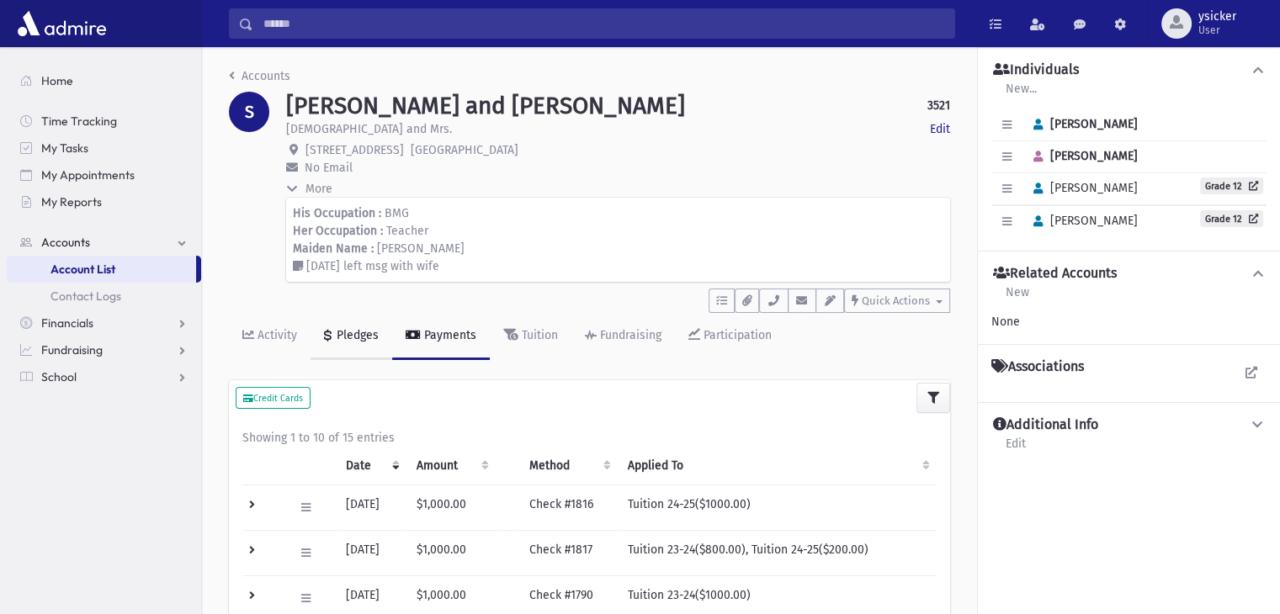
click at [360, 335] on div "Pledges" at bounding box center [355, 335] width 45 height 14
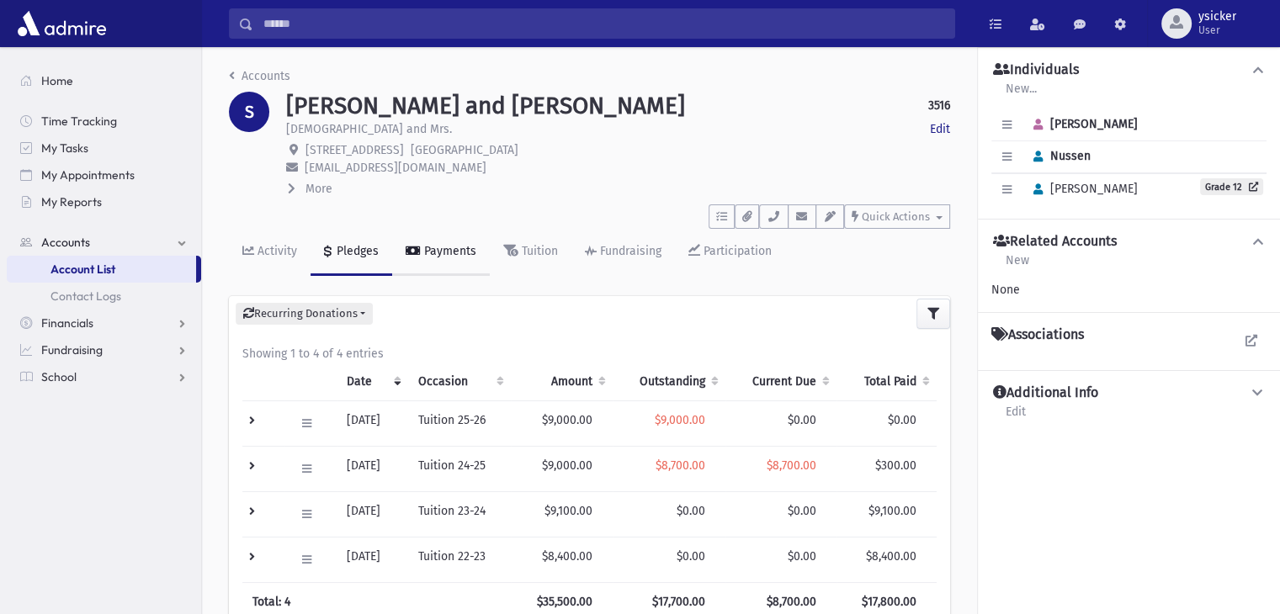
click at [427, 250] on div "Payments" at bounding box center [449, 251] width 56 height 14
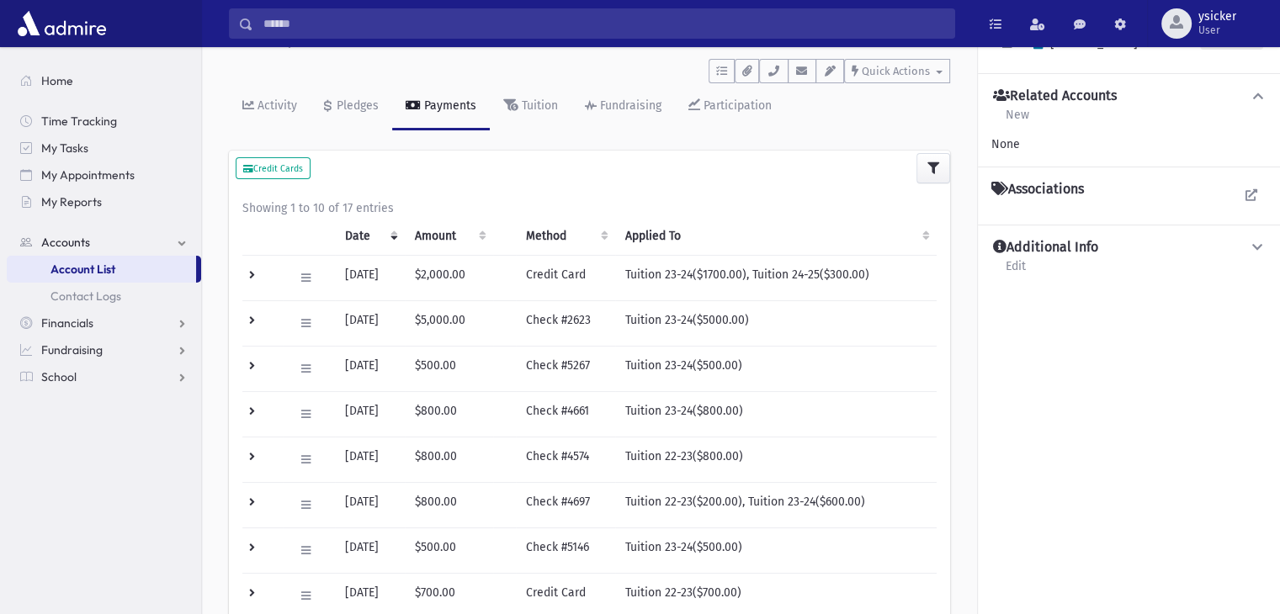
scroll to position [168, 0]
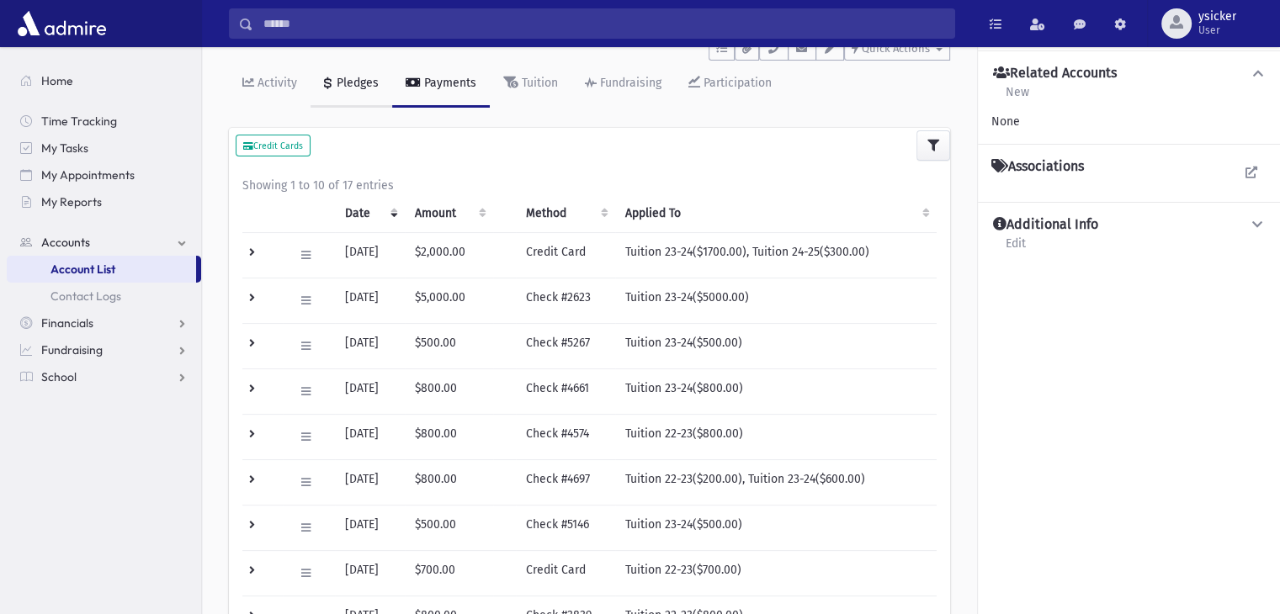
click at [342, 82] on div "Pledges" at bounding box center [355, 83] width 45 height 14
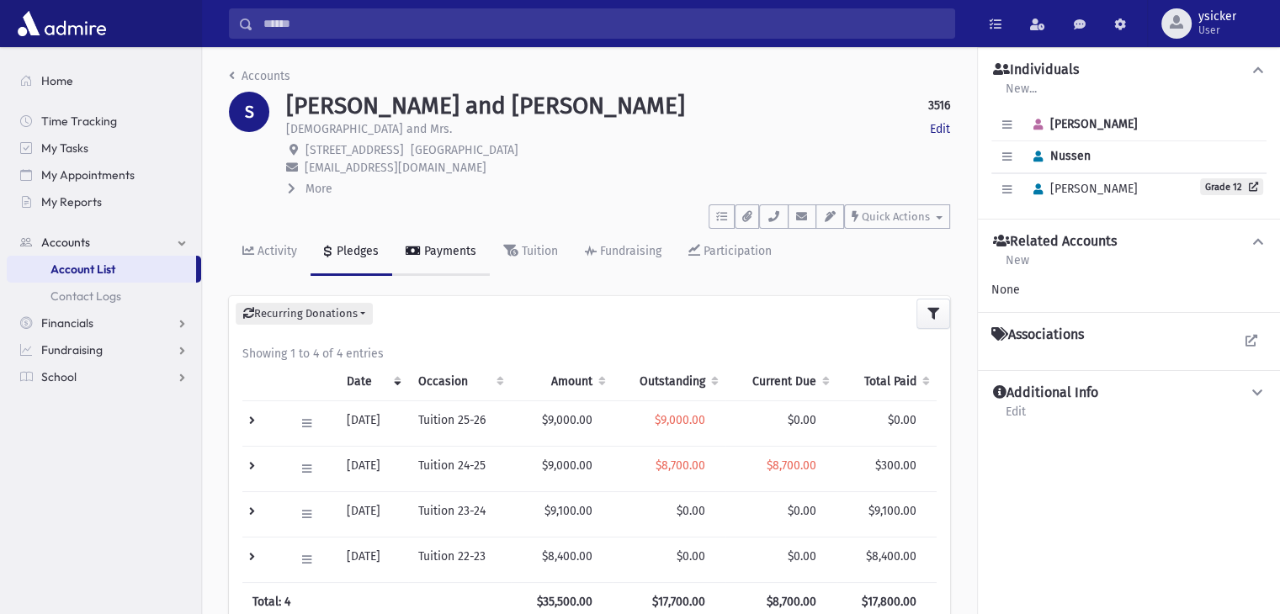
click at [444, 242] on link "Payments" at bounding box center [441, 252] width 98 height 47
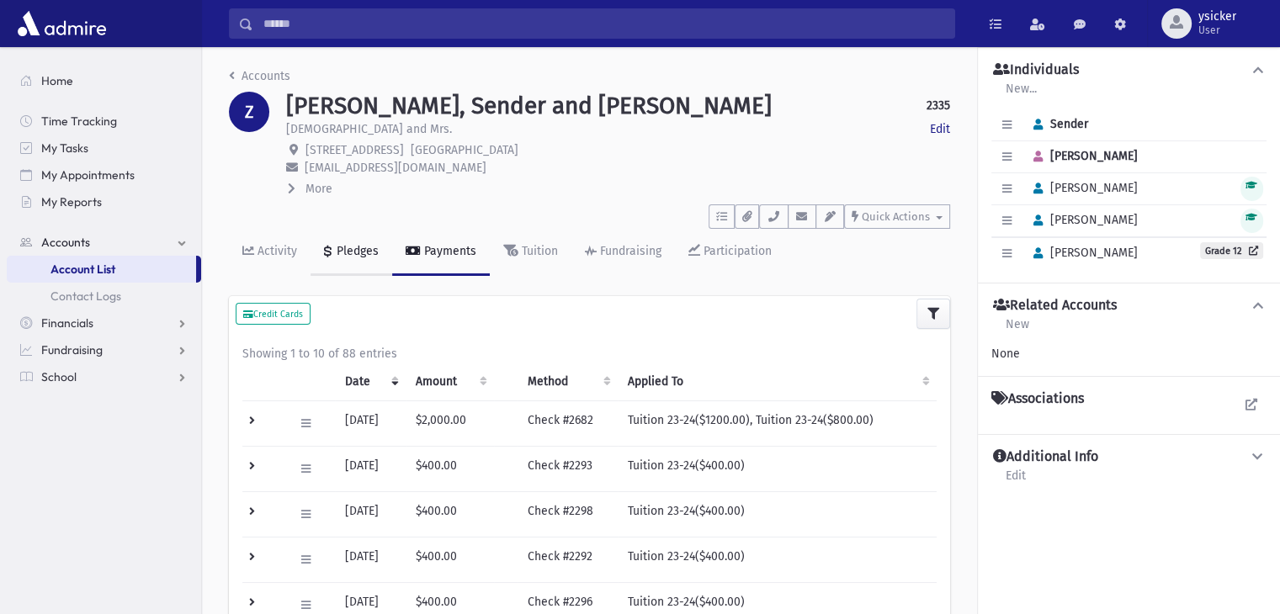
click at [346, 253] on div "Pledges" at bounding box center [355, 251] width 45 height 14
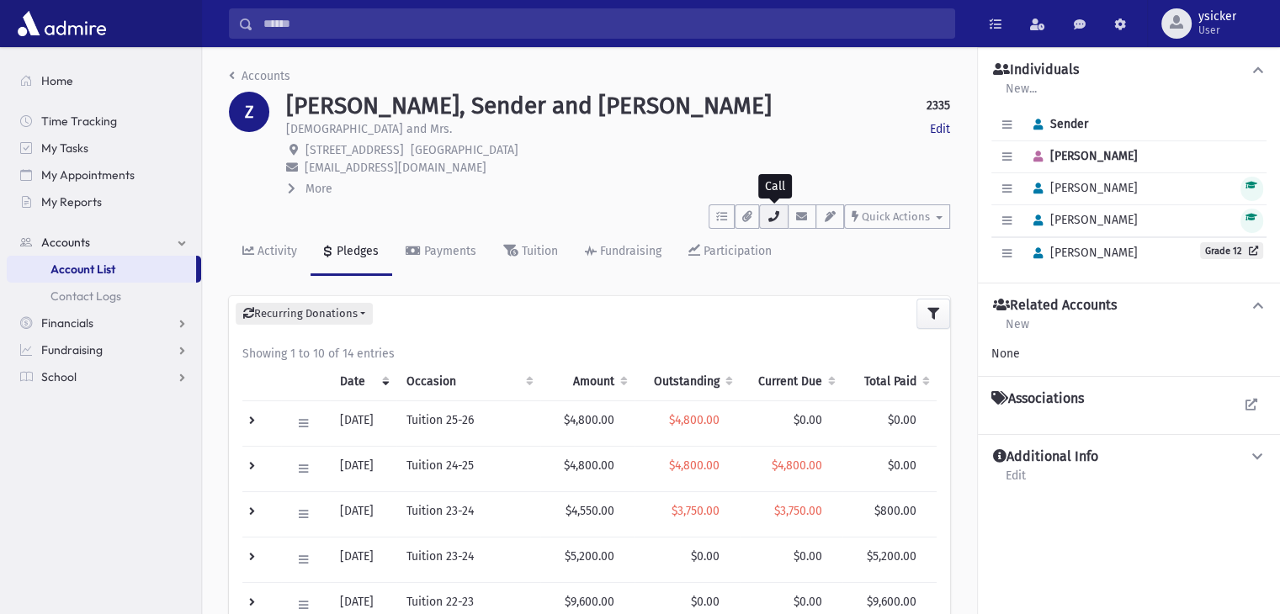
click at [771, 224] on button "button" at bounding box center [773, 216] width 29 height 24
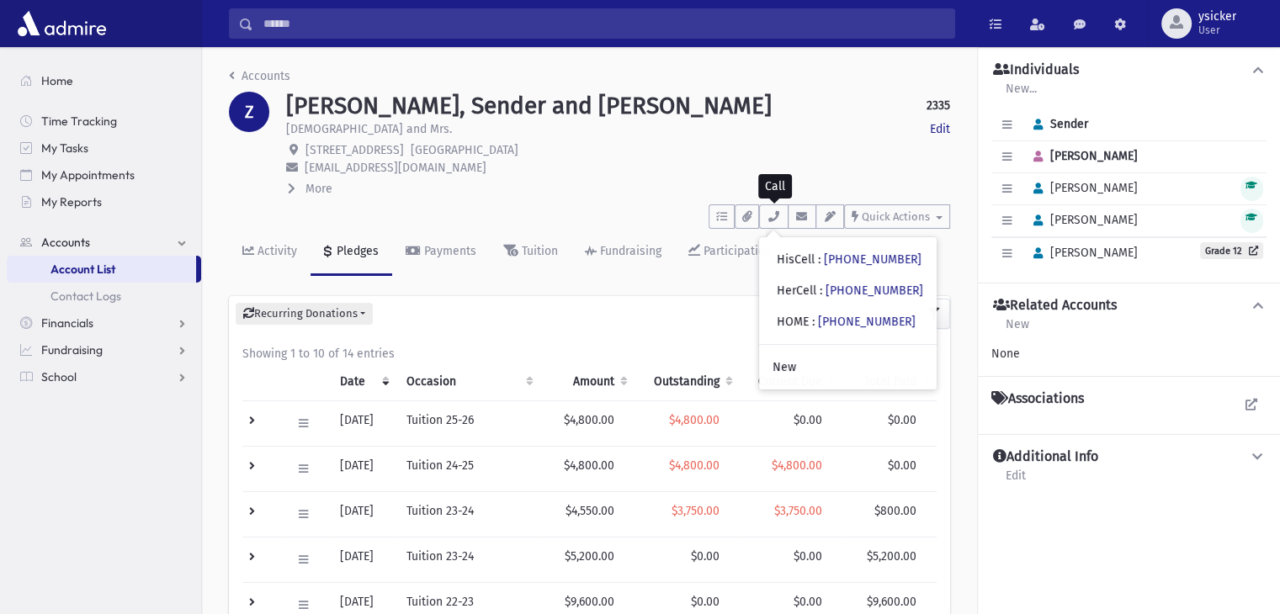
click at [294, 183] on icon at bounding box center [292, 189] width 8 height 12
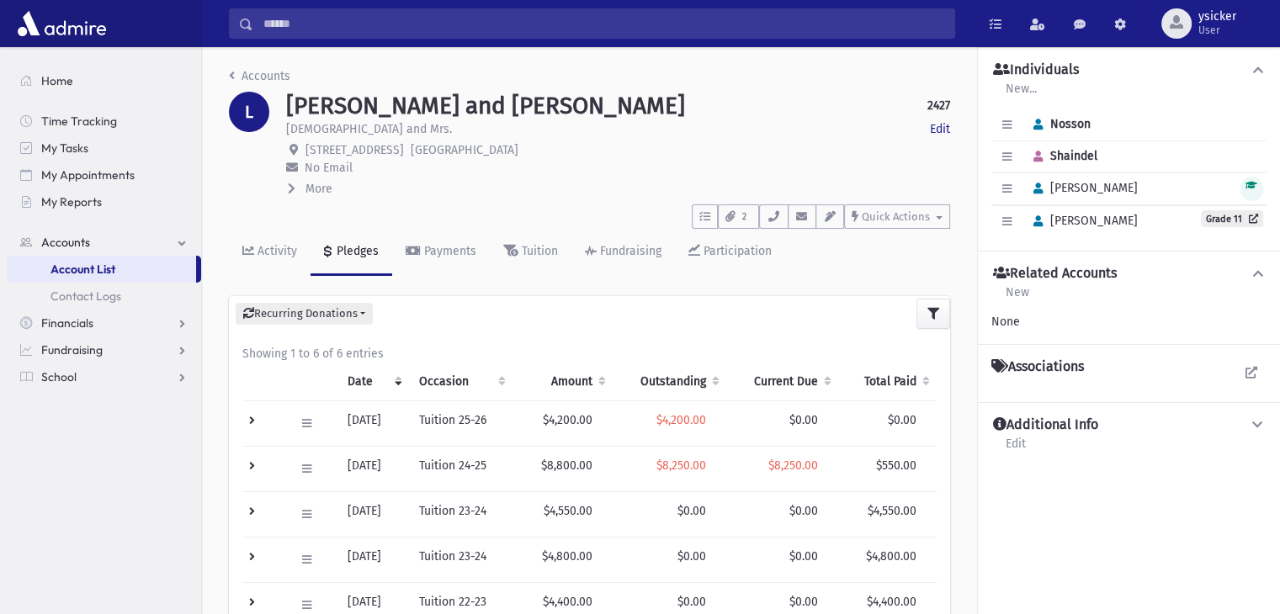
click at [289, 183] on icon at bounding box center [292, 189] width 8 height 12
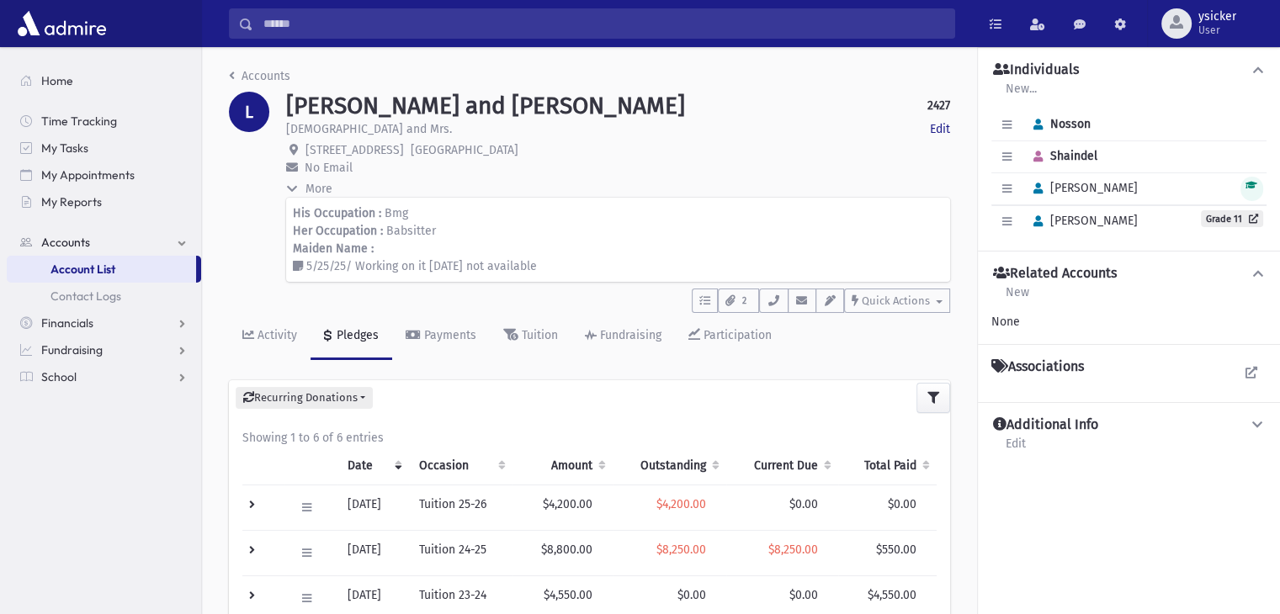
click at [289, 185] on icon at bounding box center [292, 189] width 12 height 8
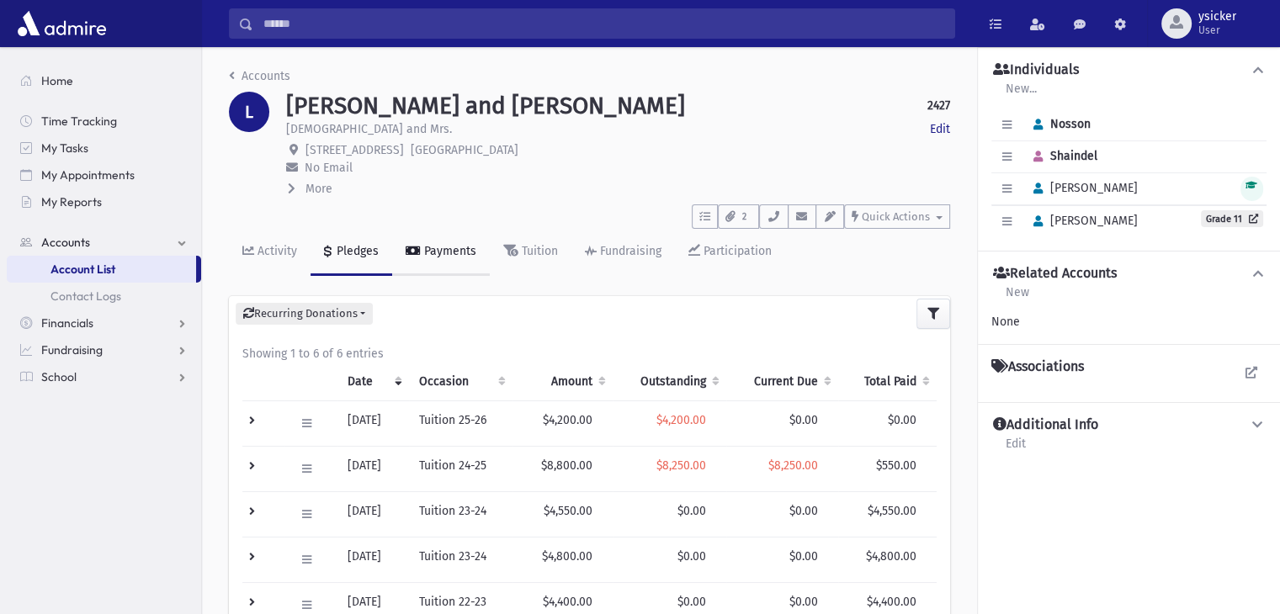
click at [464, 256] on div "Payments" at bounding box center [449, 251] width 56 height 14
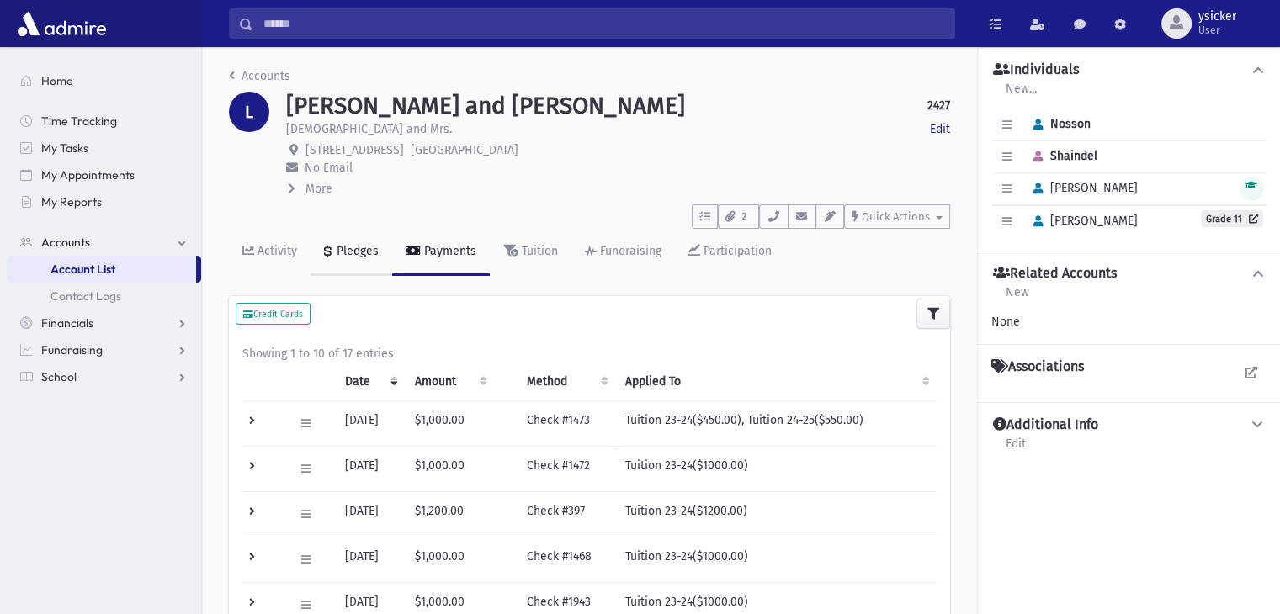
click at [366, 246] on div "Pledges" at bounding box center [355, 251] width 45 height 14
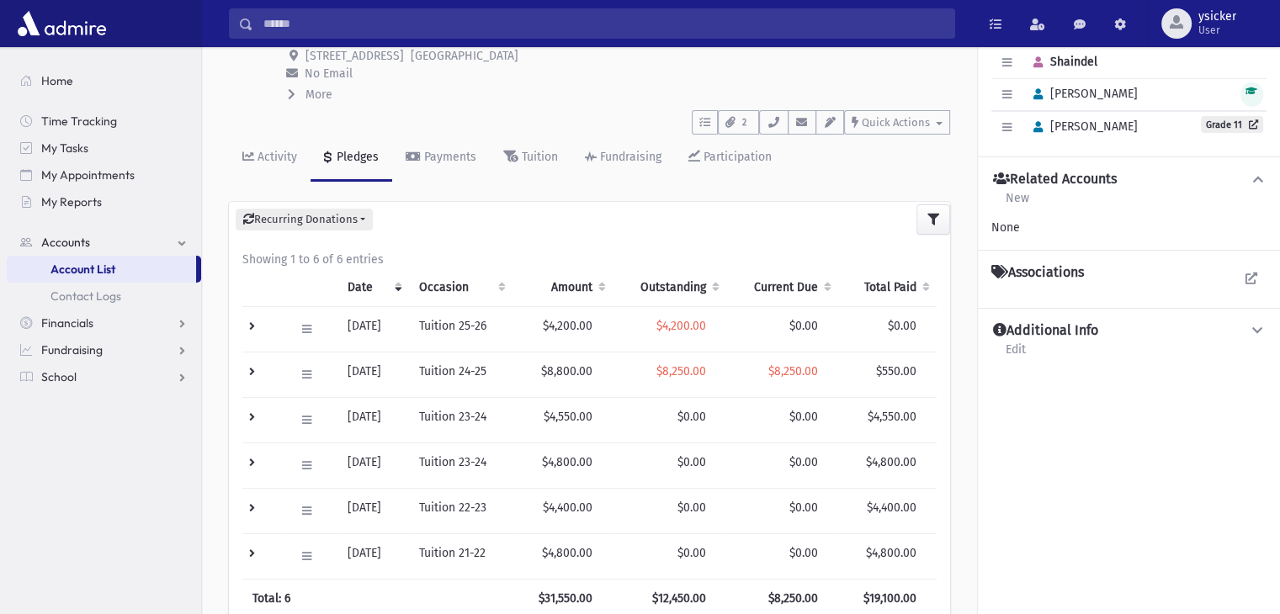
scroll to position [205, 0]
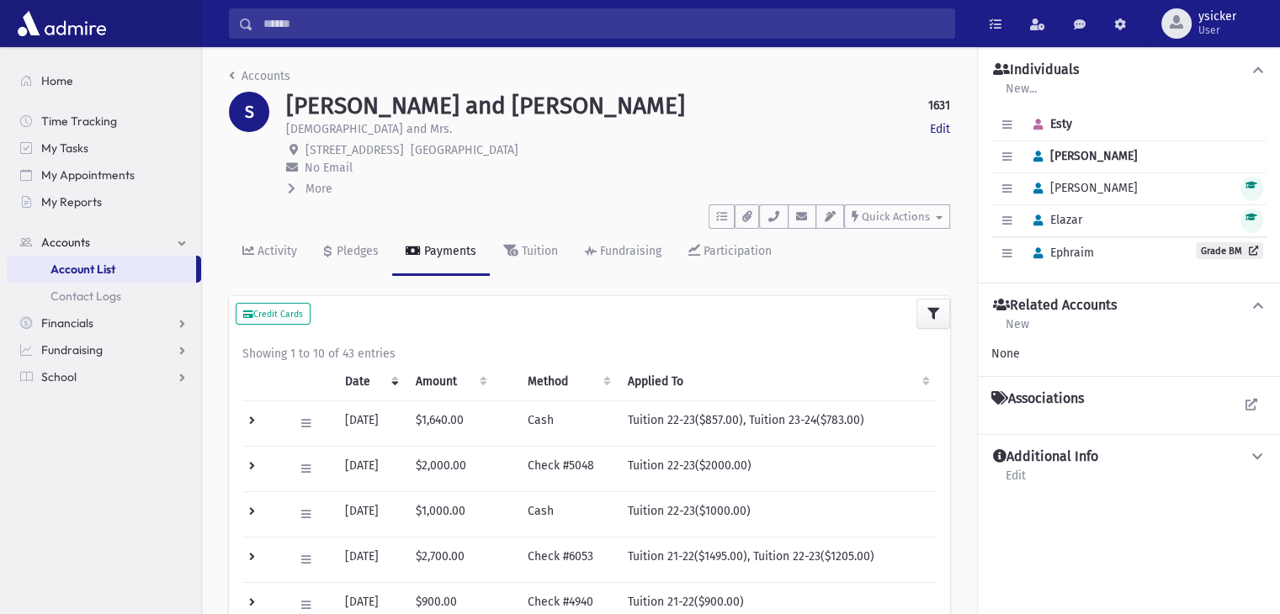
click at [293, 193] on span at bounding box center [293, 189] width 11 height 14
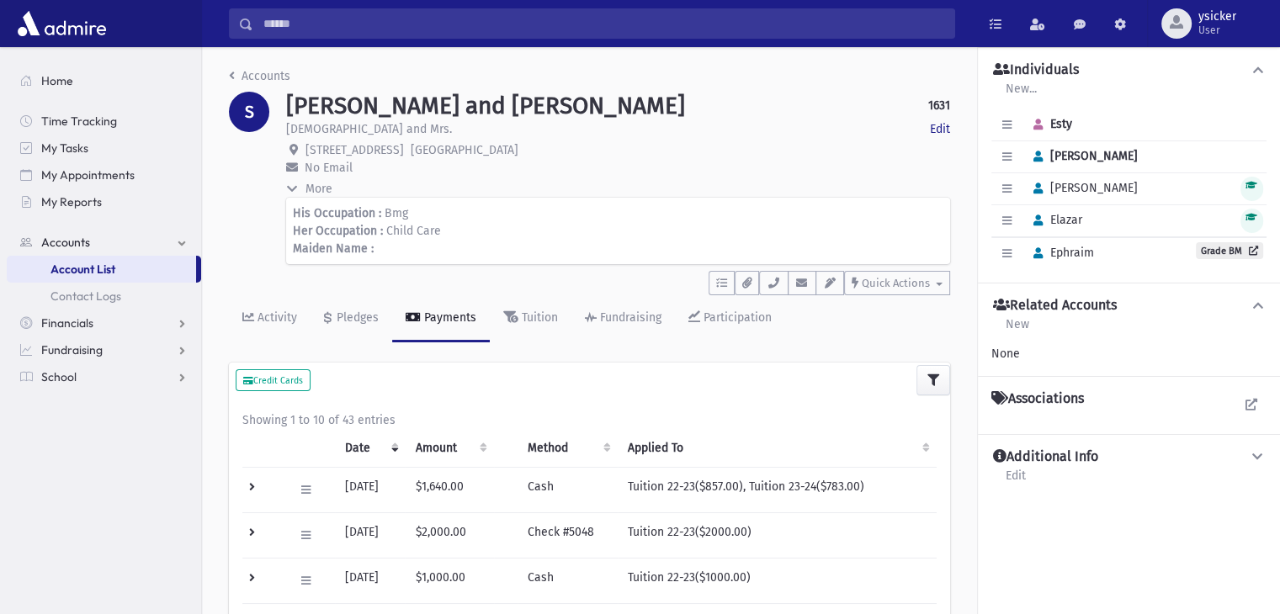
click at [293, 193] on span at bounding box center [293, 189] width 11 height 14
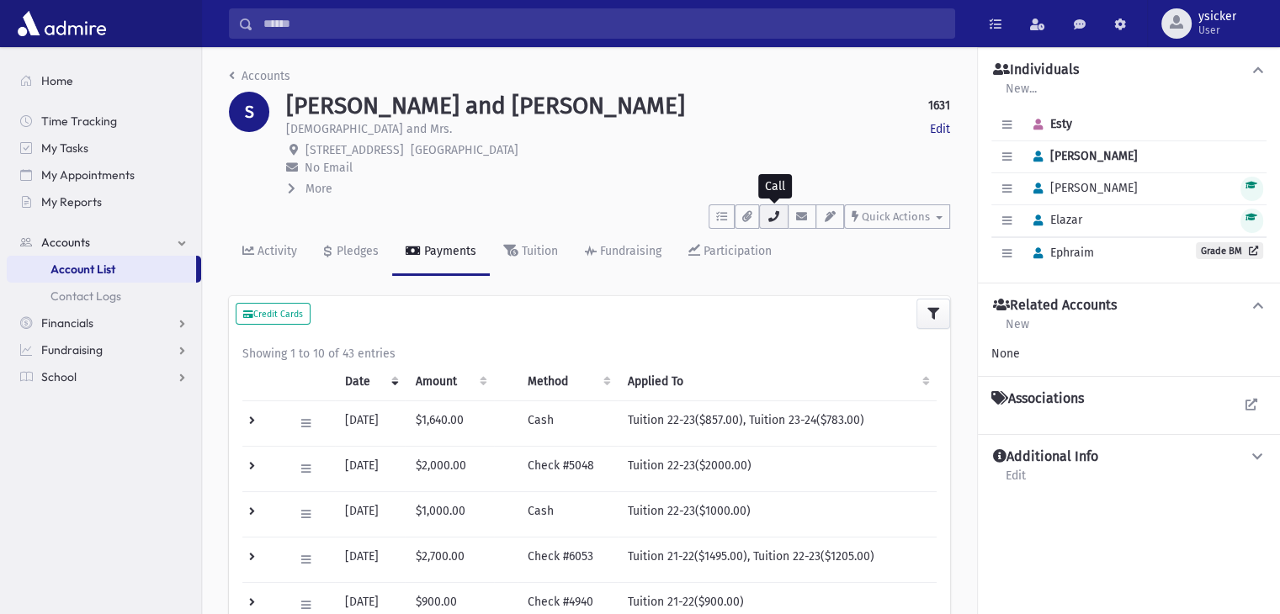
click at [770, 224] on button "button" at bounding box center [773, 216] width 29 height 24
click at [289, 186] on icon at bounding box center [292, 189] width 8 height 12
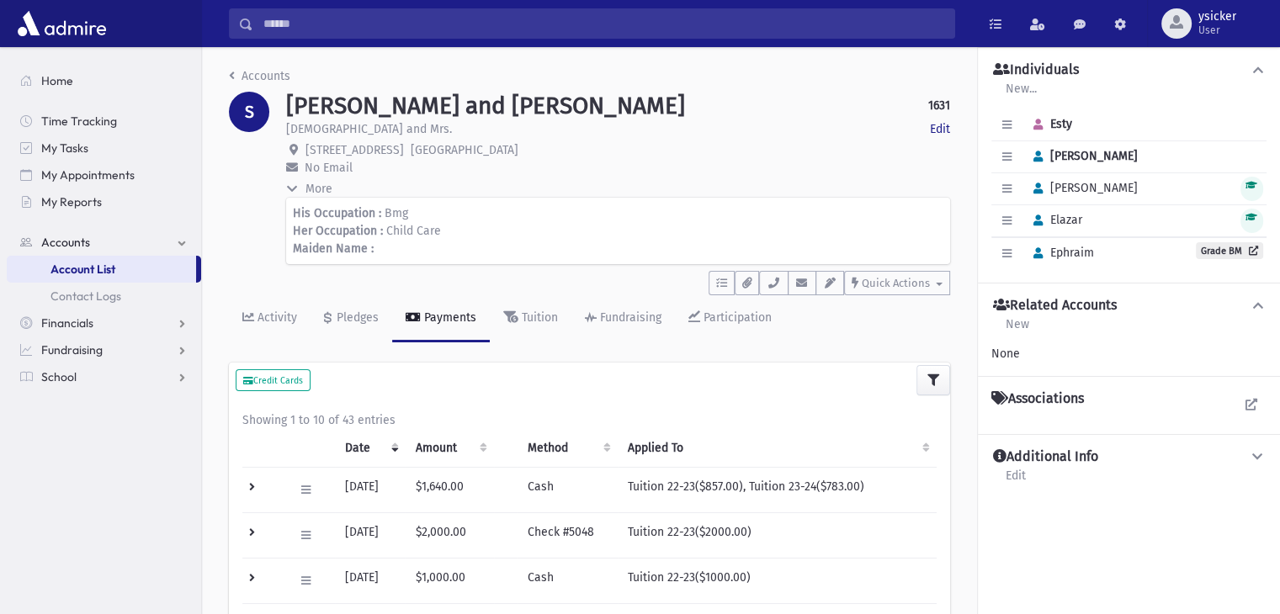
click at [289, 186] on icon at bounding box center [292, 189] width 12 height 8
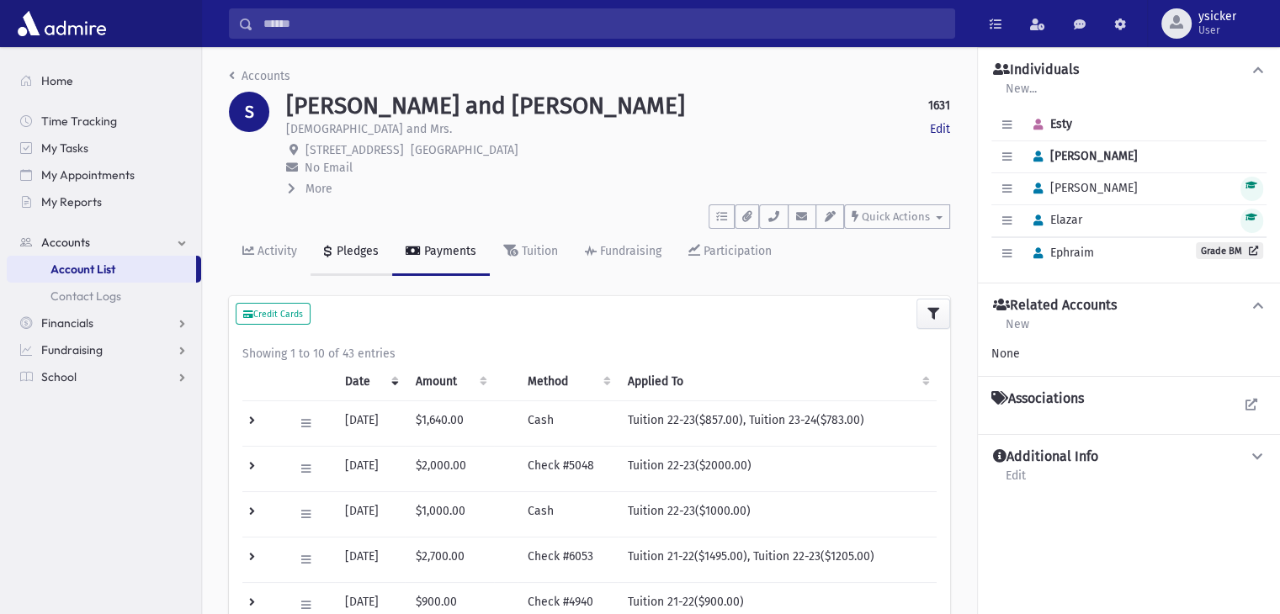
click at [359, 241] on link "Pledges" at bounding box center [351, 252] width 82 height 47
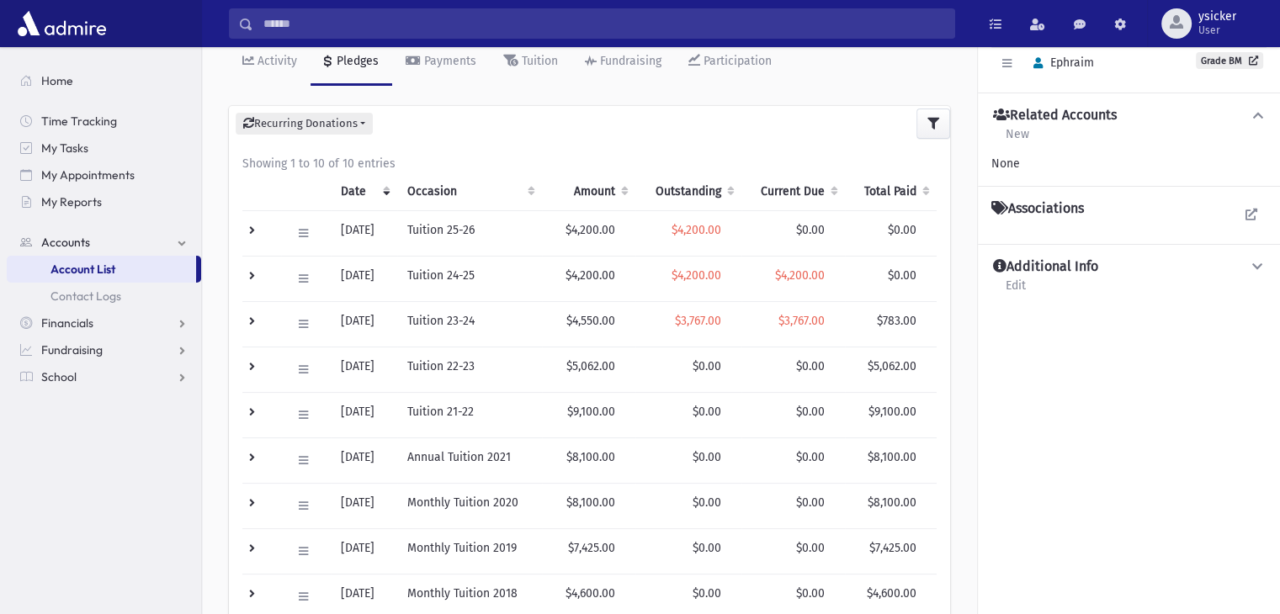
scroll to position [289, 0]
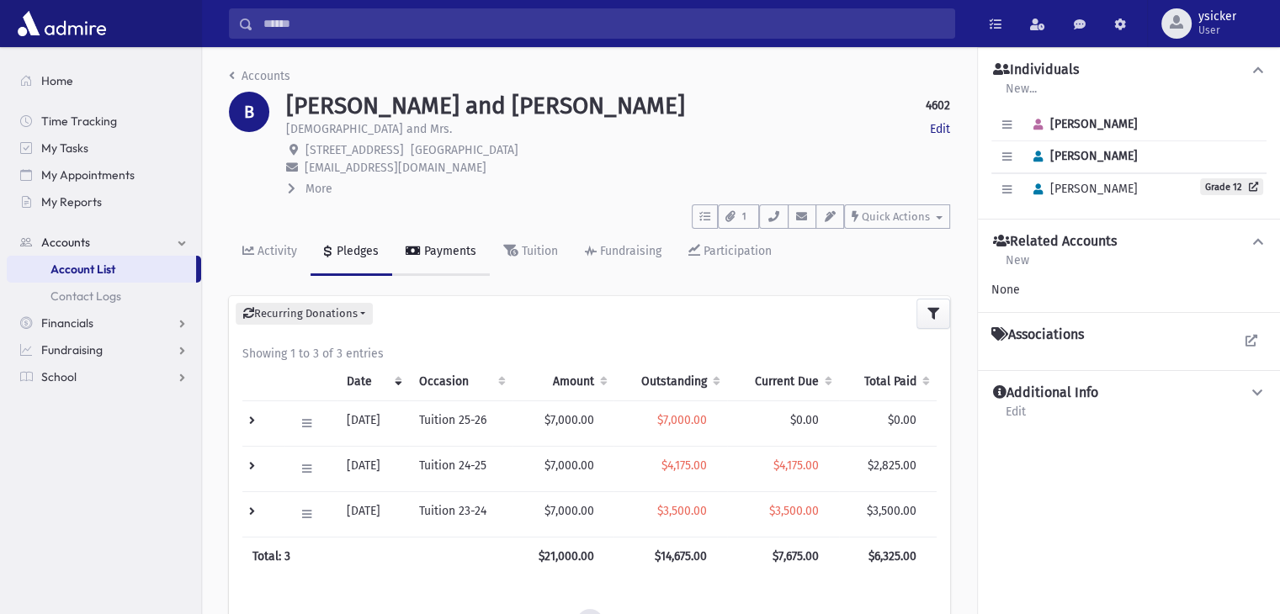
click at [428, 245] on div "Payments" at bounding box center [449, 251] width 56 height 14
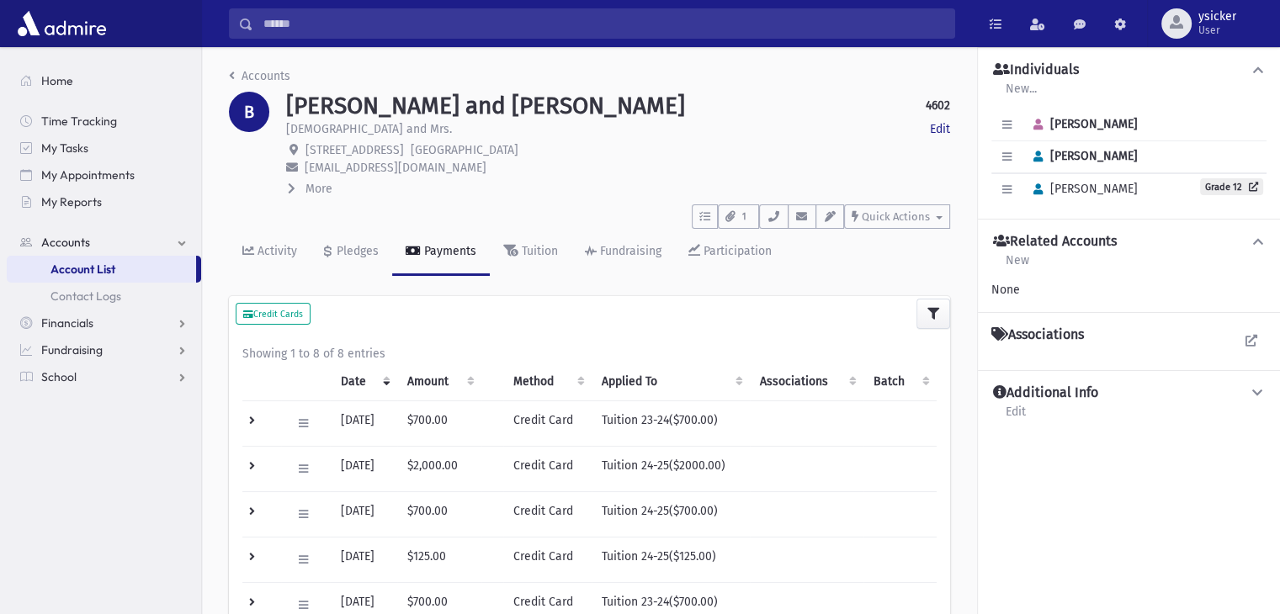
click at [289, 188] on icon at bounding box center [292, 189] width 8 height 12
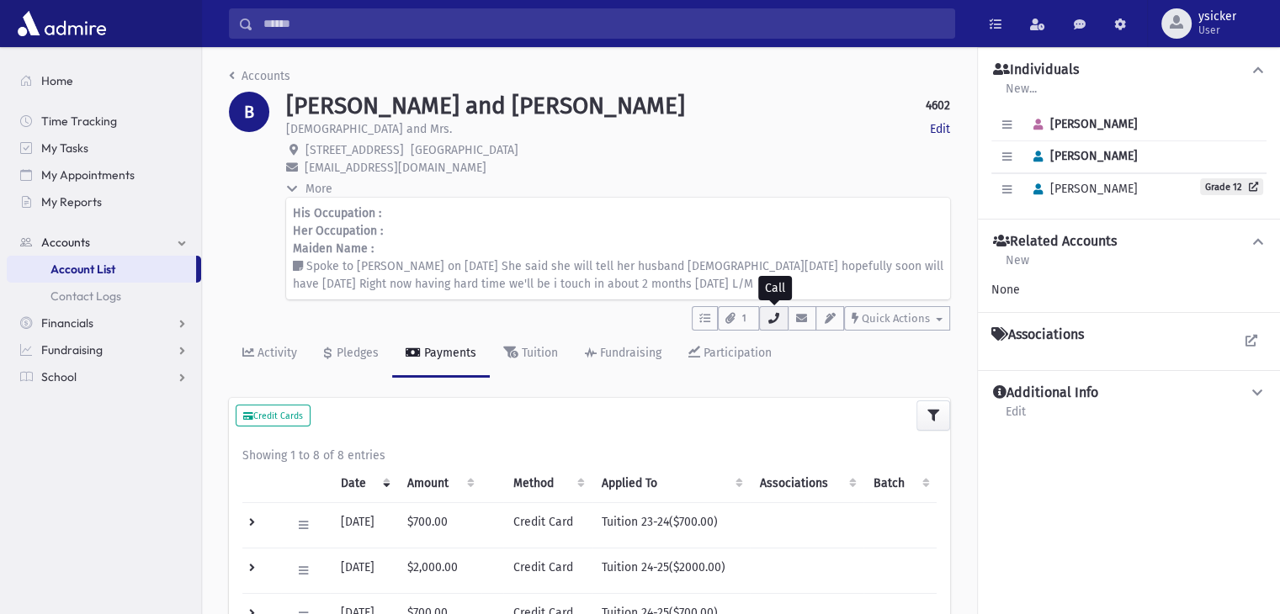
click at [780, 322] on icon "button" at bounding box center [772, 318] width 13 height 11
click at [368, 354] on div "Pledges" at bounding box center [355, 353] width 45 height 14
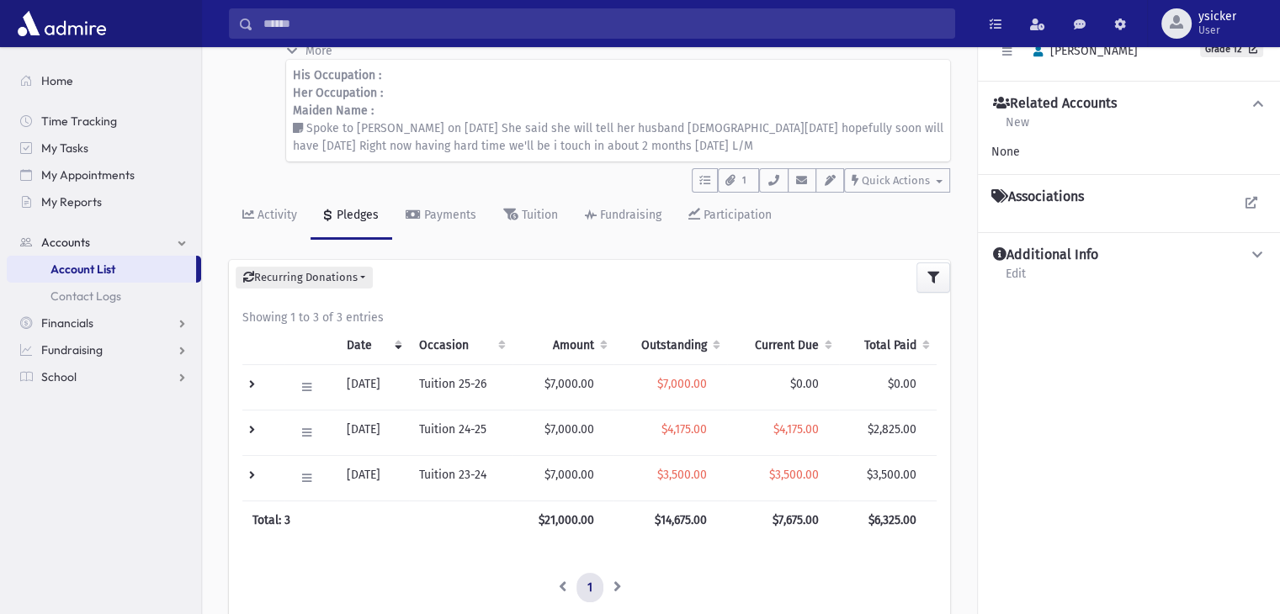
scroll to position [168, 0]
